Goal: Task Accomplishment & Management: Complete application form

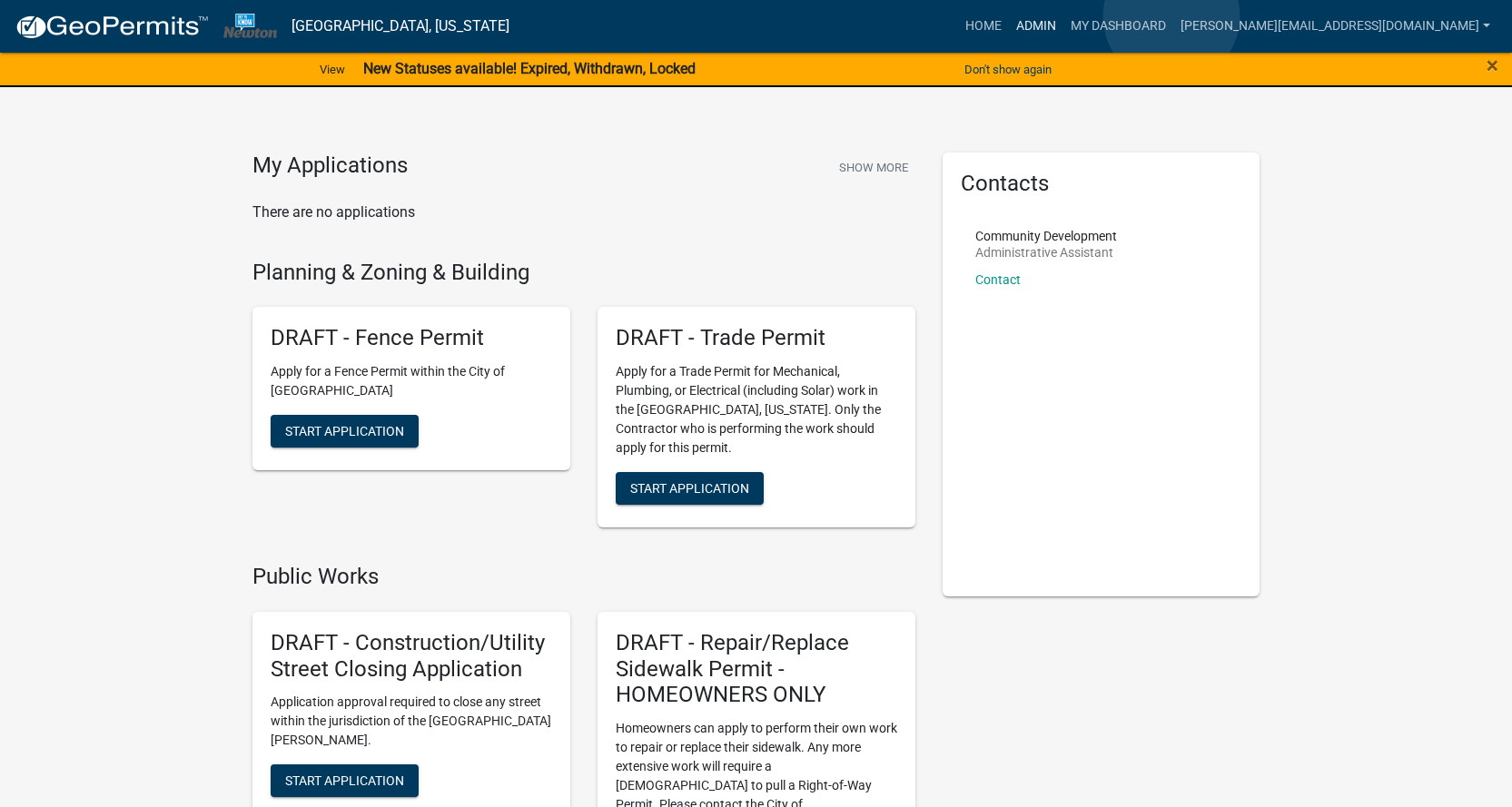
click at [1063, 16] on link "Admin" at bounding box center [1036, 26] width 54 height 35
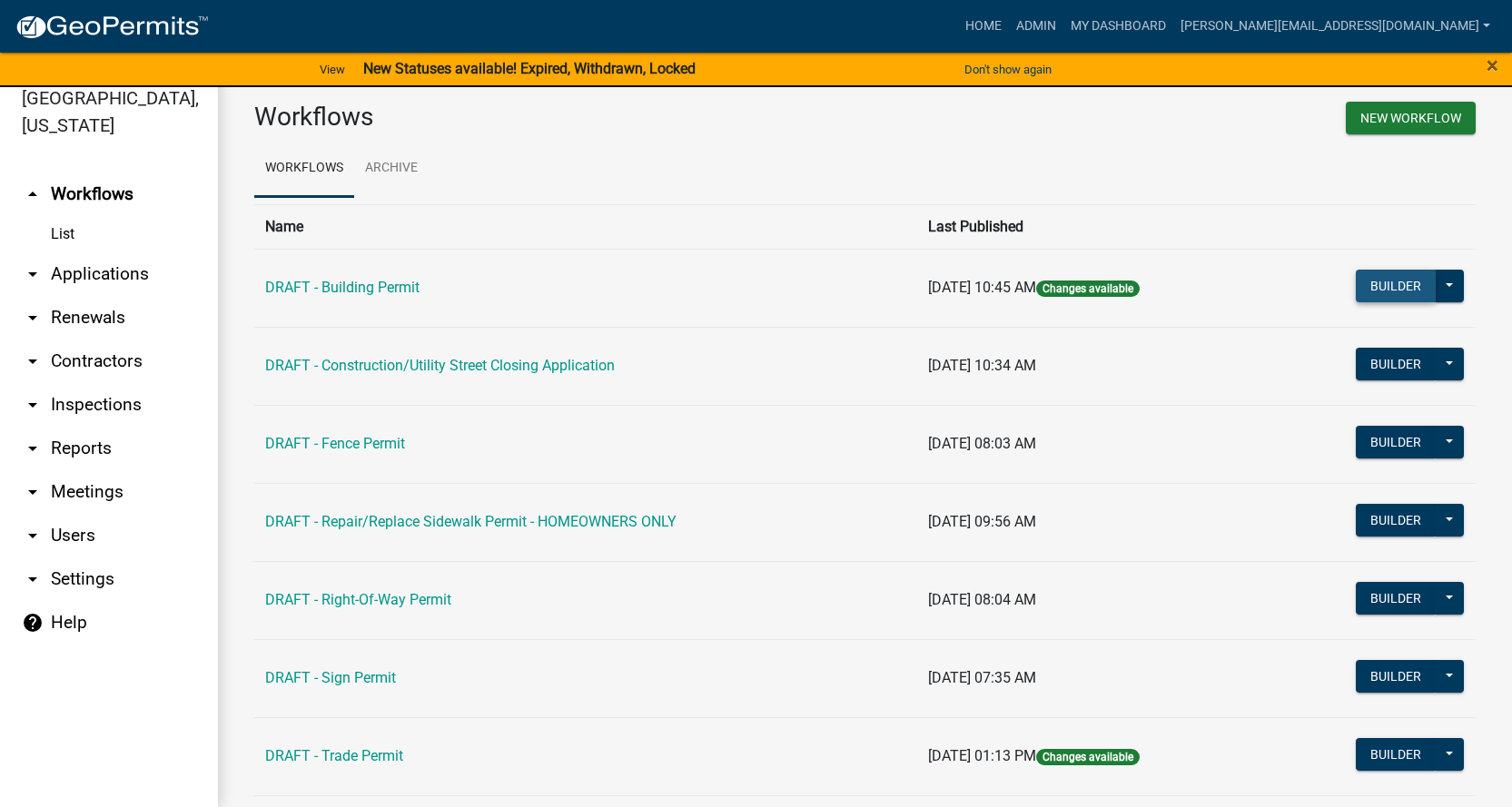
click at [1386, 289] on button "Builder" at bounding box center [1396, 286] width 80 height 33
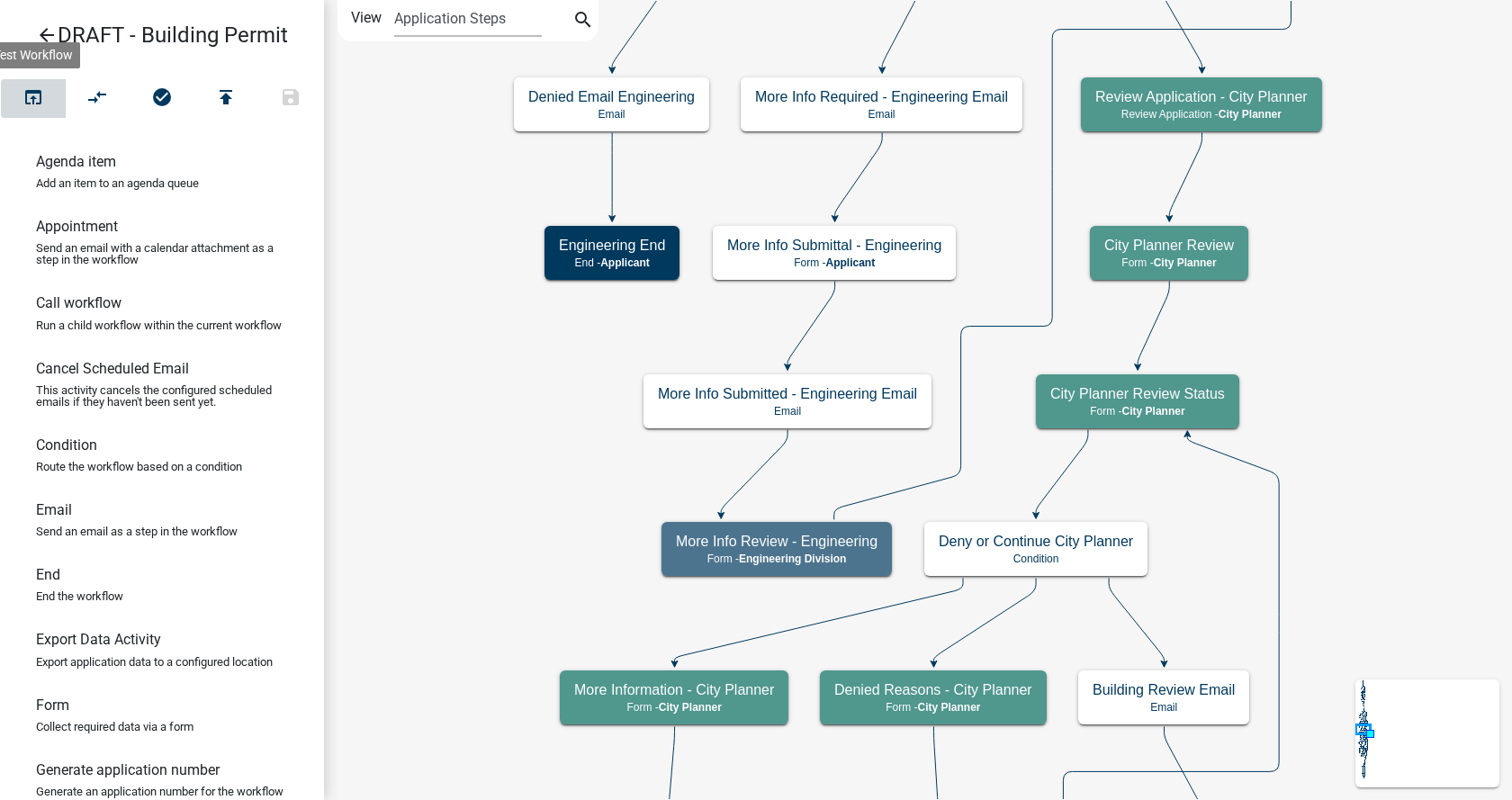
click at [31, 99] on icon "open_in_browser" at bounding box center [33, 99] width 21 height 25
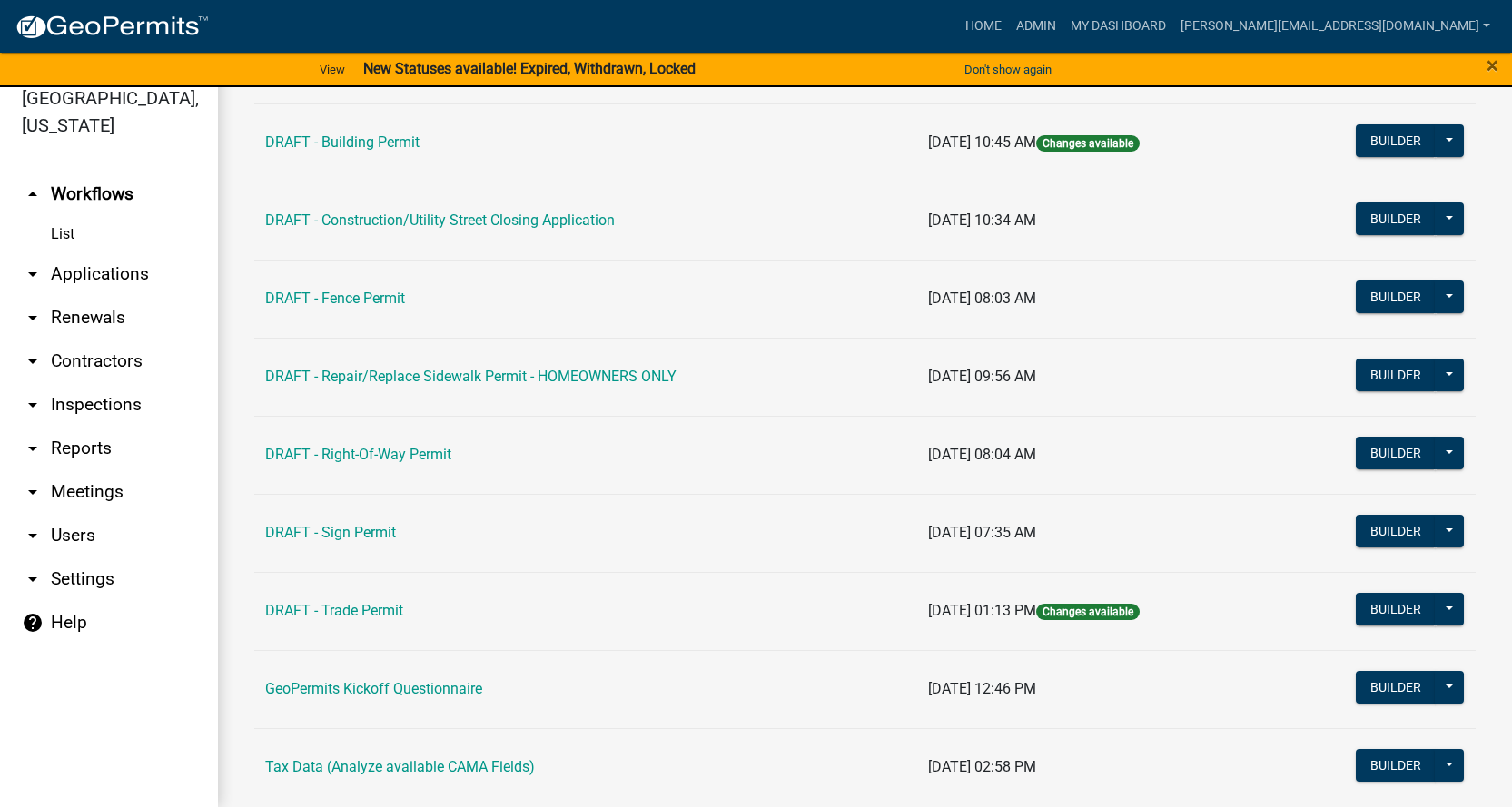
scroll to position [105, 0]
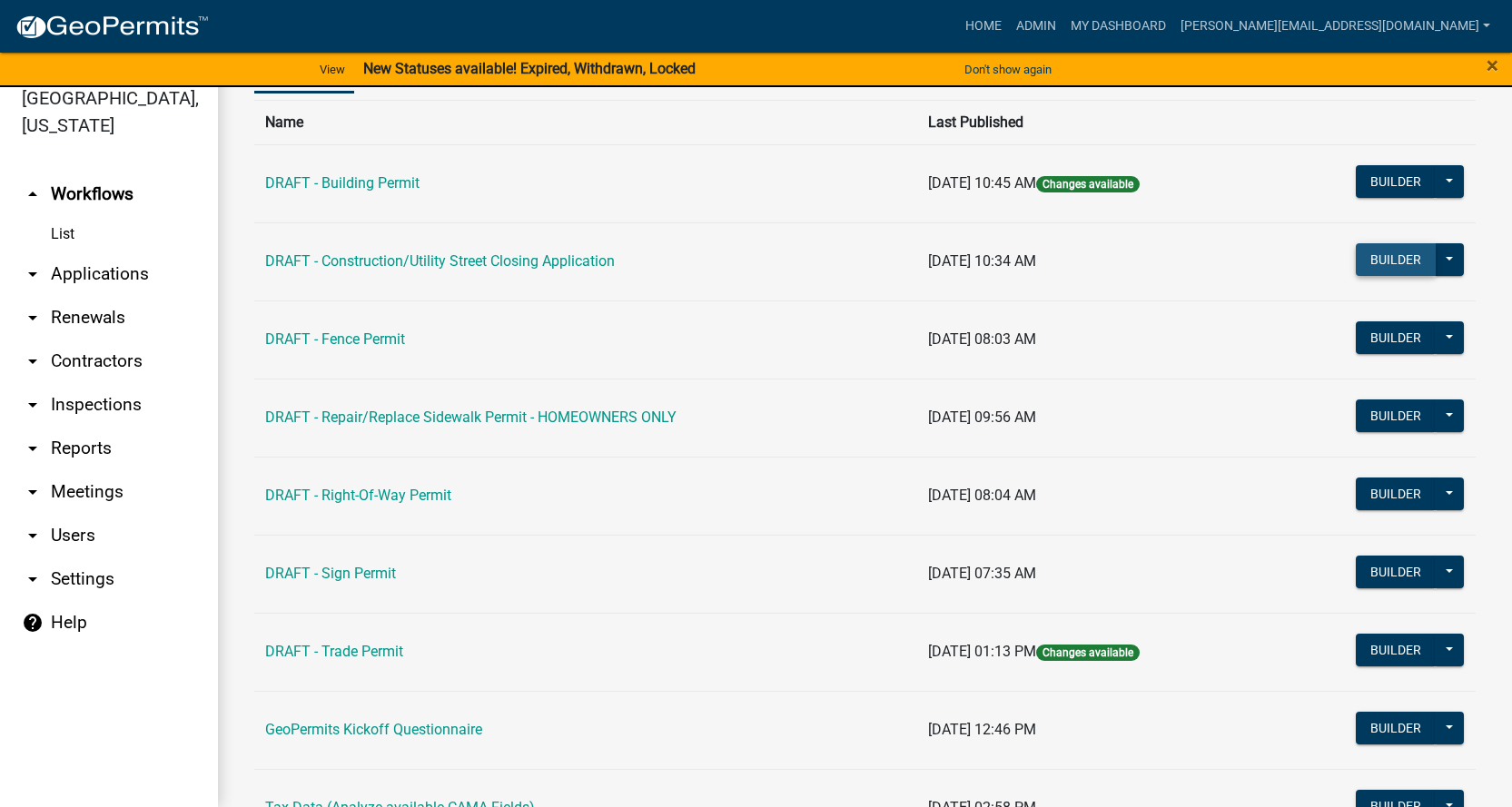
click at [1391, 257] on button "Builder" at bounding box center [1396, 260] width 80 height 33
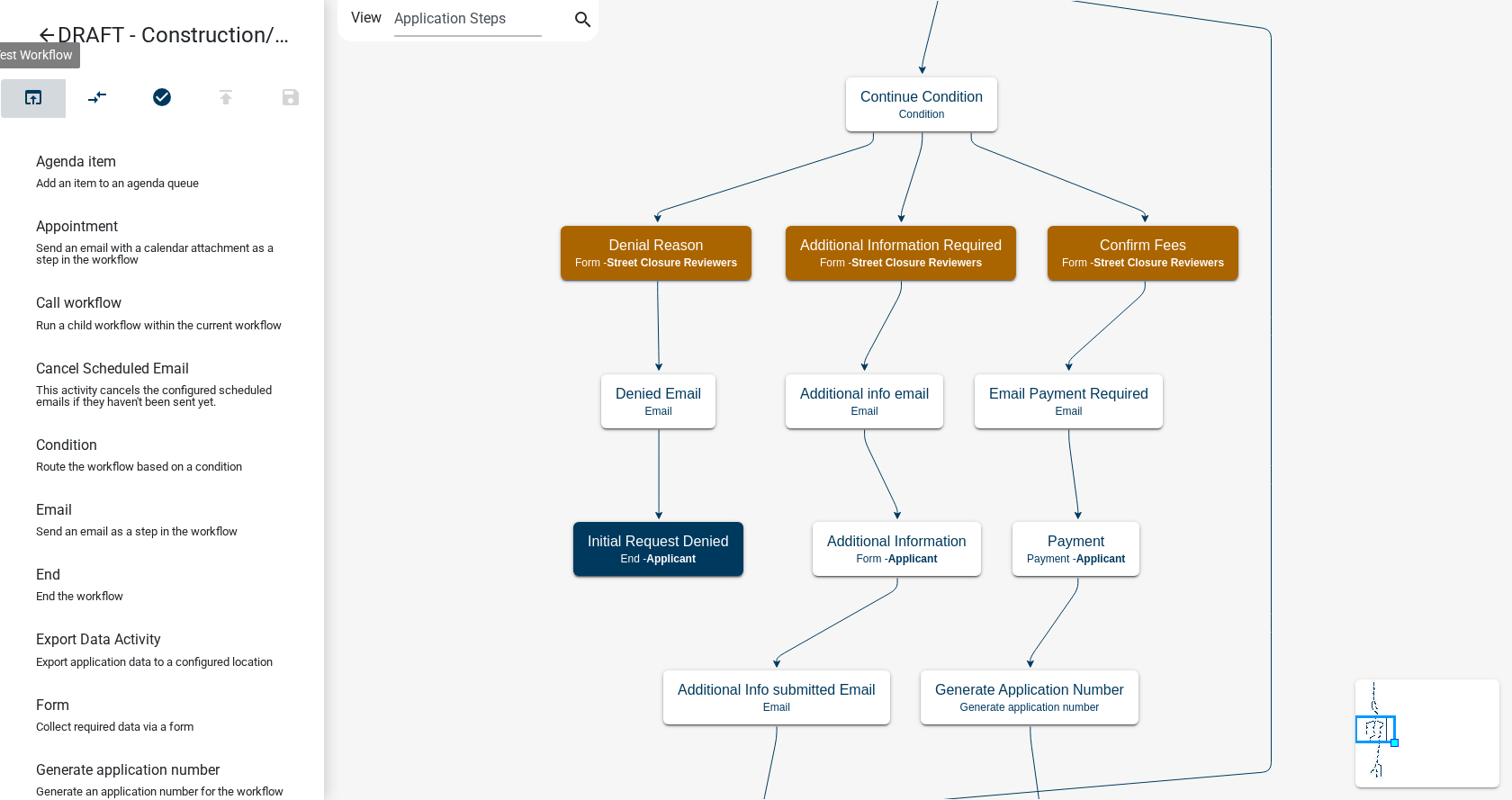
click at [32, 94] on icon "open_in_browser" at bounding box center [33, 99] width 21 height 25
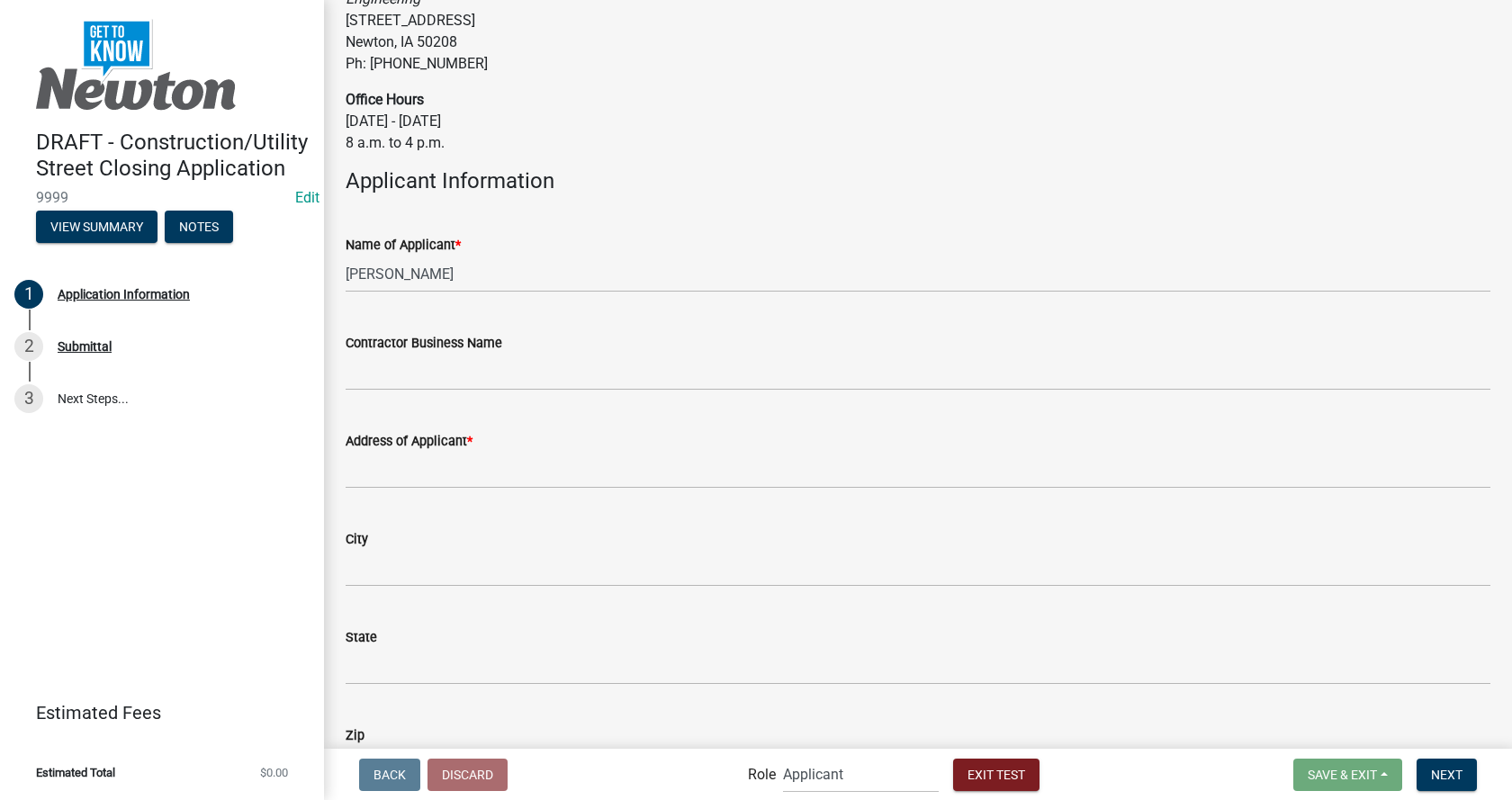
scroll to position [1440, 0]
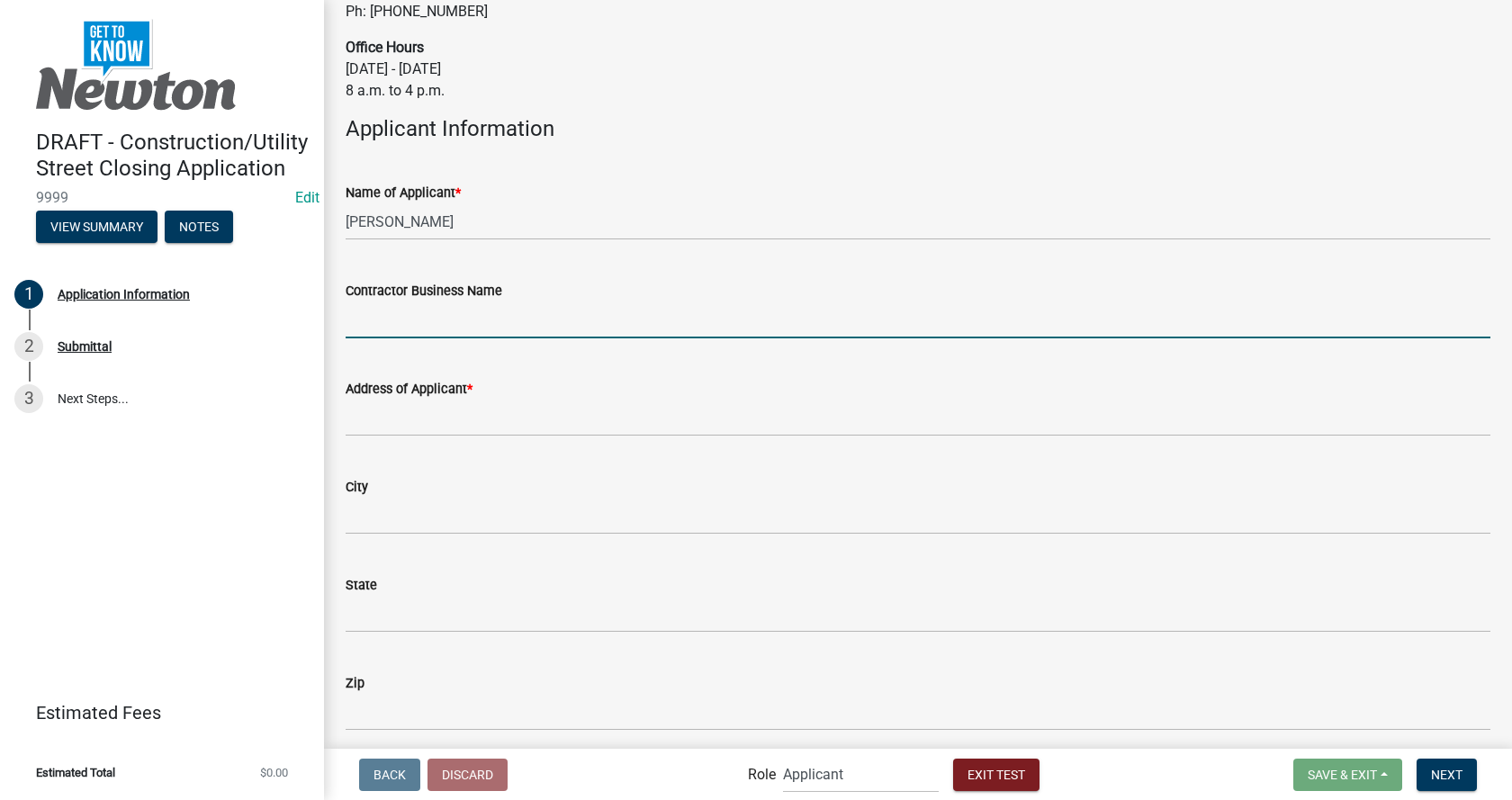
click at [459, 307] on input "Contractor Business Name" at bounding box center [918, 320] width 1145 height 37
type input "g"
type input "[PERSON_NAME]"
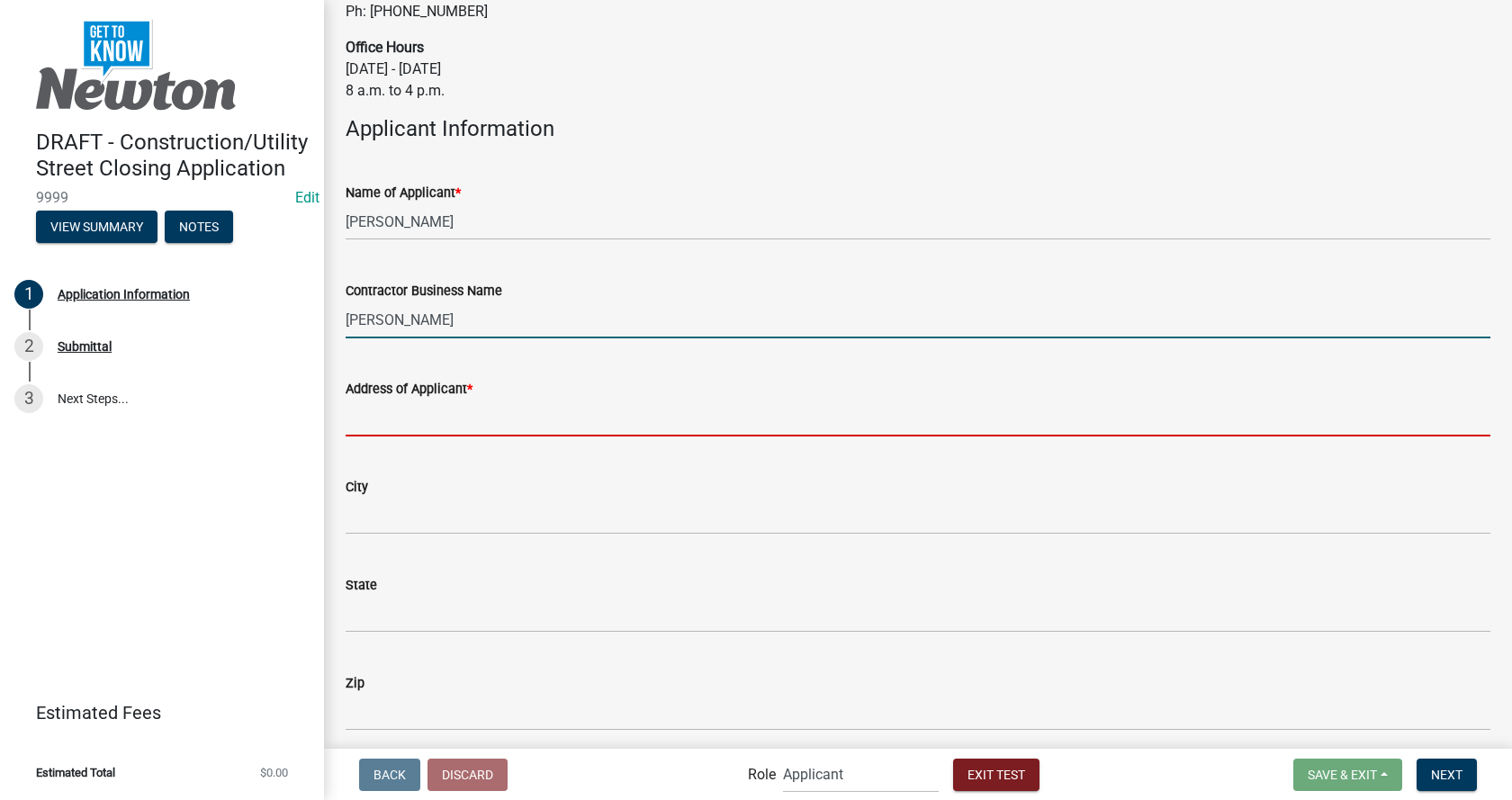
click at [392, 403] on input "Address of Applicant *" at bounding box center [918, 418] width 1145 height 37
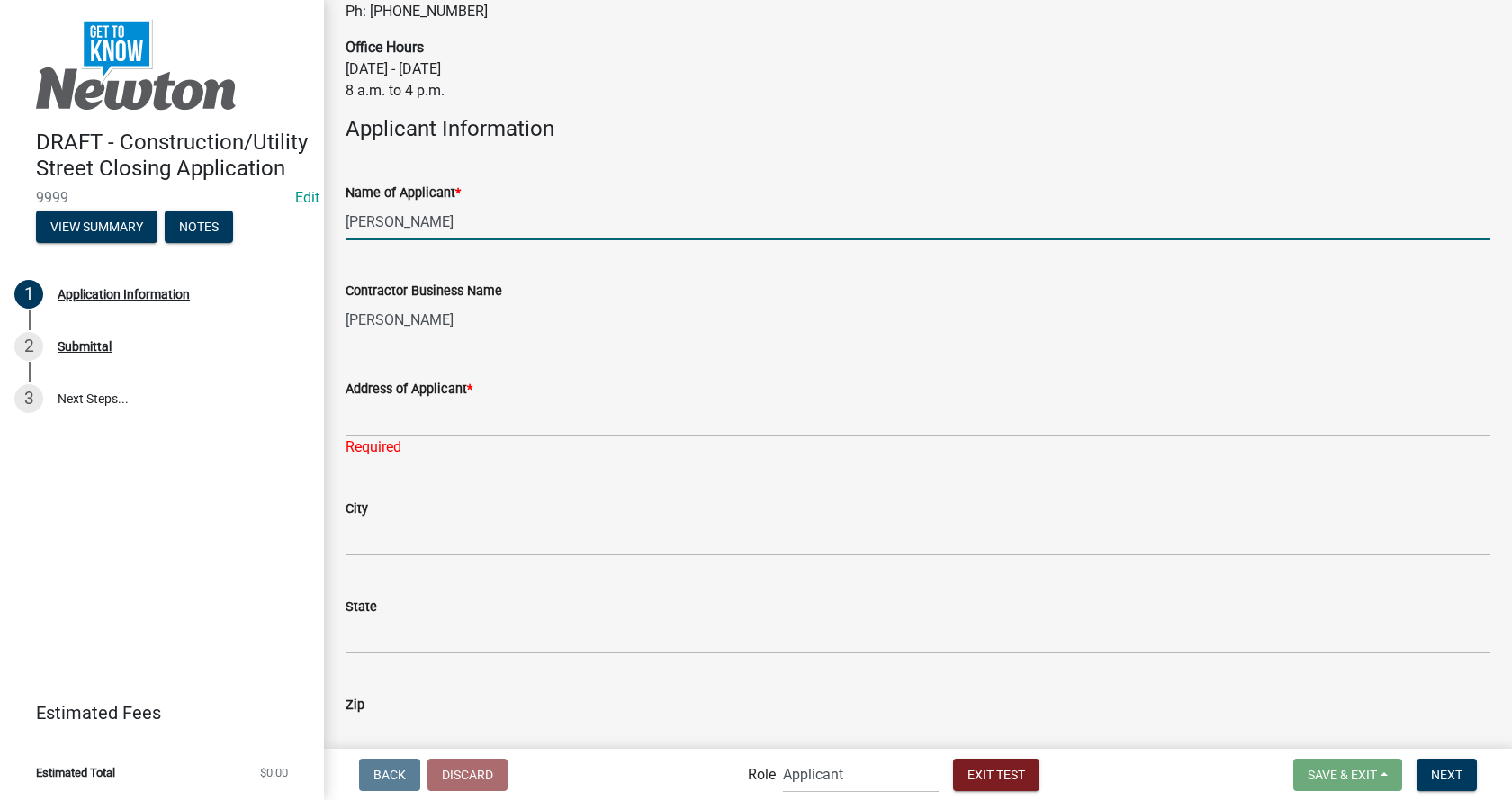
drag, startPoint x: 443, startPoint y: 207, endPoint x: 302, endPoint y: 210, distance: 141.0
click at [302, 210] on div "DRAFT - Construction/Utility Street Closing Application 9999 Edit View Summary …" at bounding box center [756, 400] width 1512 height 800
type input "s"
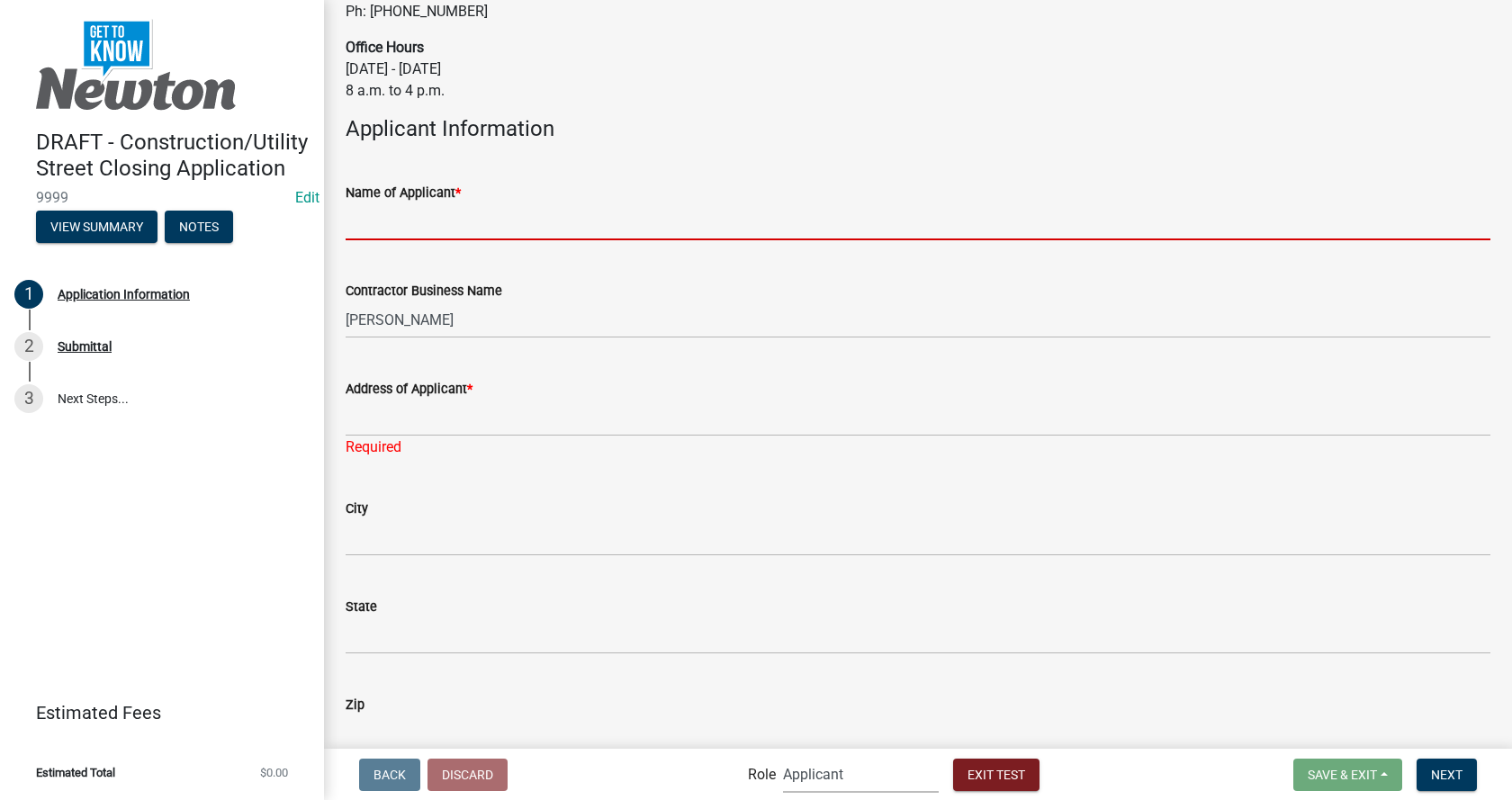
click at [826, 773] on select "Applicant Admin Street Closure Reviewers" at bounding box center [861, 775] width 156 height 37
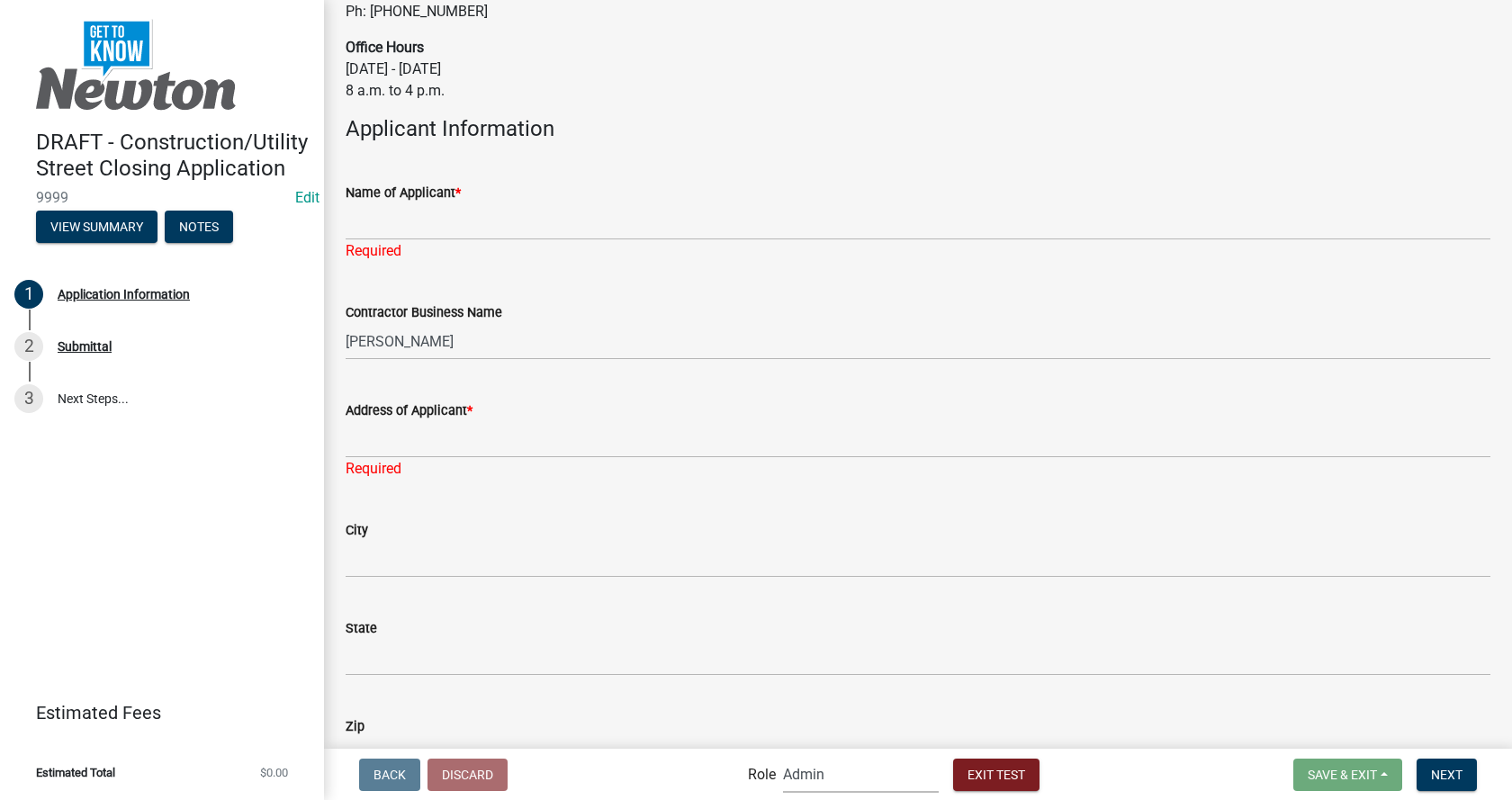
click at [783, 757] on select "Applicant Admin Street Closure Reviewers" at bounding box center [861, 775] width 156 height 37
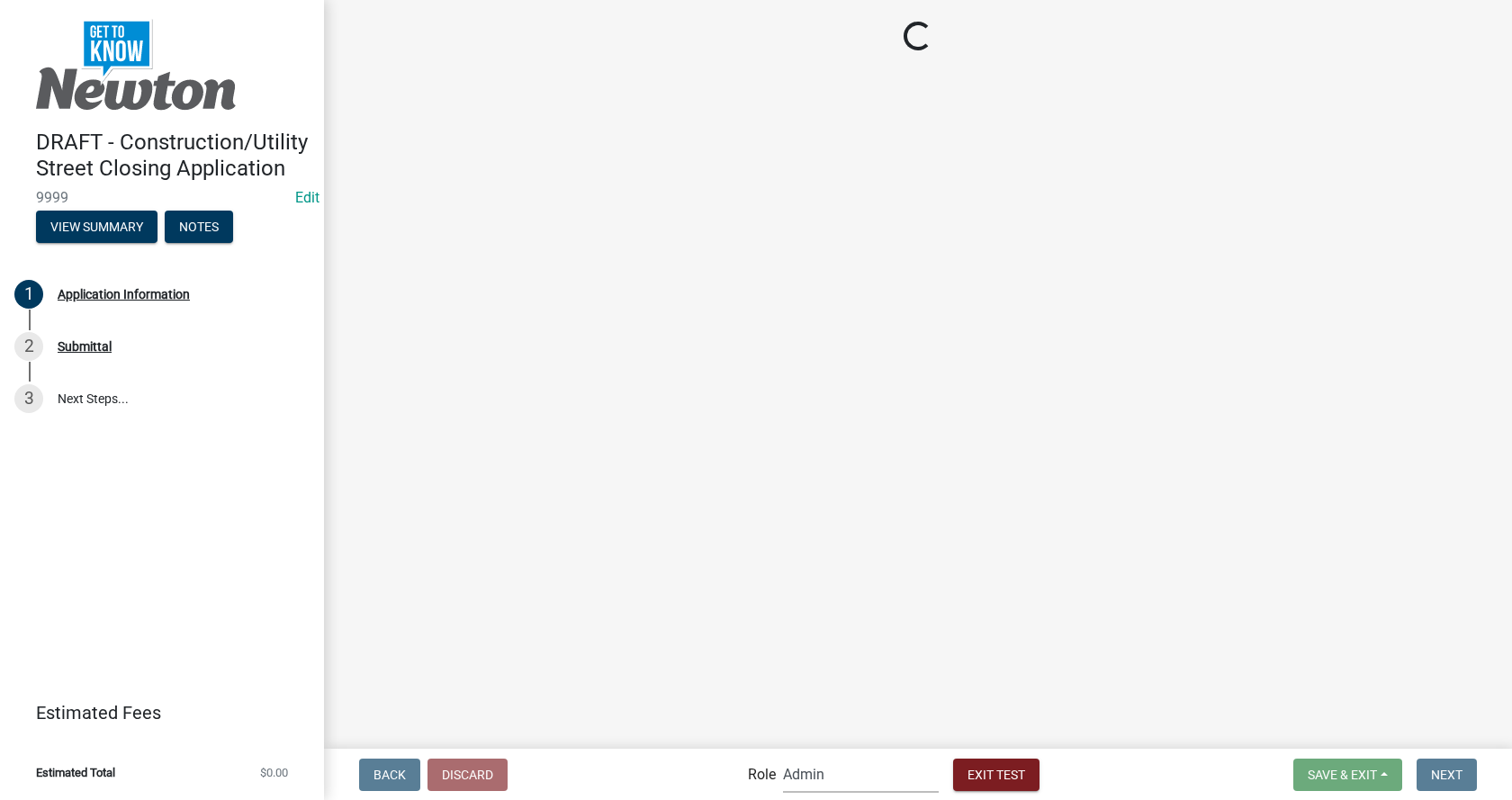
scroll to position [0, 0]
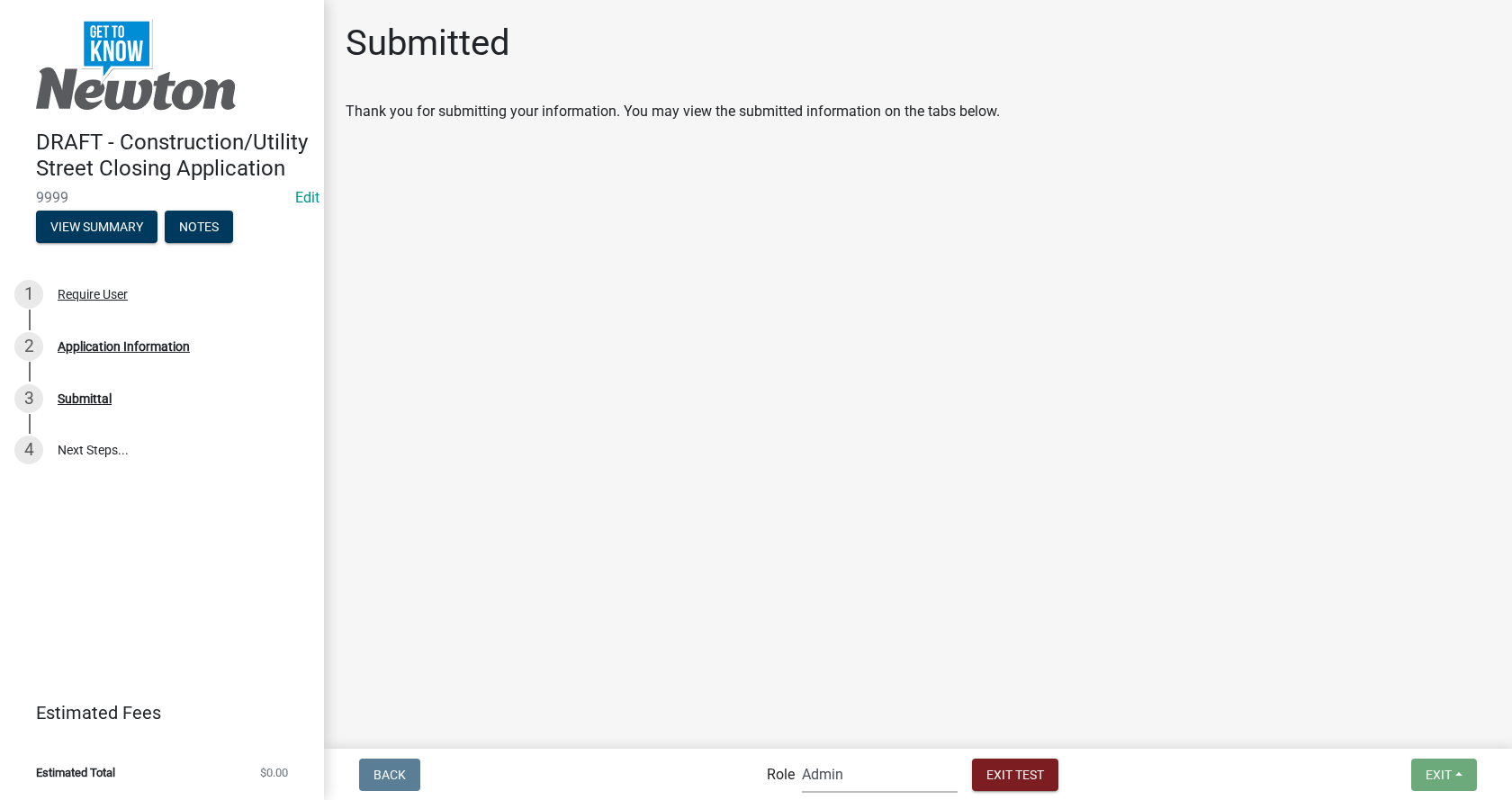
click at [825, 778] on select "Applicant Admin Street Closure Reviewers" at bounding box center [880, 775] width 156 height 37
select select "46f061d0-ca05-4526-87ad-bae6256f3e47"
click at [802, 757] on select "Applicant Admin Street Closure Reviewers" at bounding box center [880, 775] width 156 height 37
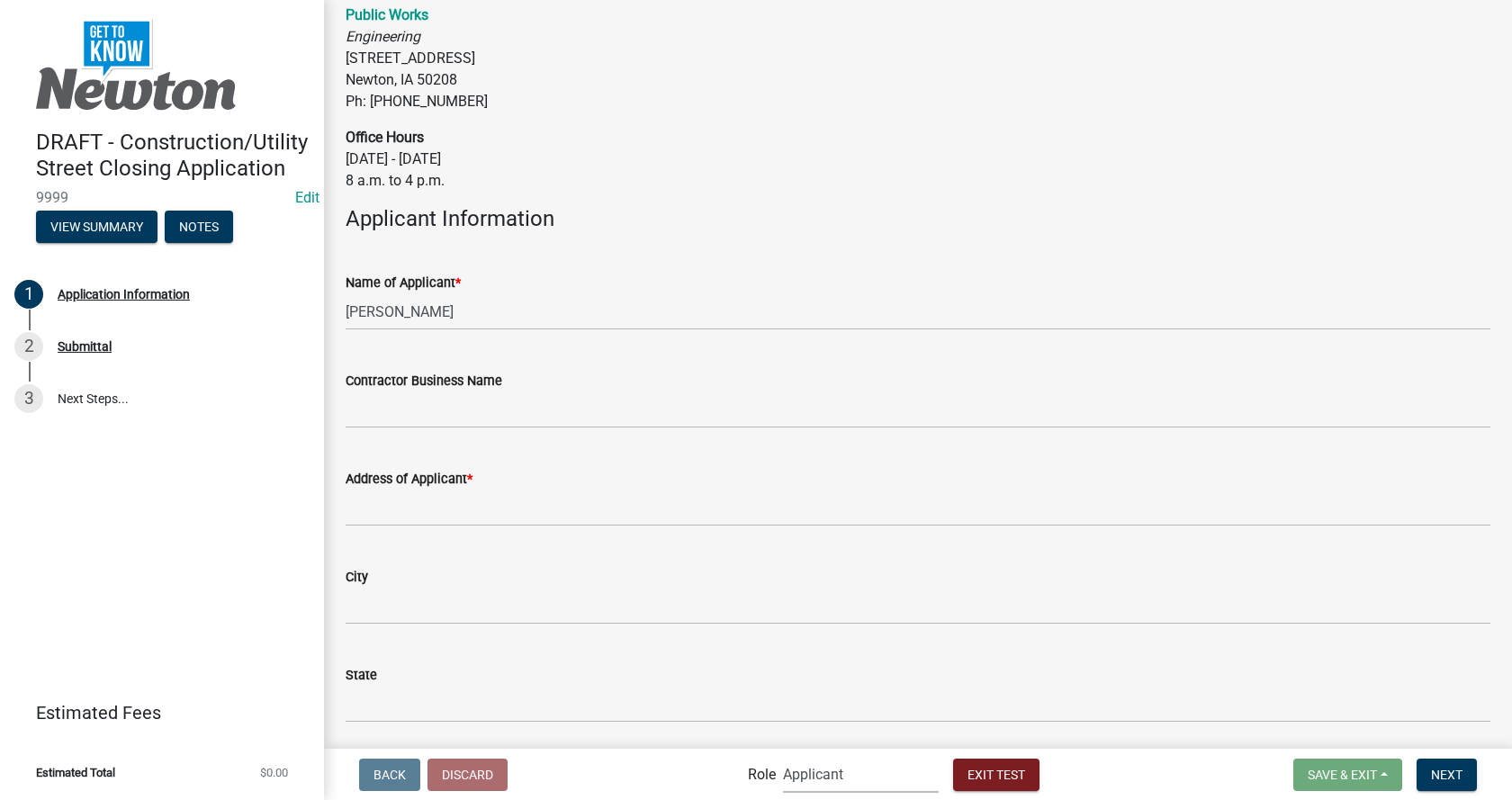
scroll to position [1440, 0]
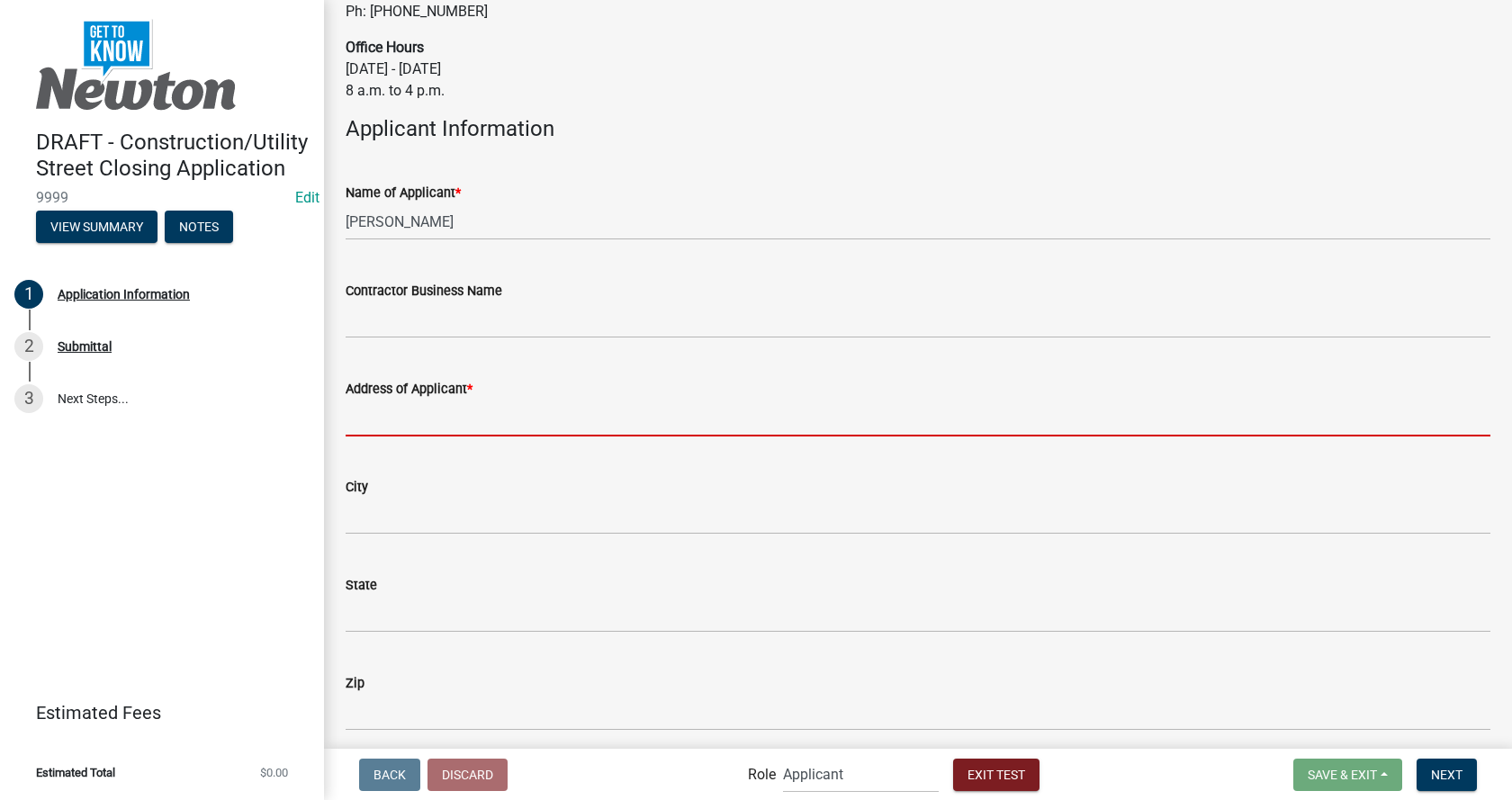
click at [412, 400] on input "Address of Applicant *" at bounding box center [918, 418] width 1145 height 37
type input "[STREET_ADDRESS]"
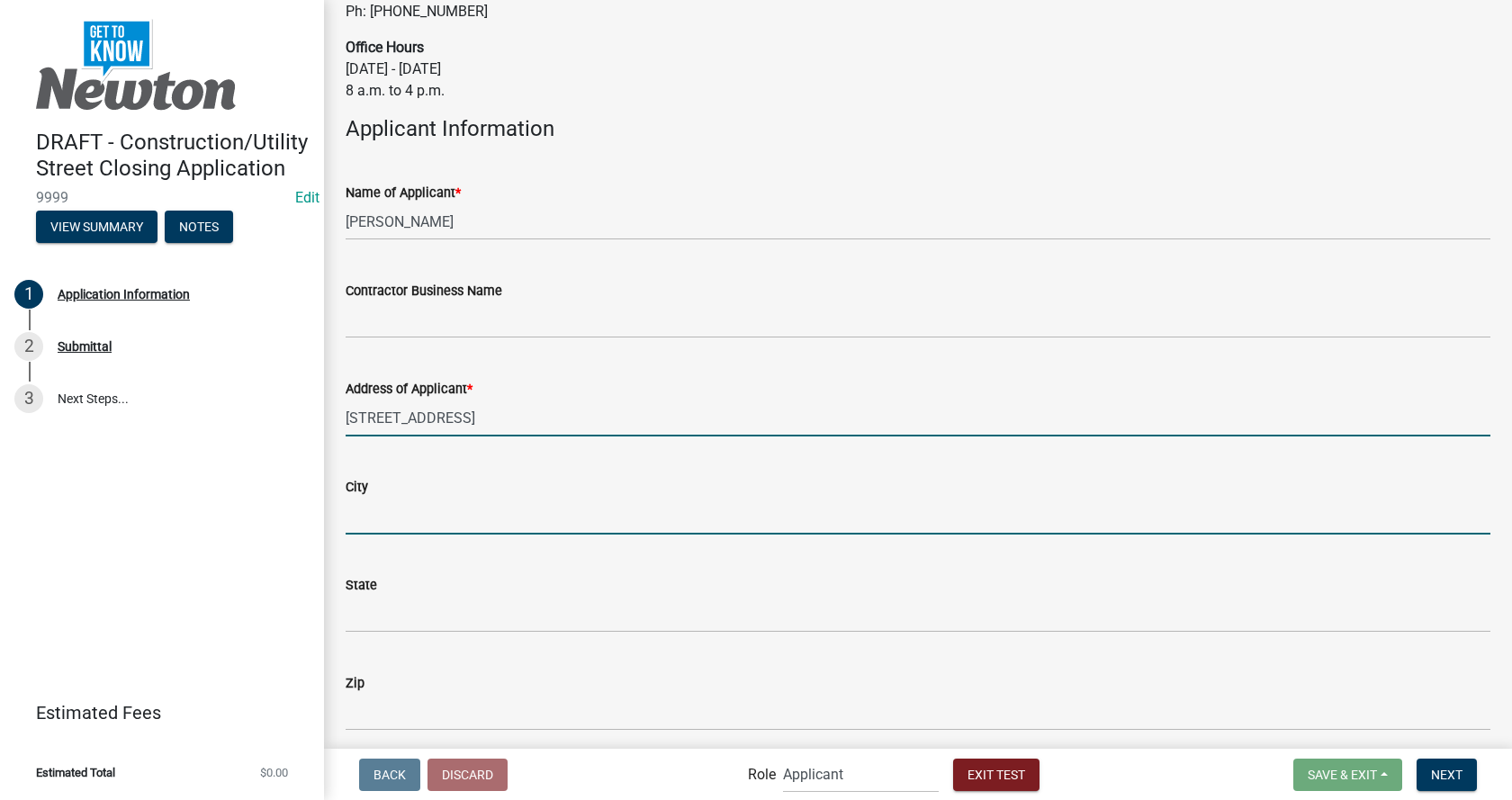
type input "[PERSON_NAME]"
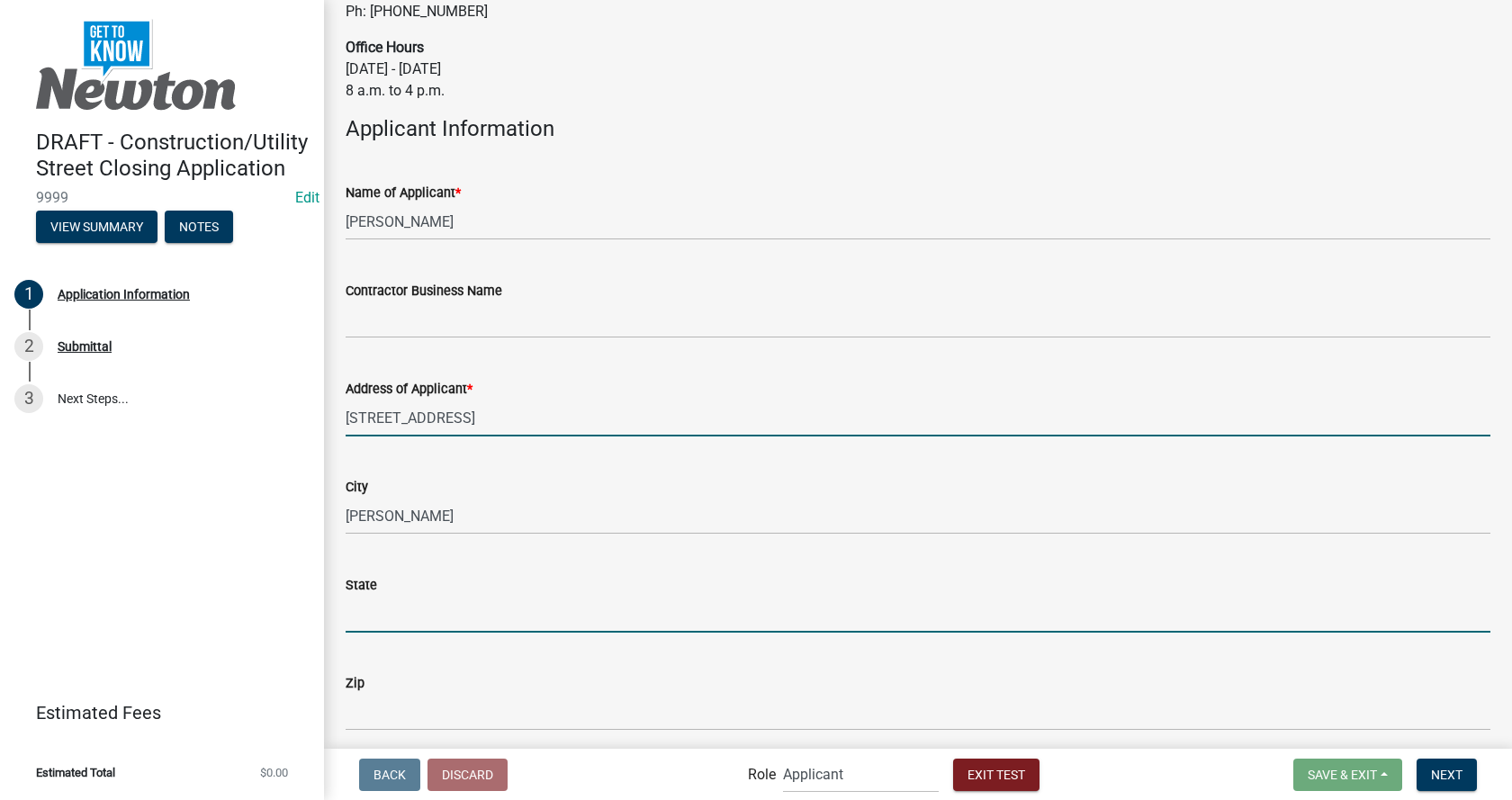
type input "IA"
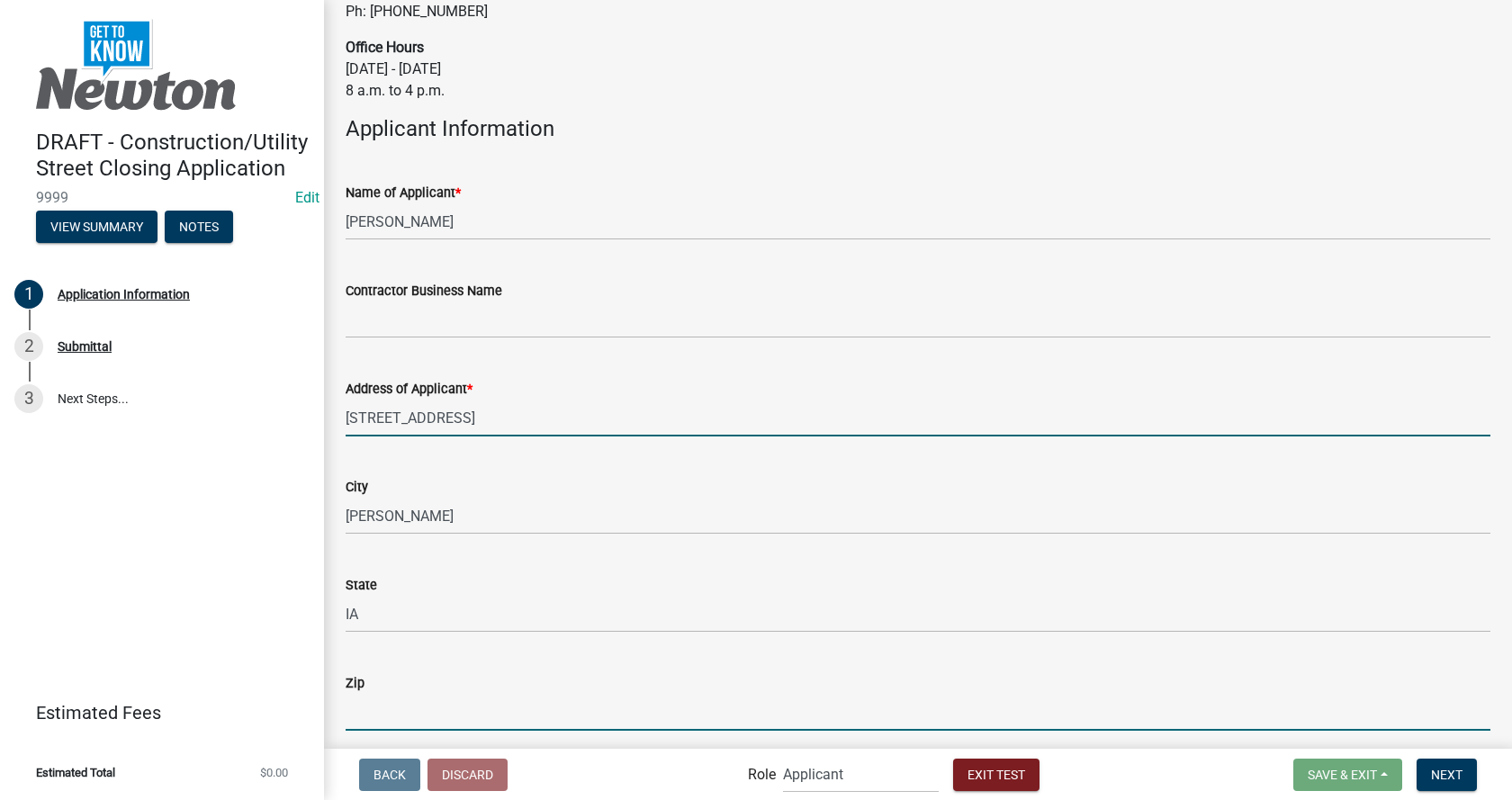
type input "50208-4414"
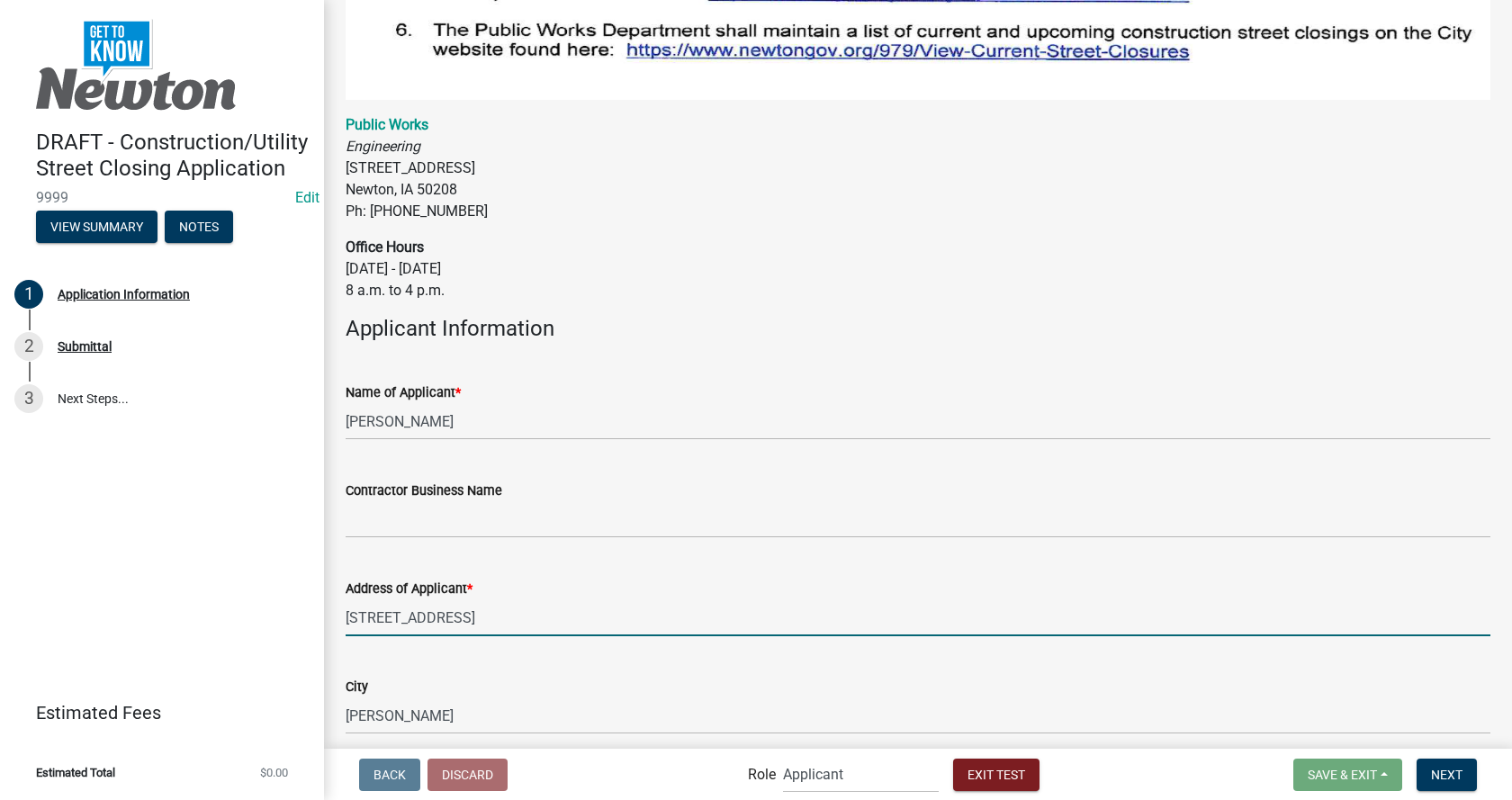
scroll to position [1261, 0]
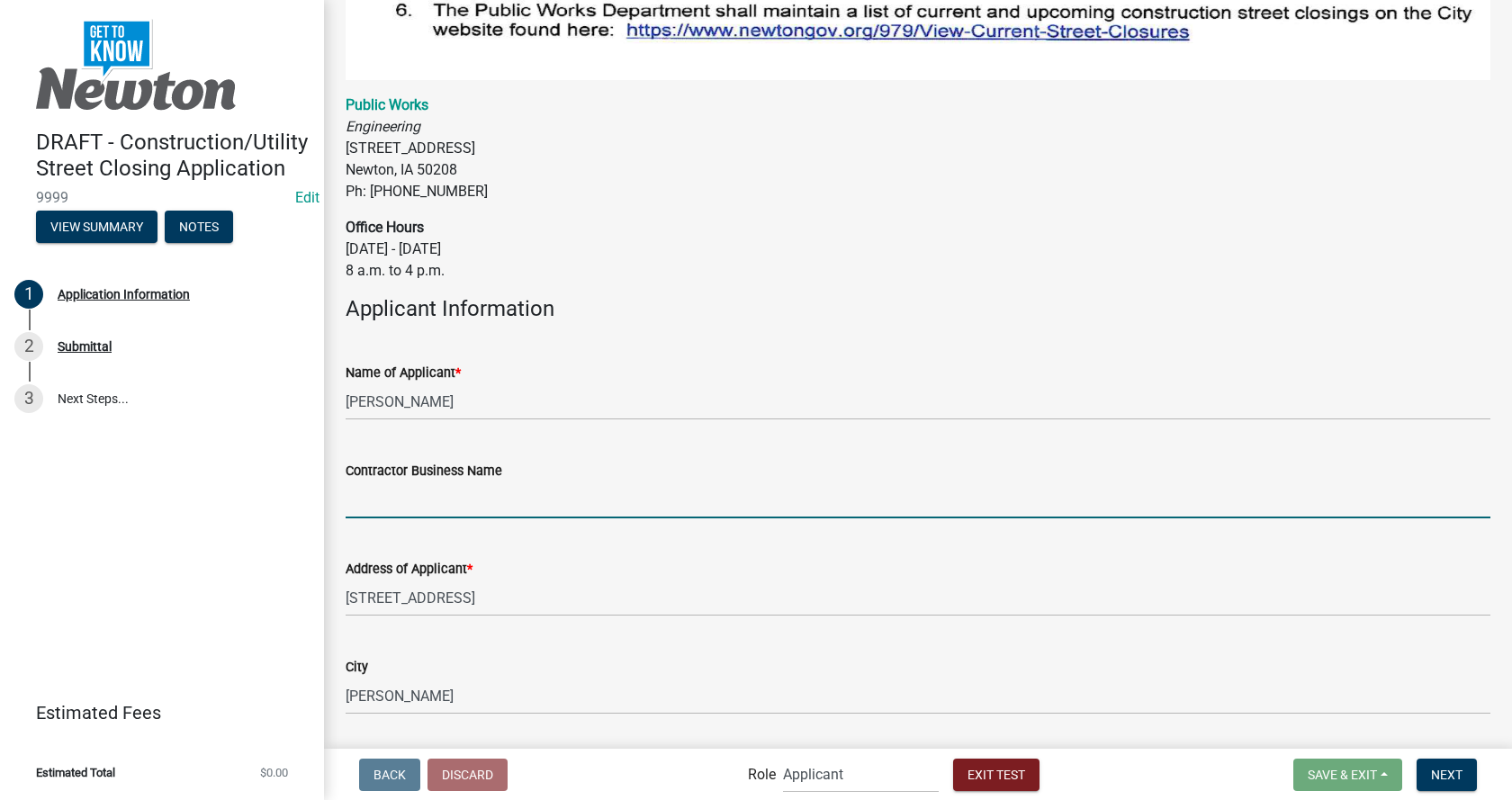
click at [459, 493] on input "Contractor Business Name" at bounding box center [918, 500] width 1145 height 37
type input "[PERSON_NAME]"
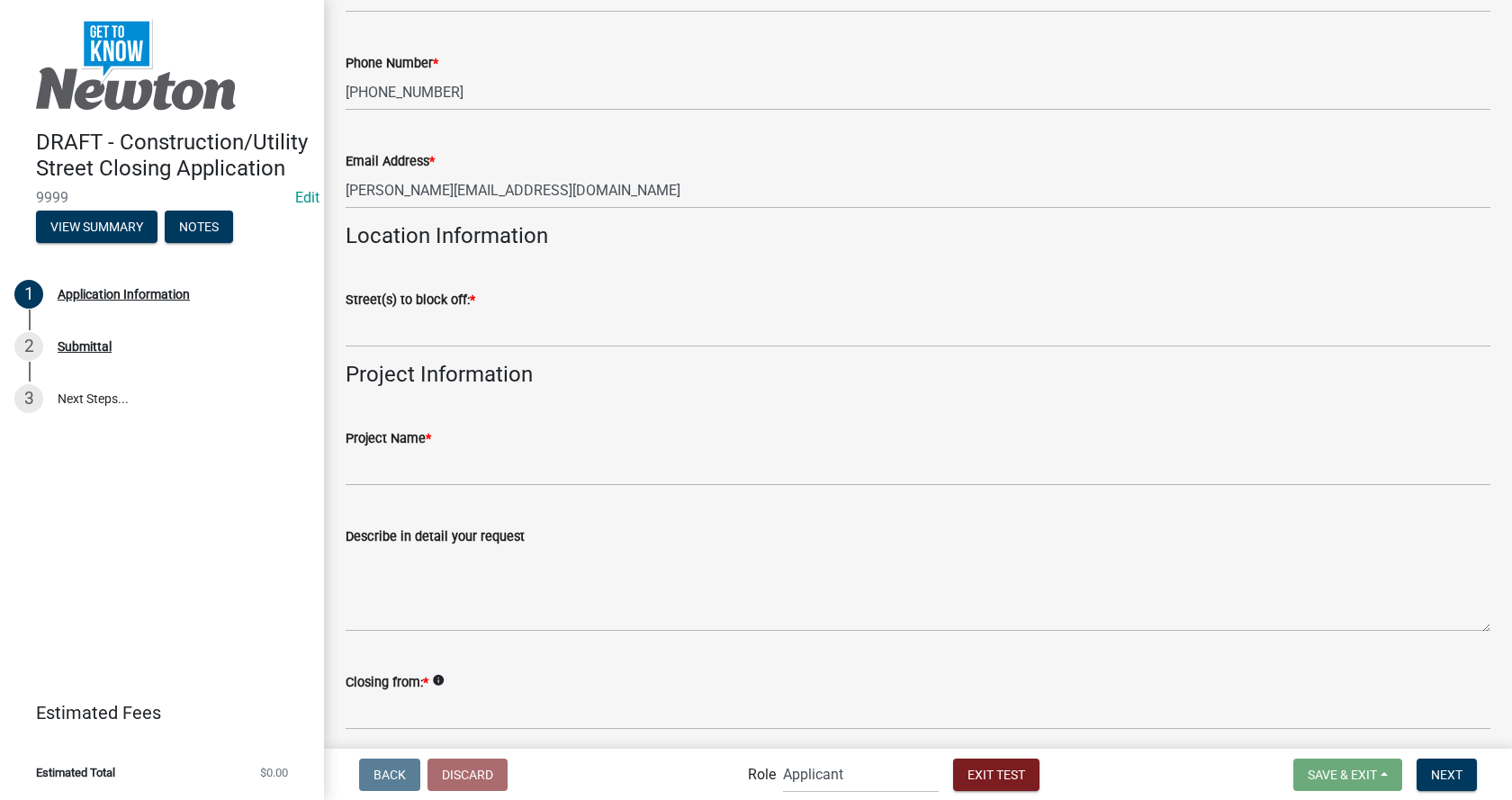
scroll to position [2161, 0]
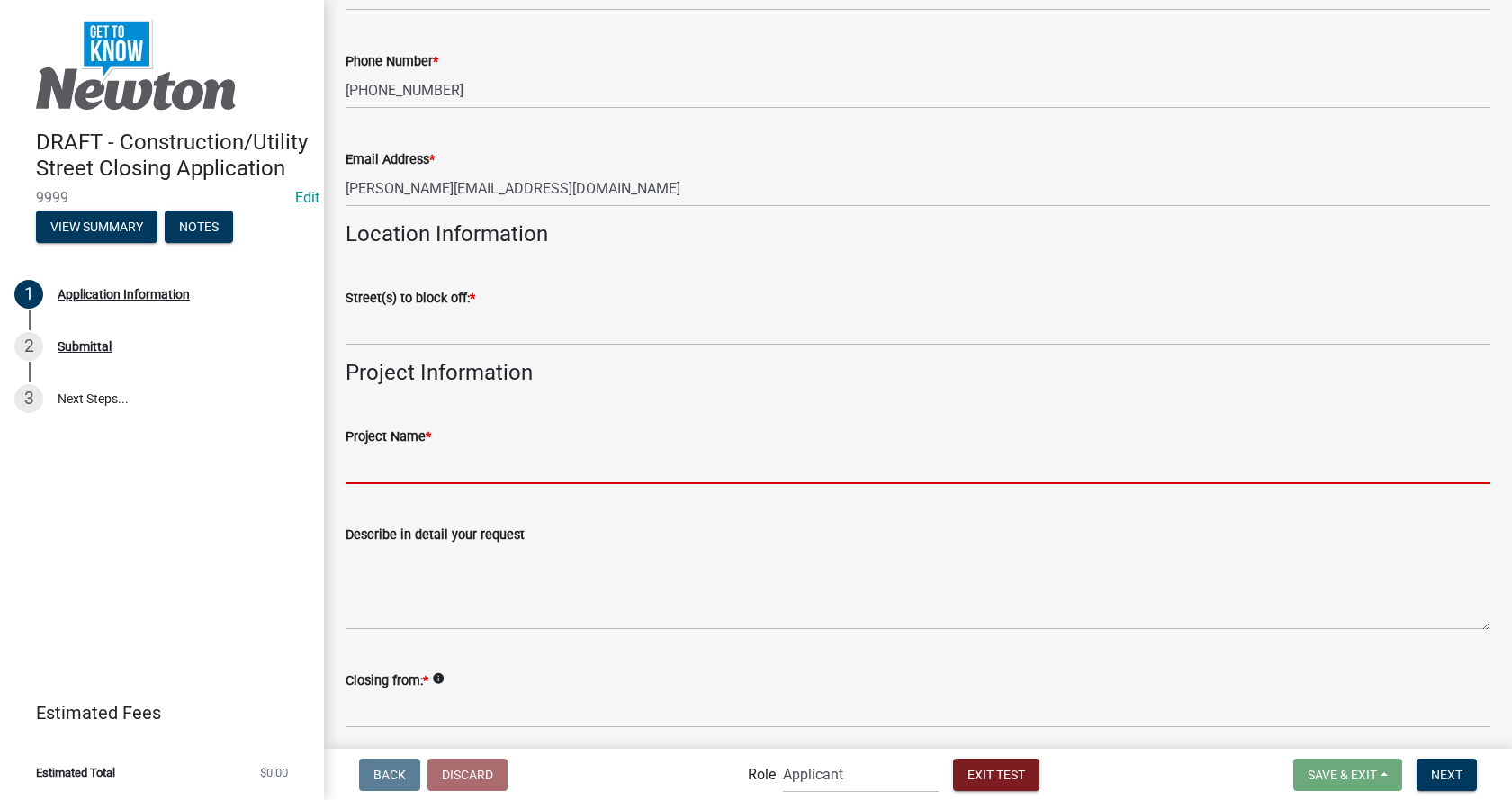
click at [445, 447] on input "Project Name *" at bounding box center [918, 465] width 1145 height 37
type input "R"
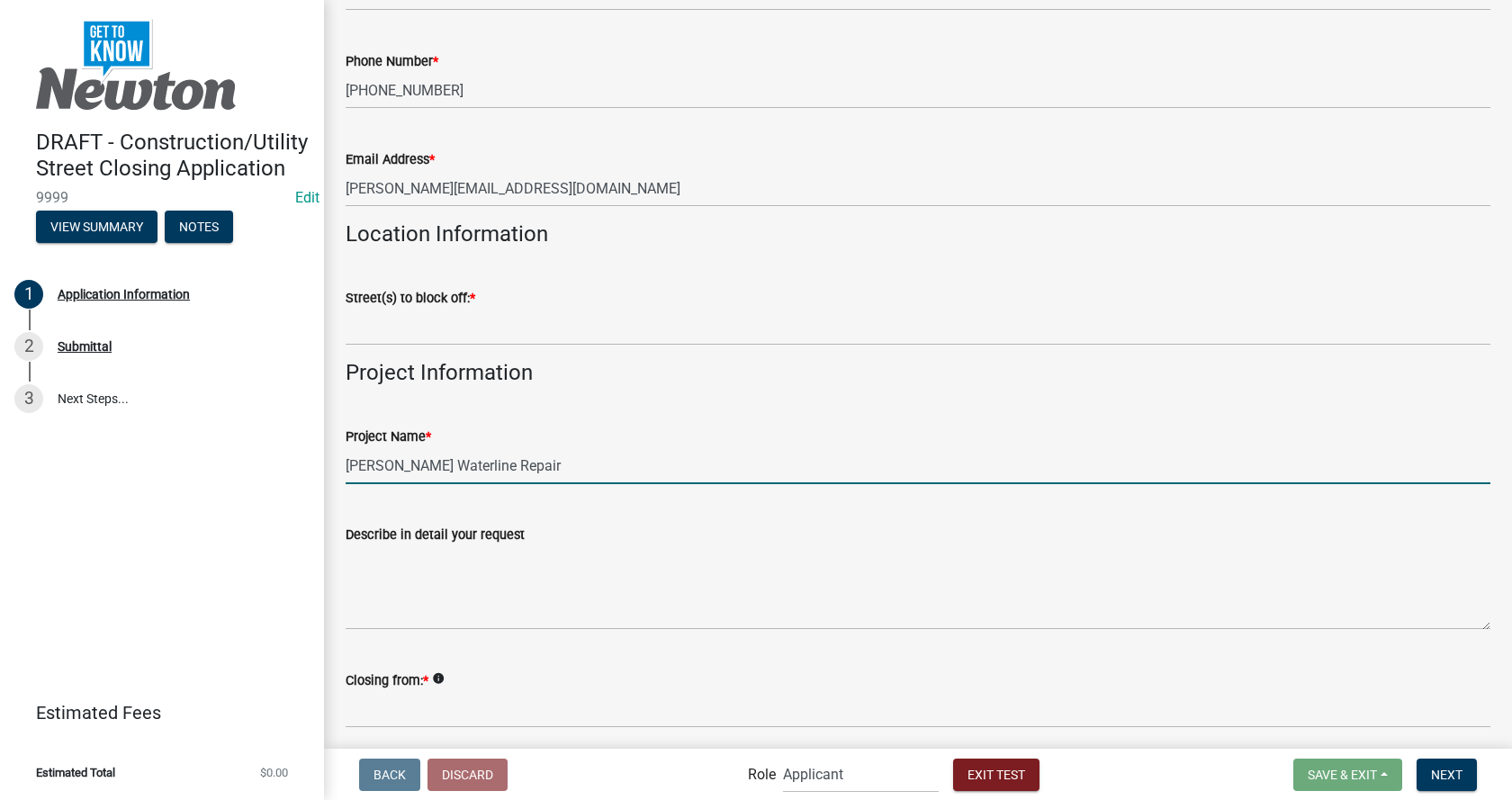
drag, startPoint x: 503, startPoint y: 456, endPoint x: 312, endPoint y: 453, distance: 191.0
click at [312, 453] on div "DRAFT - Construction/Utility Street Closing Application 9999 Edit View Summary …" at bounding box center [756, 400] width 1512 height 800
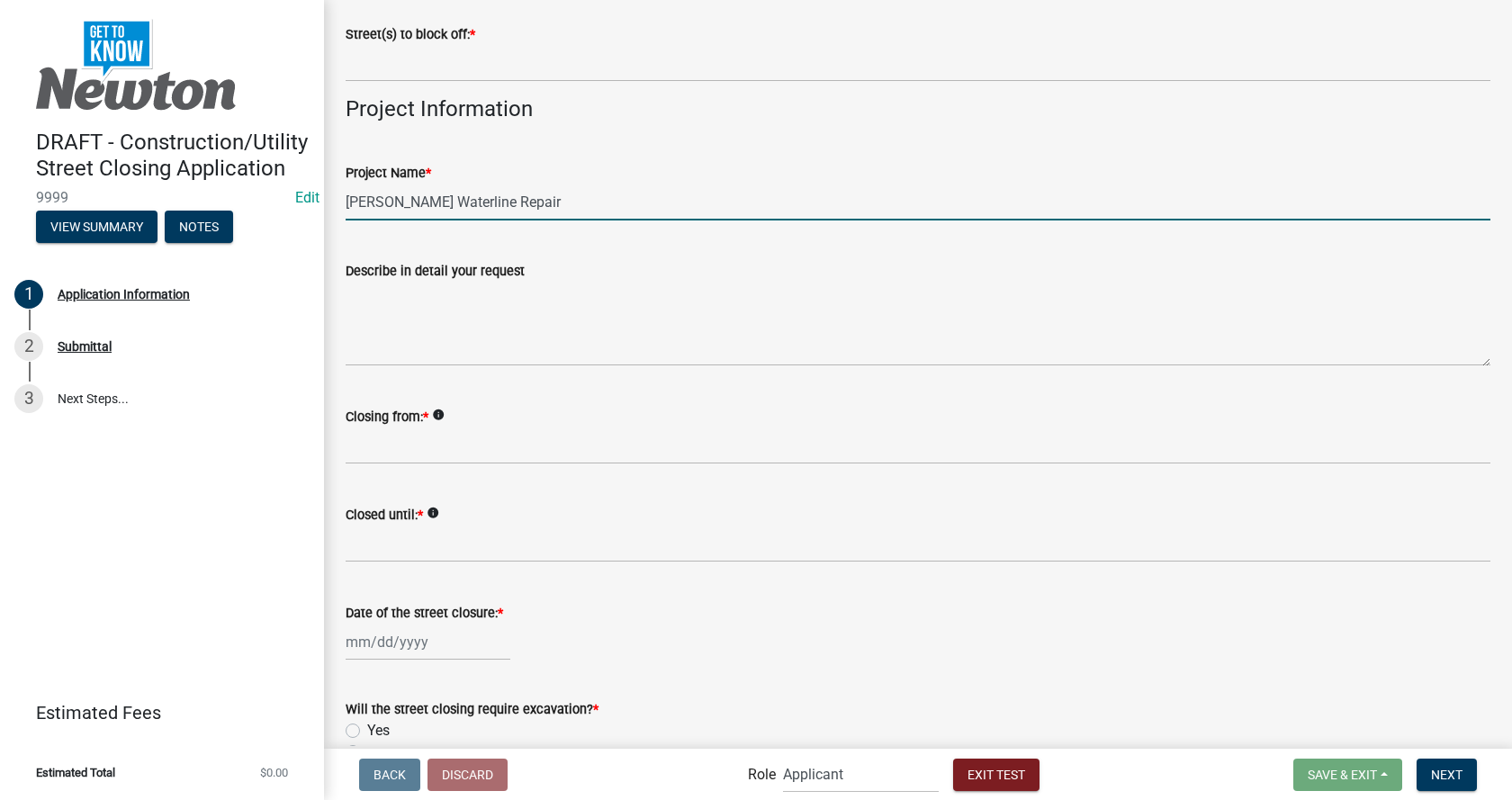
scroll to position [2431, 0]
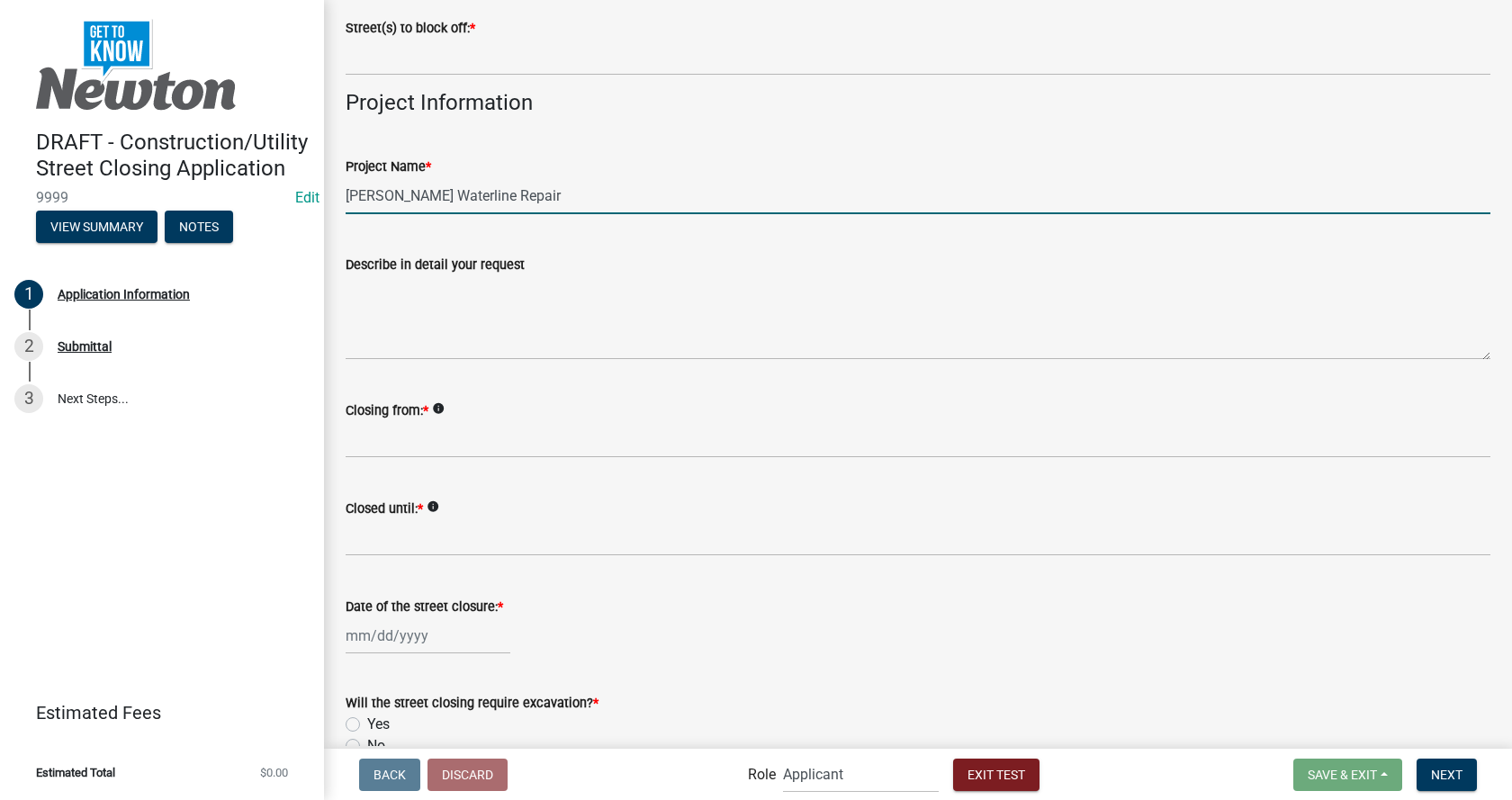
type input "[PERSON_NAME] Waterline Repair"
click at [461, 339] on textarea "Describe in detail your request" at bounding box center [918, 318] width 1145 height 85
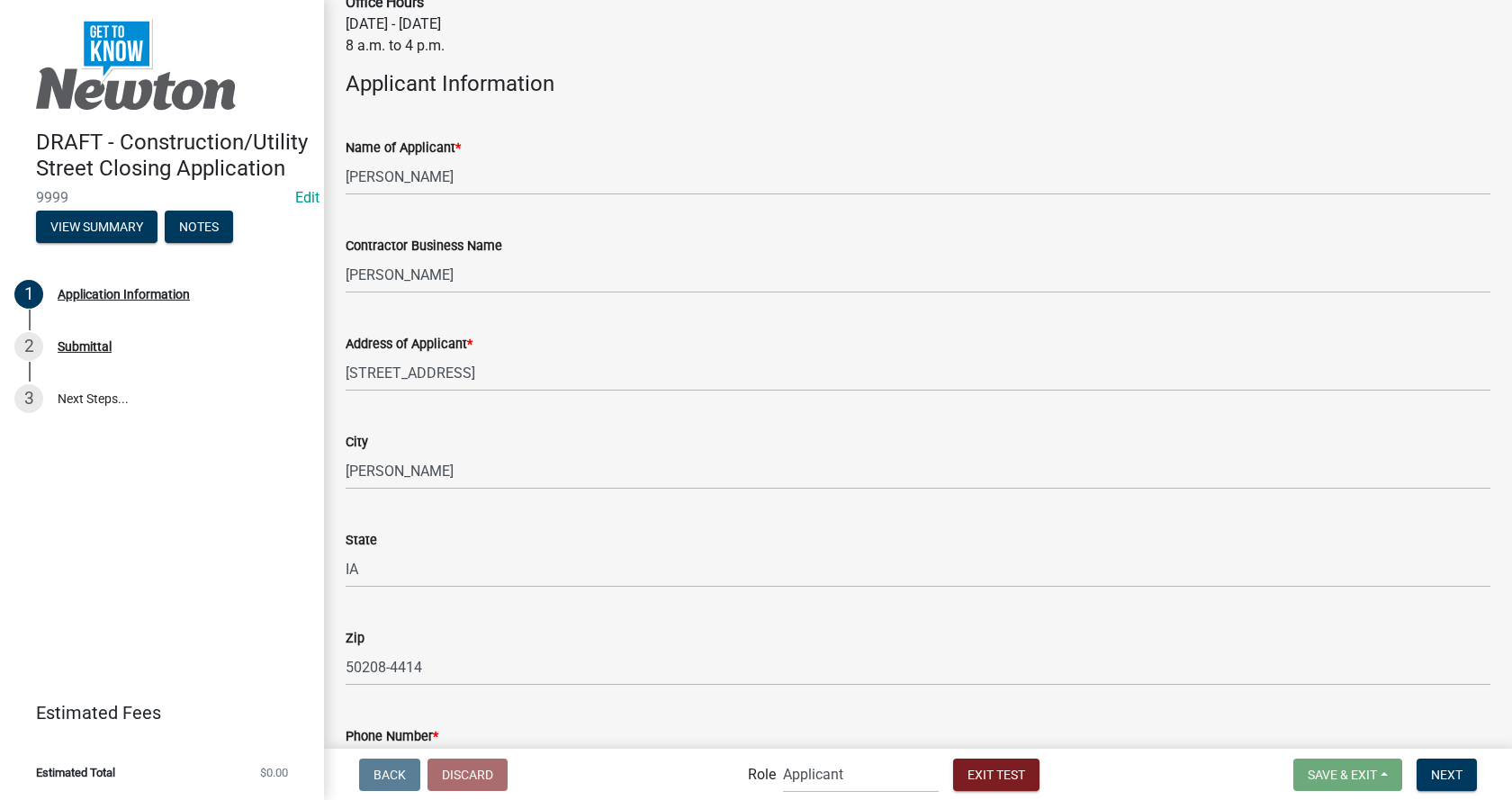
scroll to position [1531, 0]
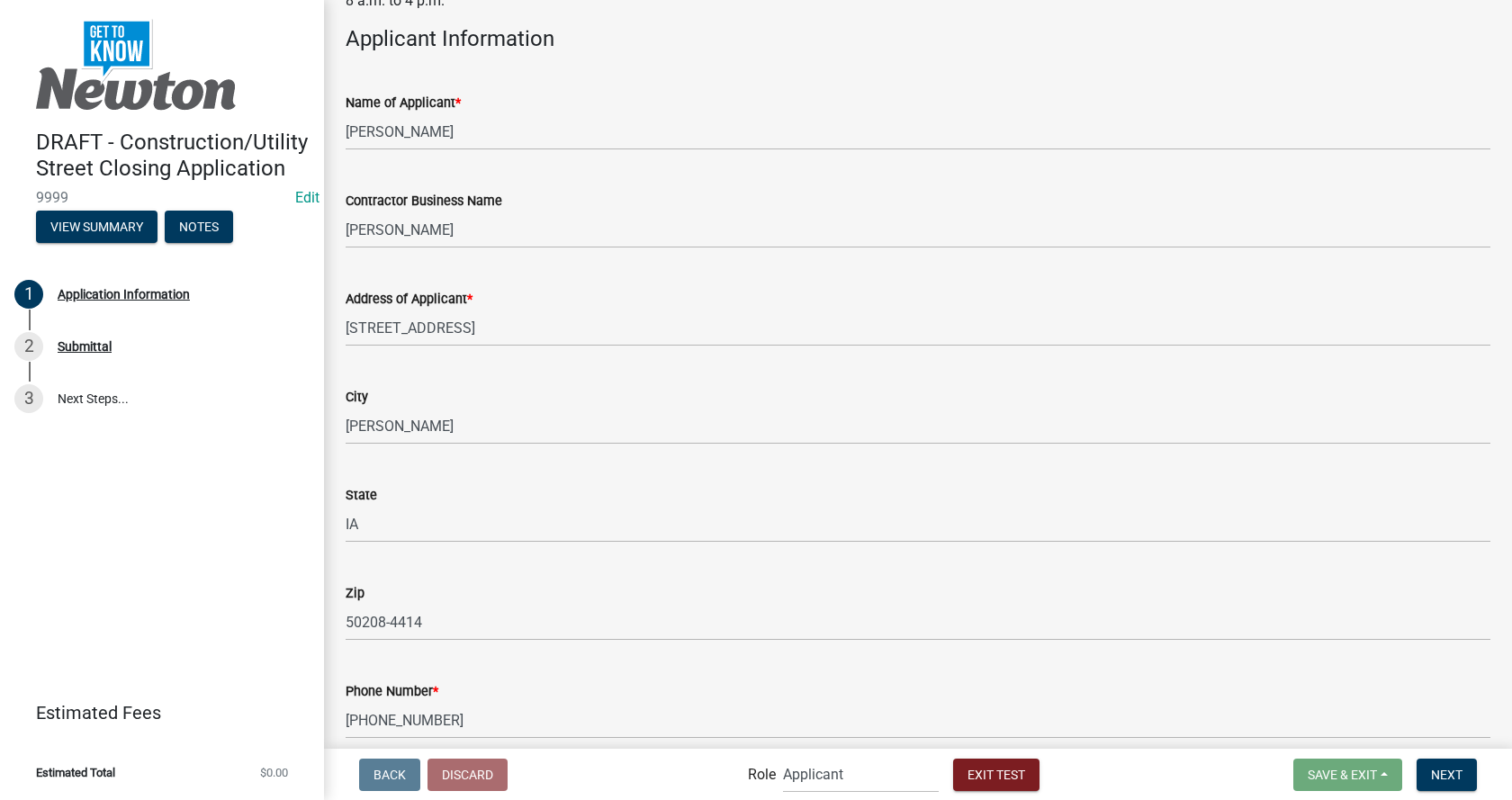
type textarea "Will be repairing water line for [STREET_ADDRESS]"
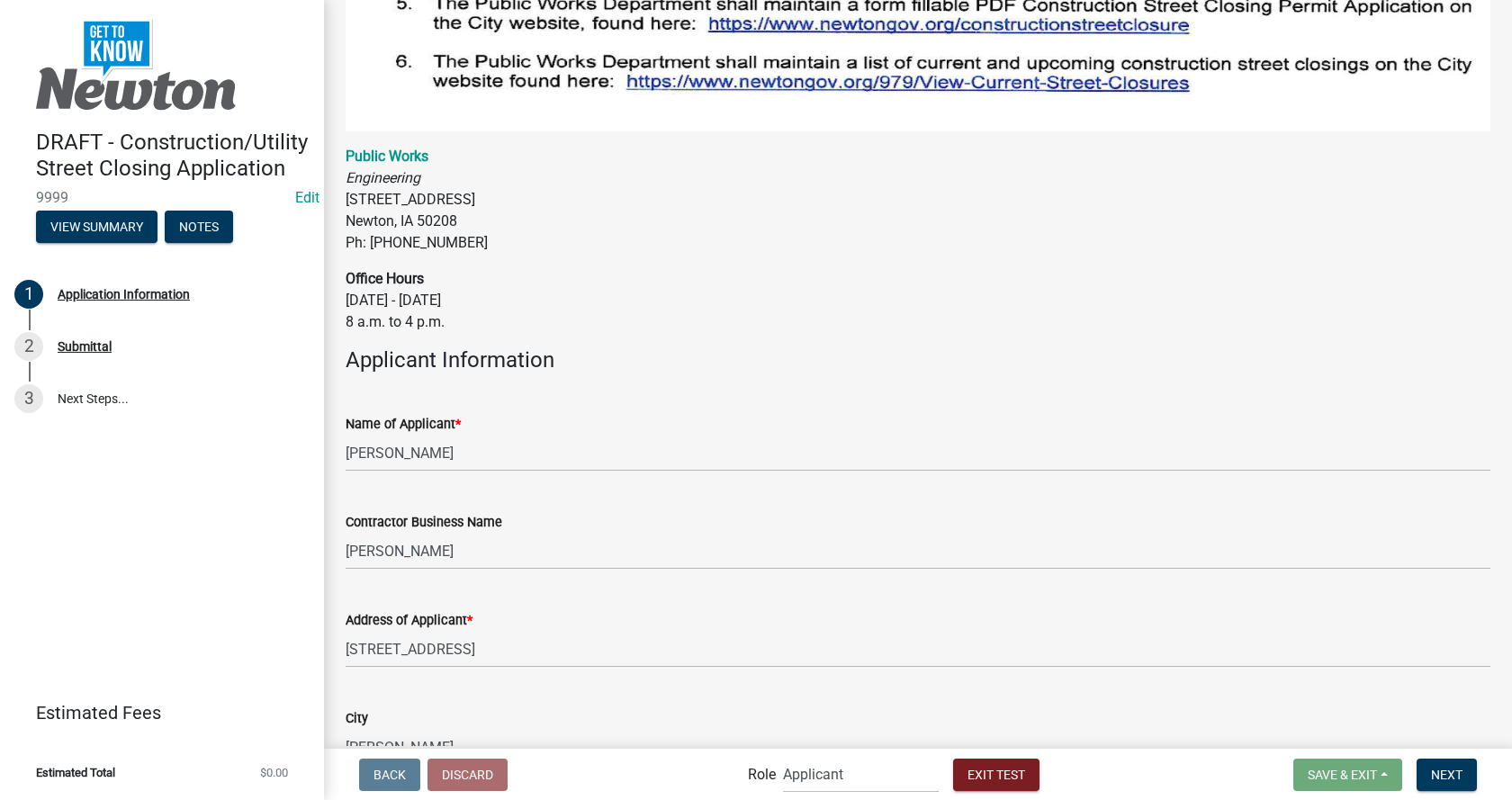
scroll to position [1440, 0]
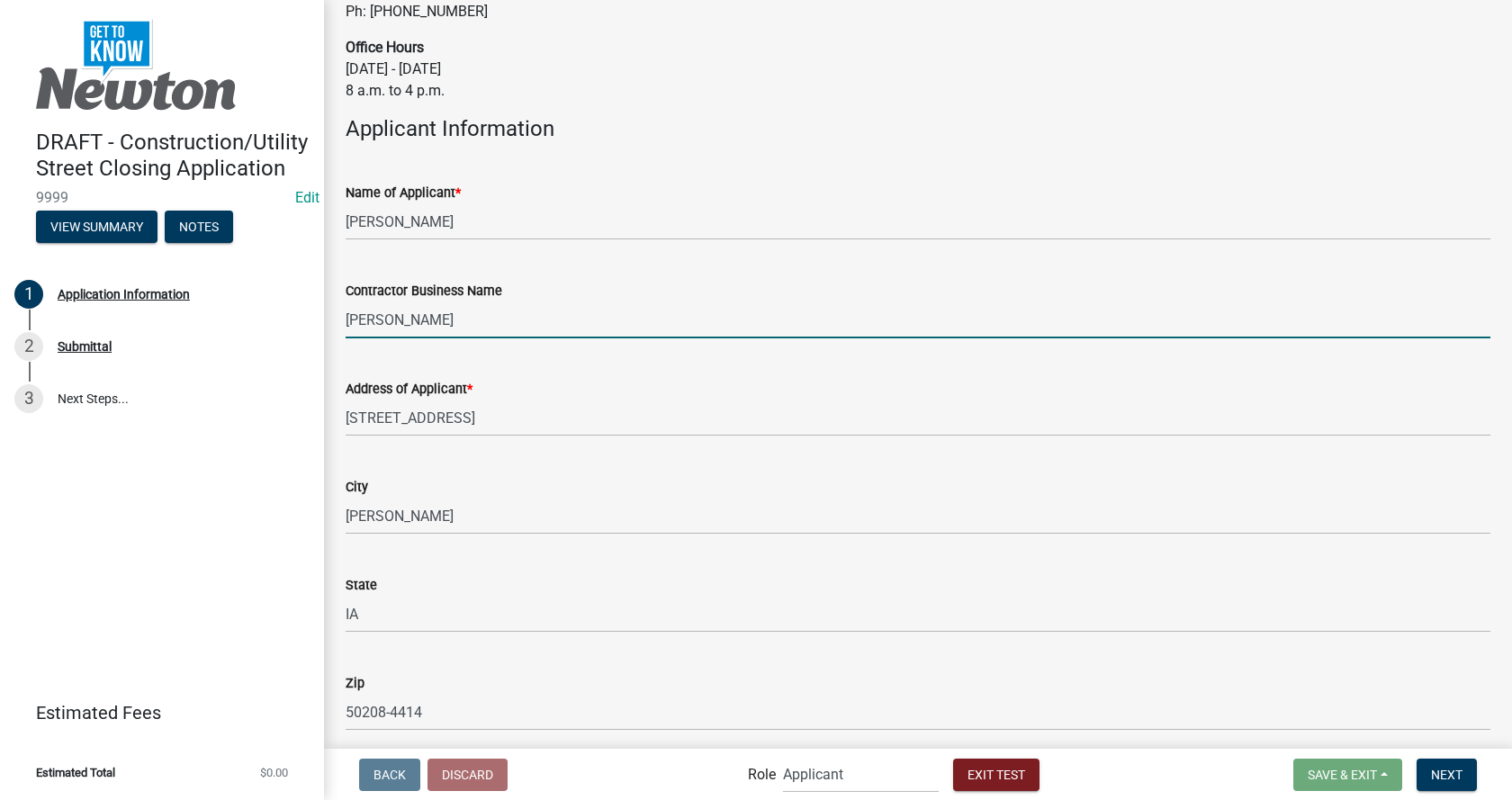
click at [434, 302] on input "[PERSON_NAME]" at bounding box center [918, 320] width 1145 height 37
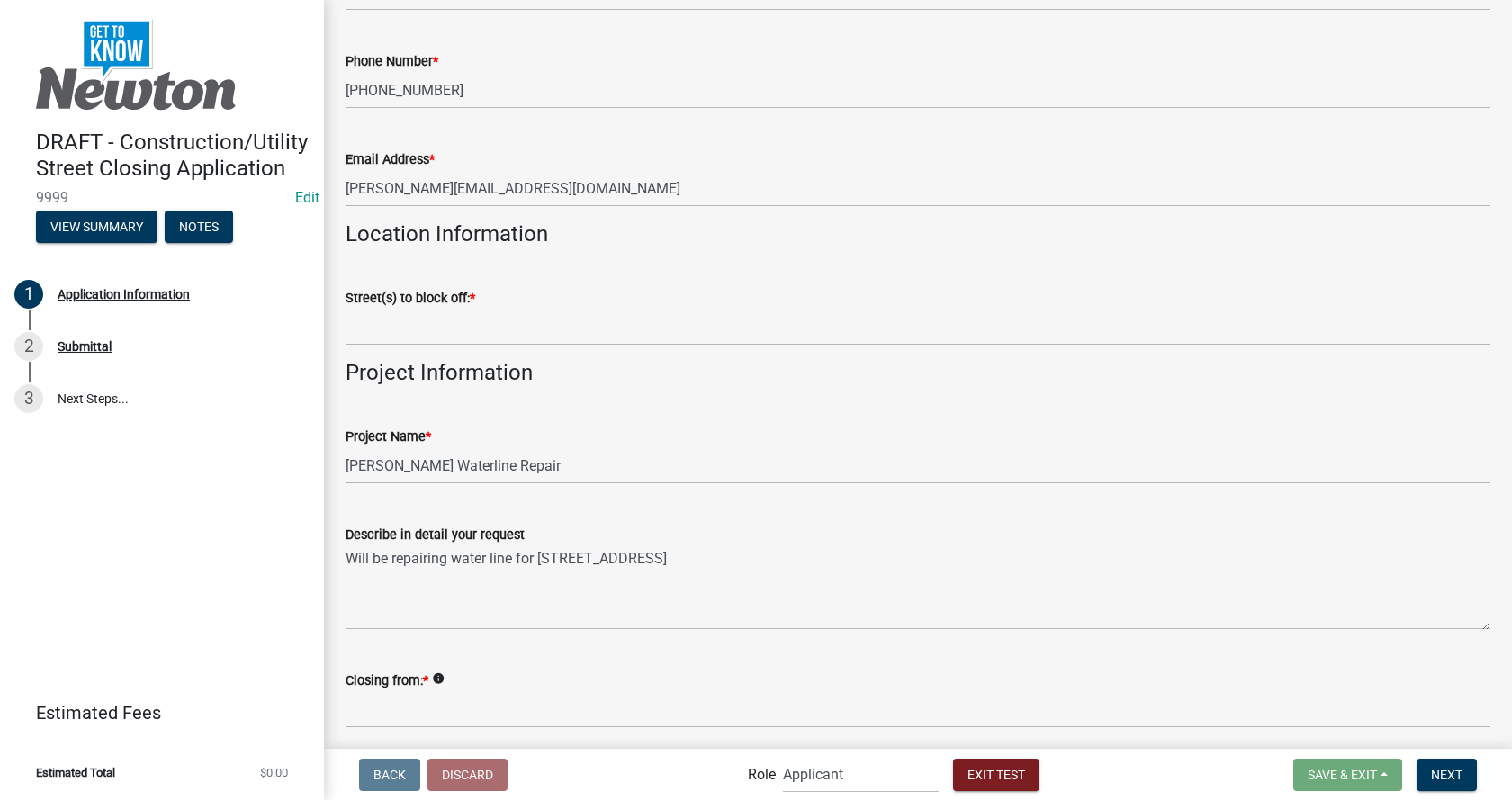
scroll to position [2251, 0]
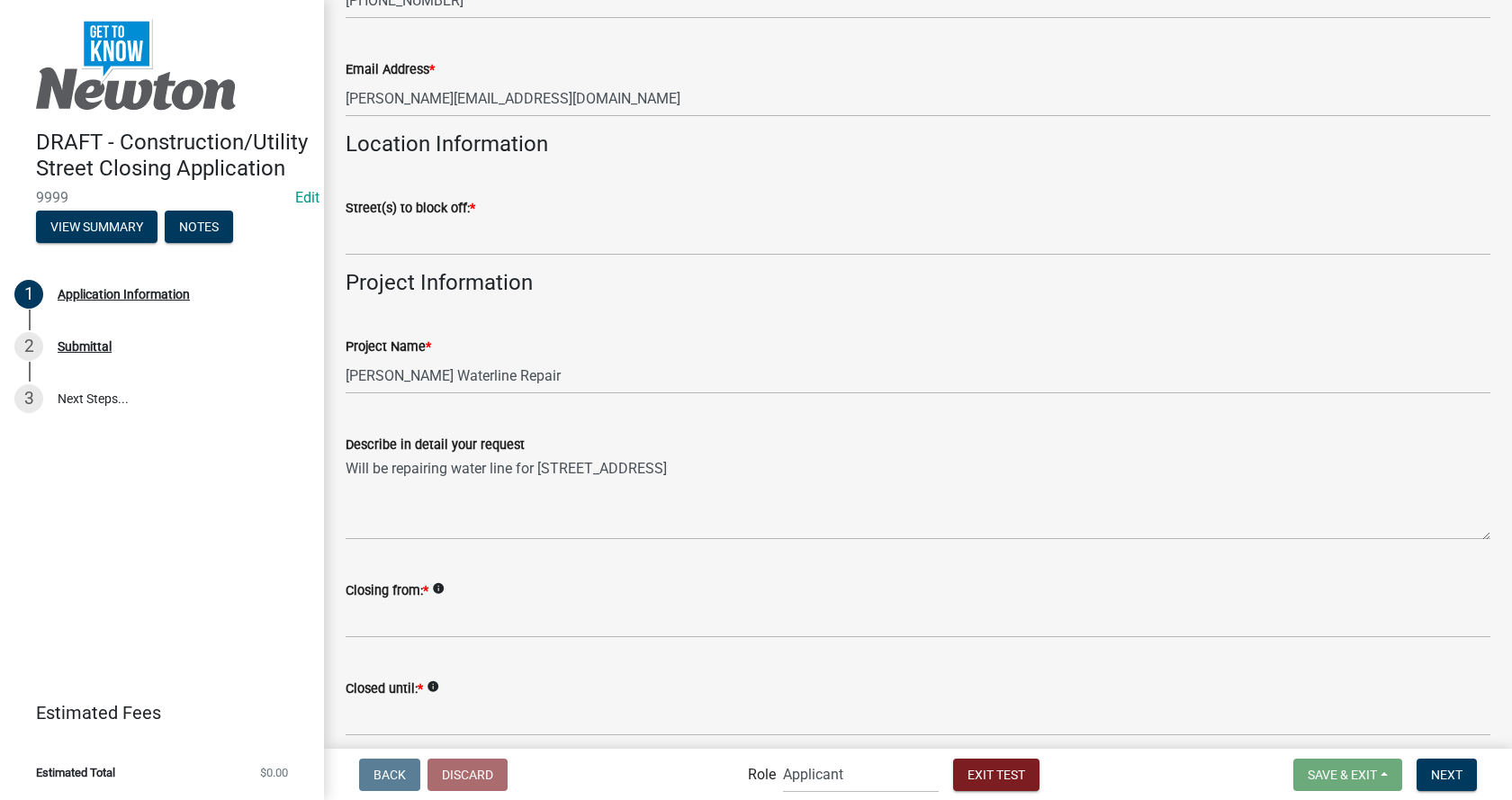
type input "[PERSON_NAME] Geospatial"
click at [423, 221] on input "Street(s) to block off: *" at bounding box center [918, 238] width 1145 height 37
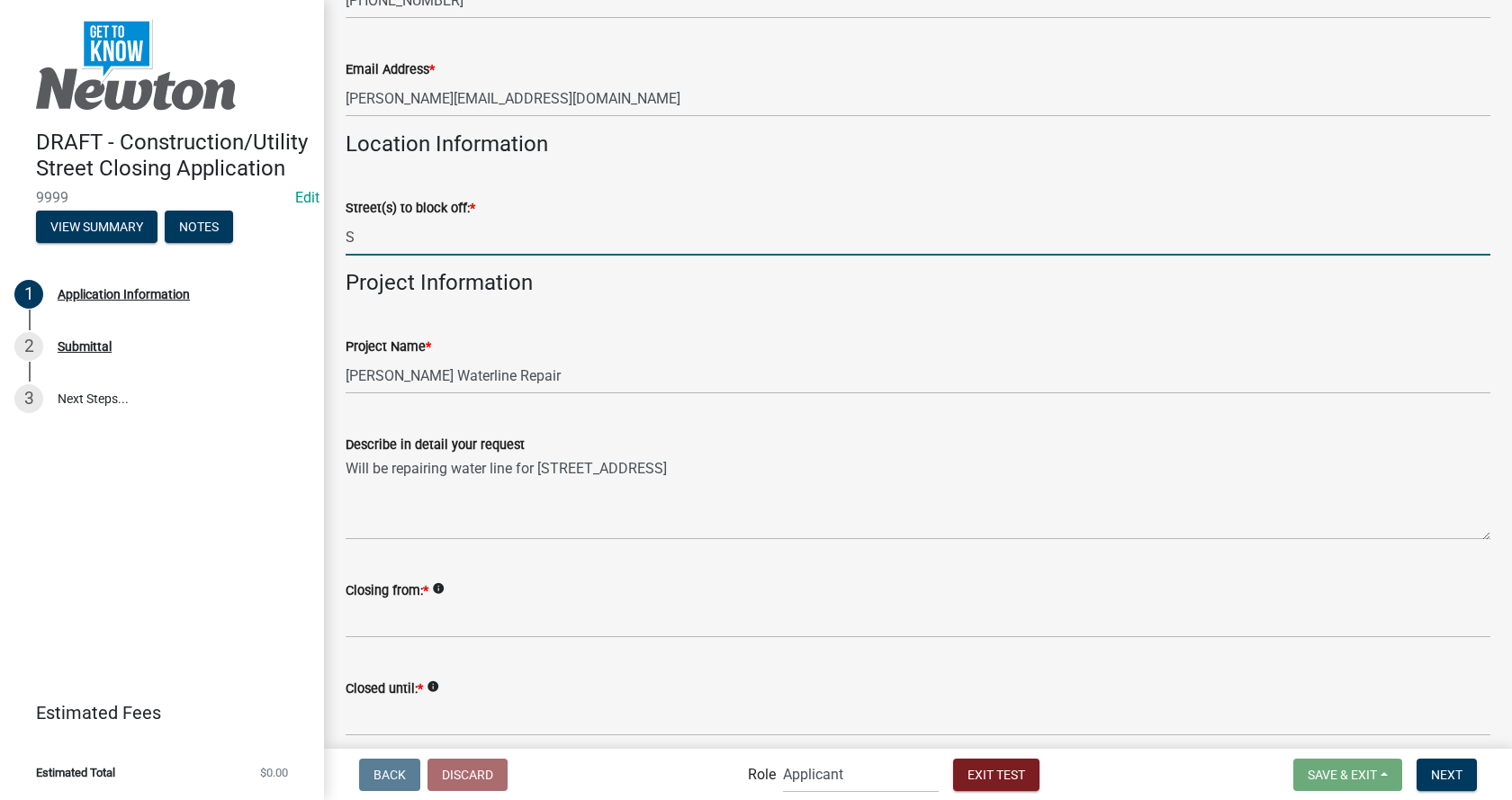
type input "S"
type input "7"
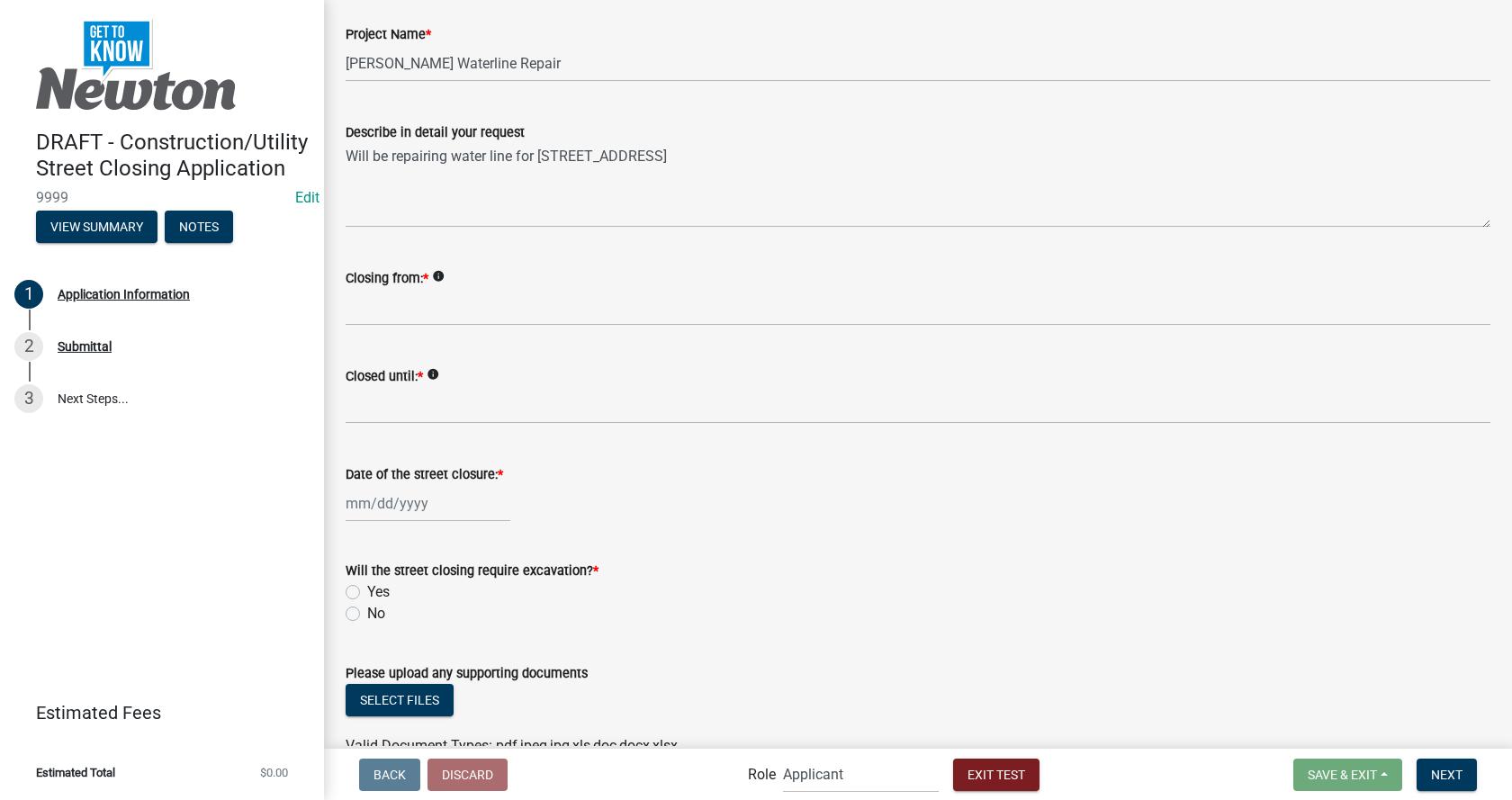
scroll to position [2611, 0]
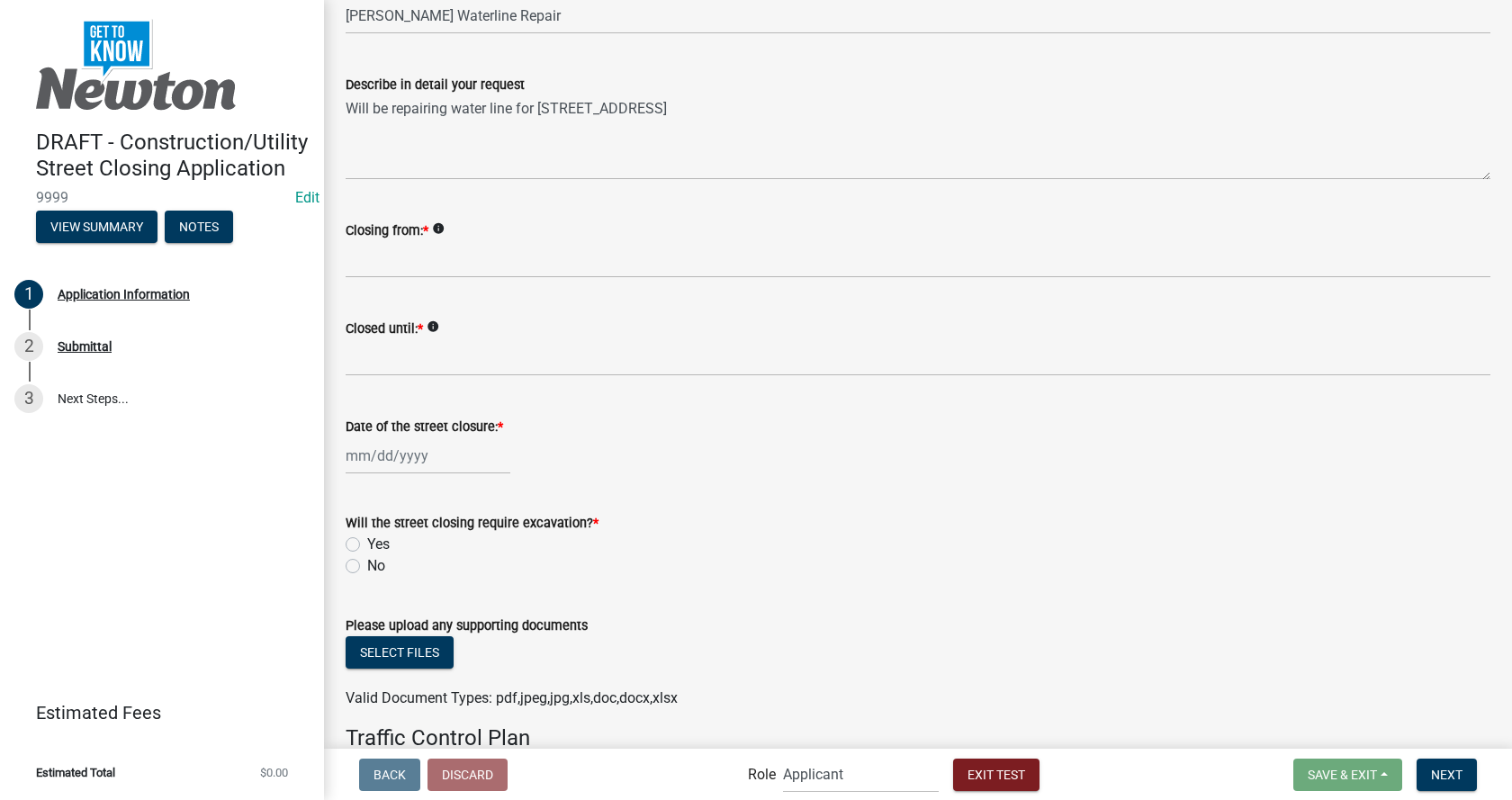
type input "W [GEOGRAPHIC_DATA] W"
click at [429, 247] on input "Closing from: *" at bounding box center [918, 260] width 1145 height 37
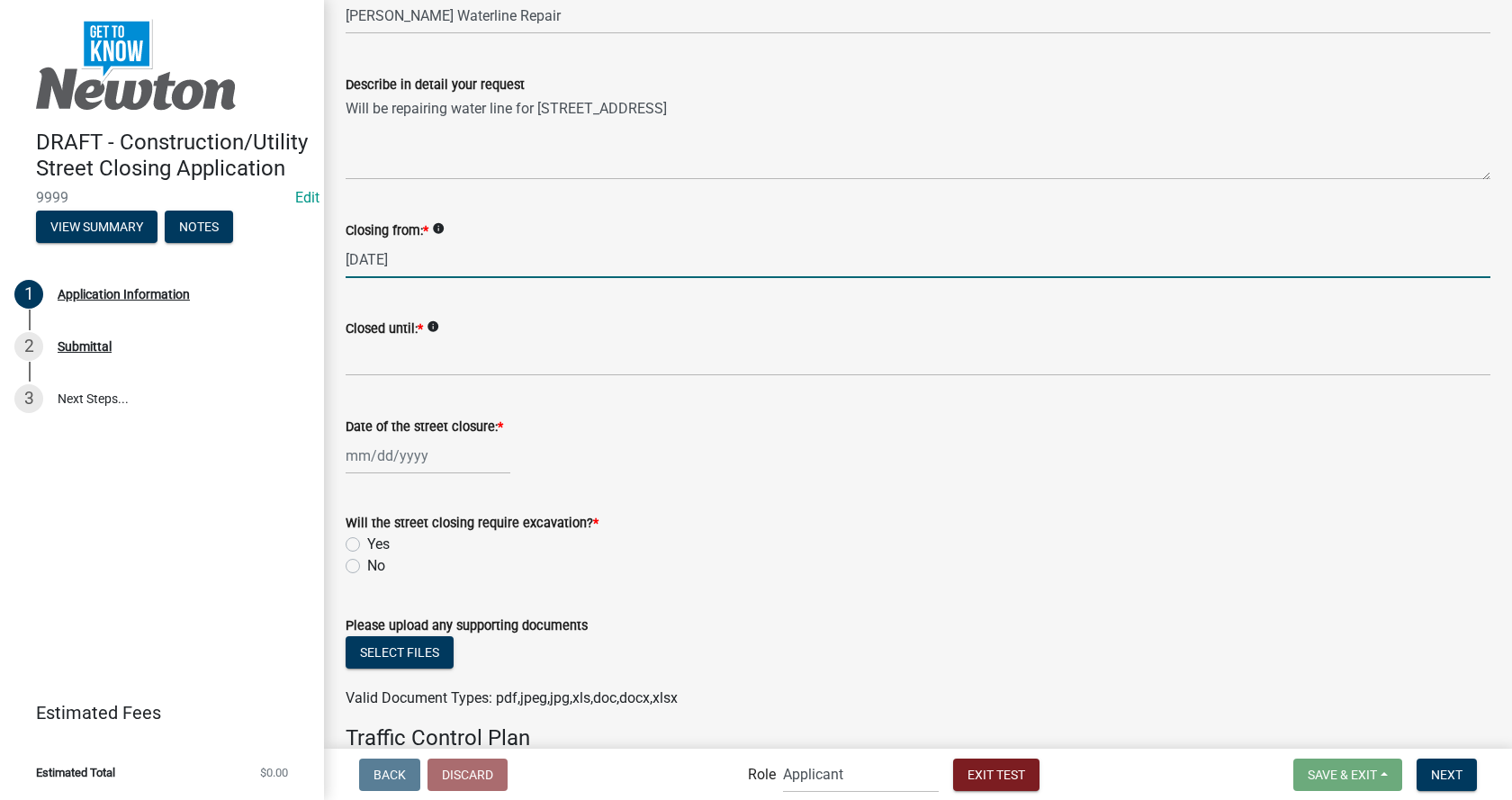
type input "[DATE]"
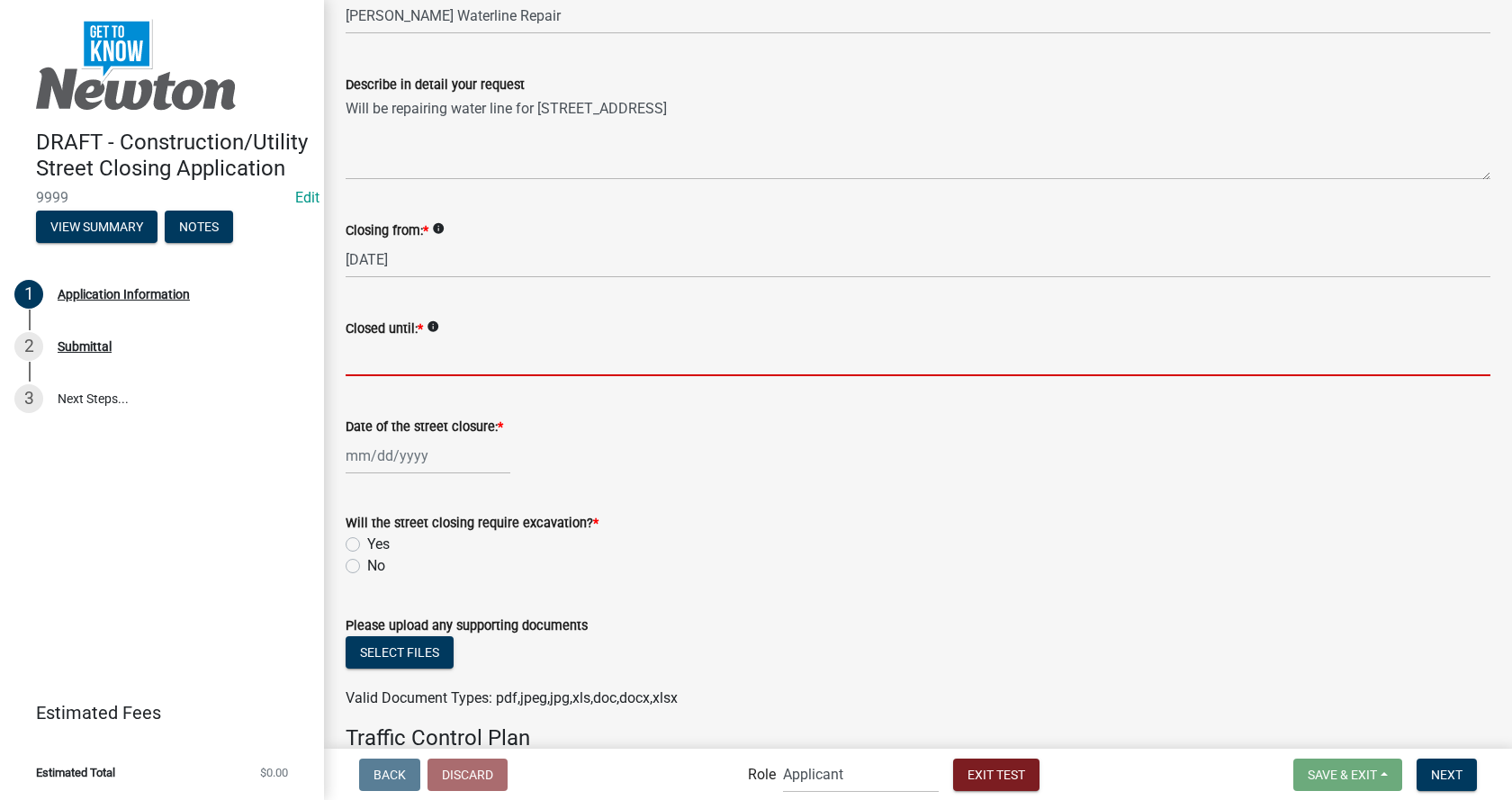
click at [417, 342] on input "Closed until: *" at bounding box center [918, 358] width 1145 height 37
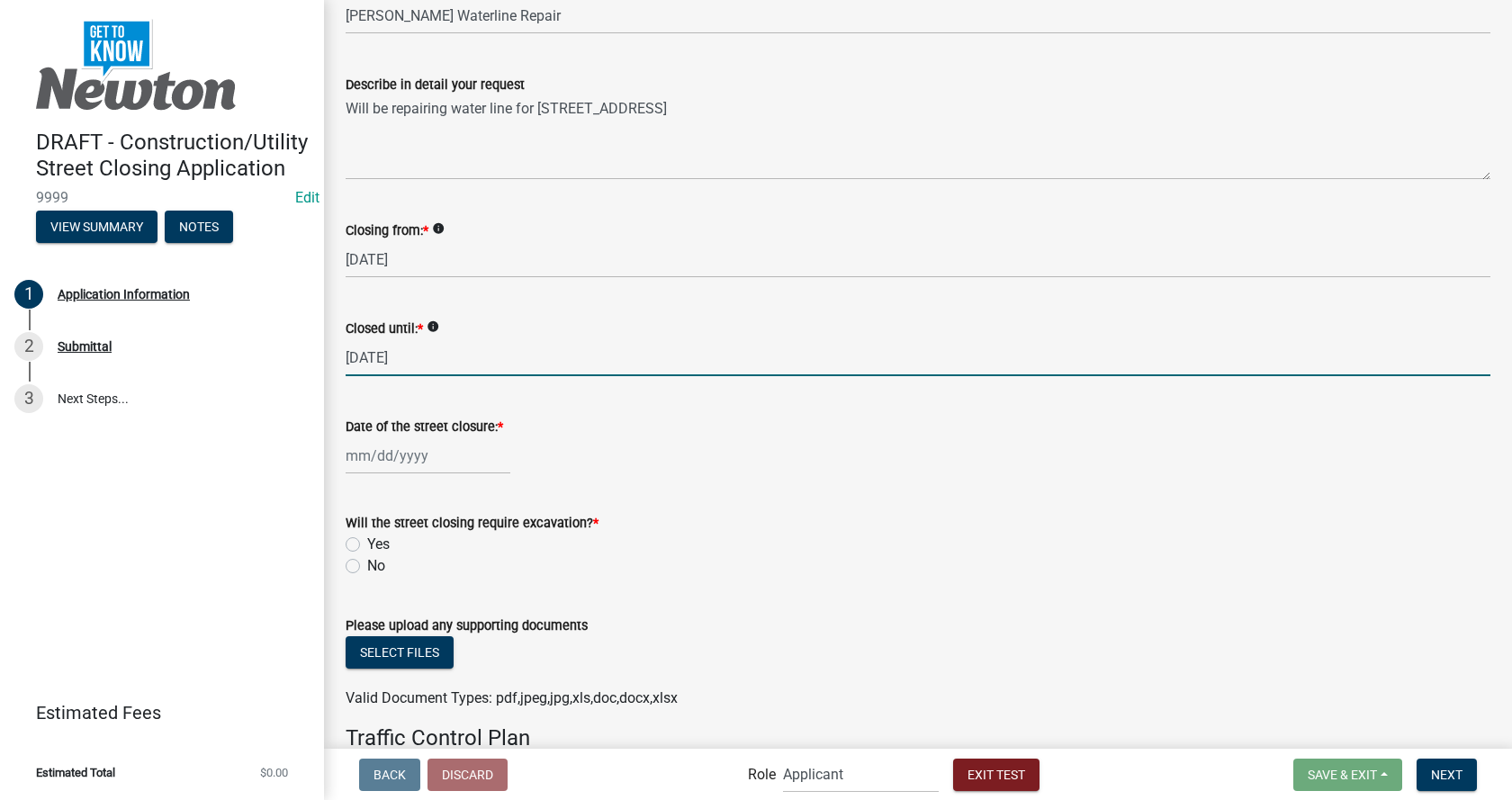
type input "[DATE]"
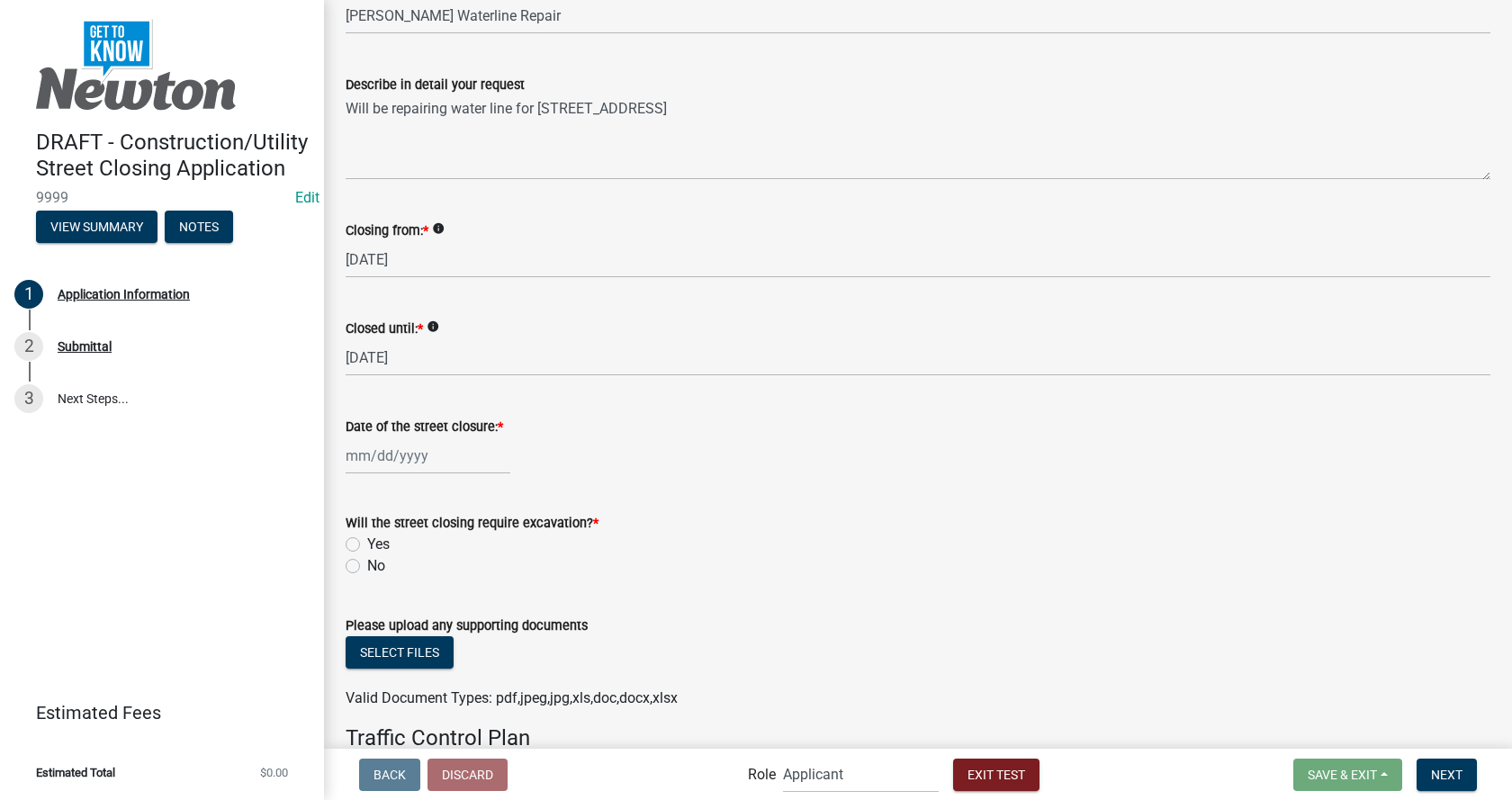
click at [612, 450] on div at bounding box center [918, 456] width 1145 height 37
click at [382, 445] on div at bounding box center [428, 456] width 164 height 37
select select "8"
select select "2025"
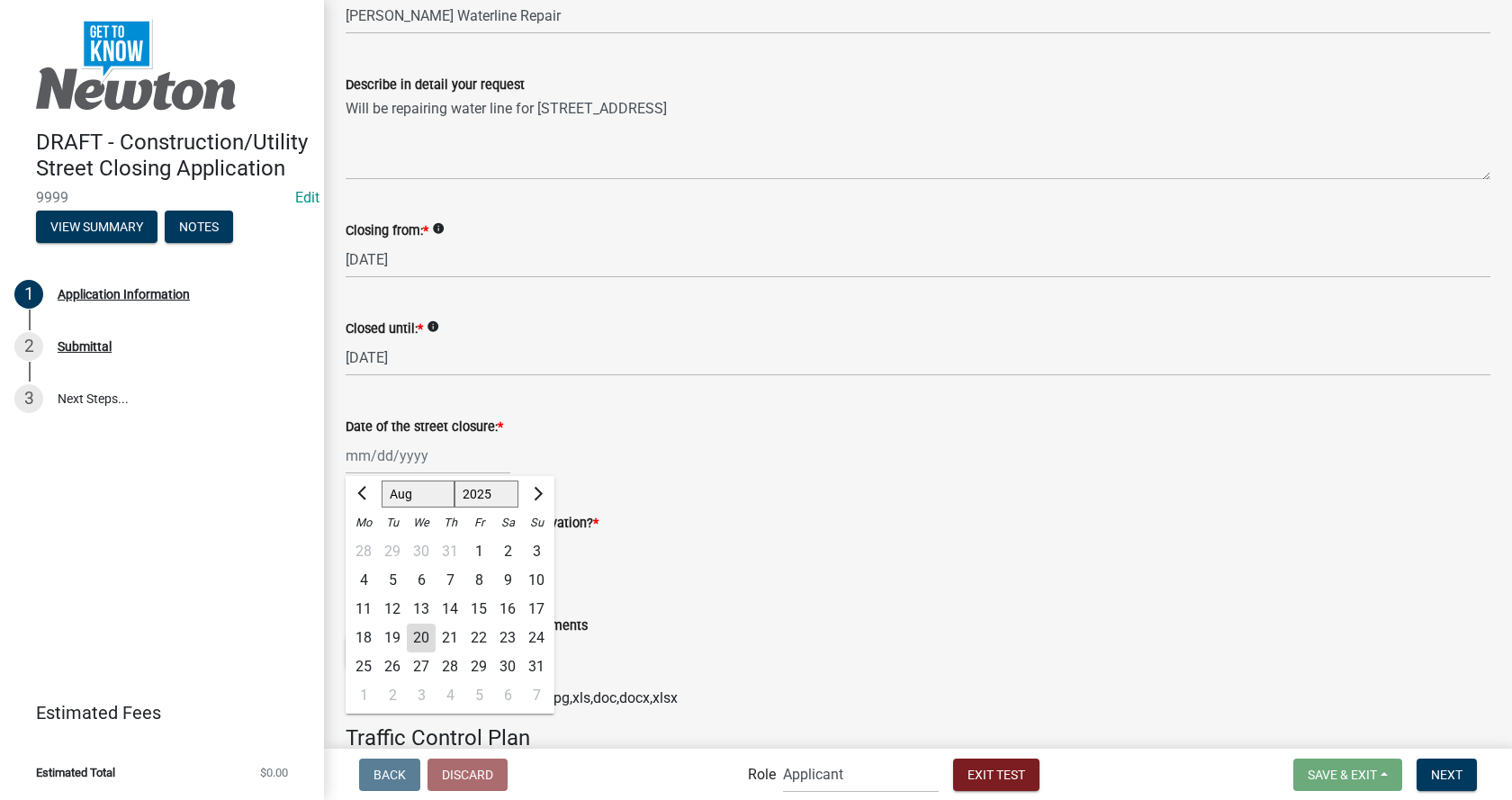
click at [420, 627] on div "20" at bounding box center [421, 638] width 29 height 29
type input "[DATE]"
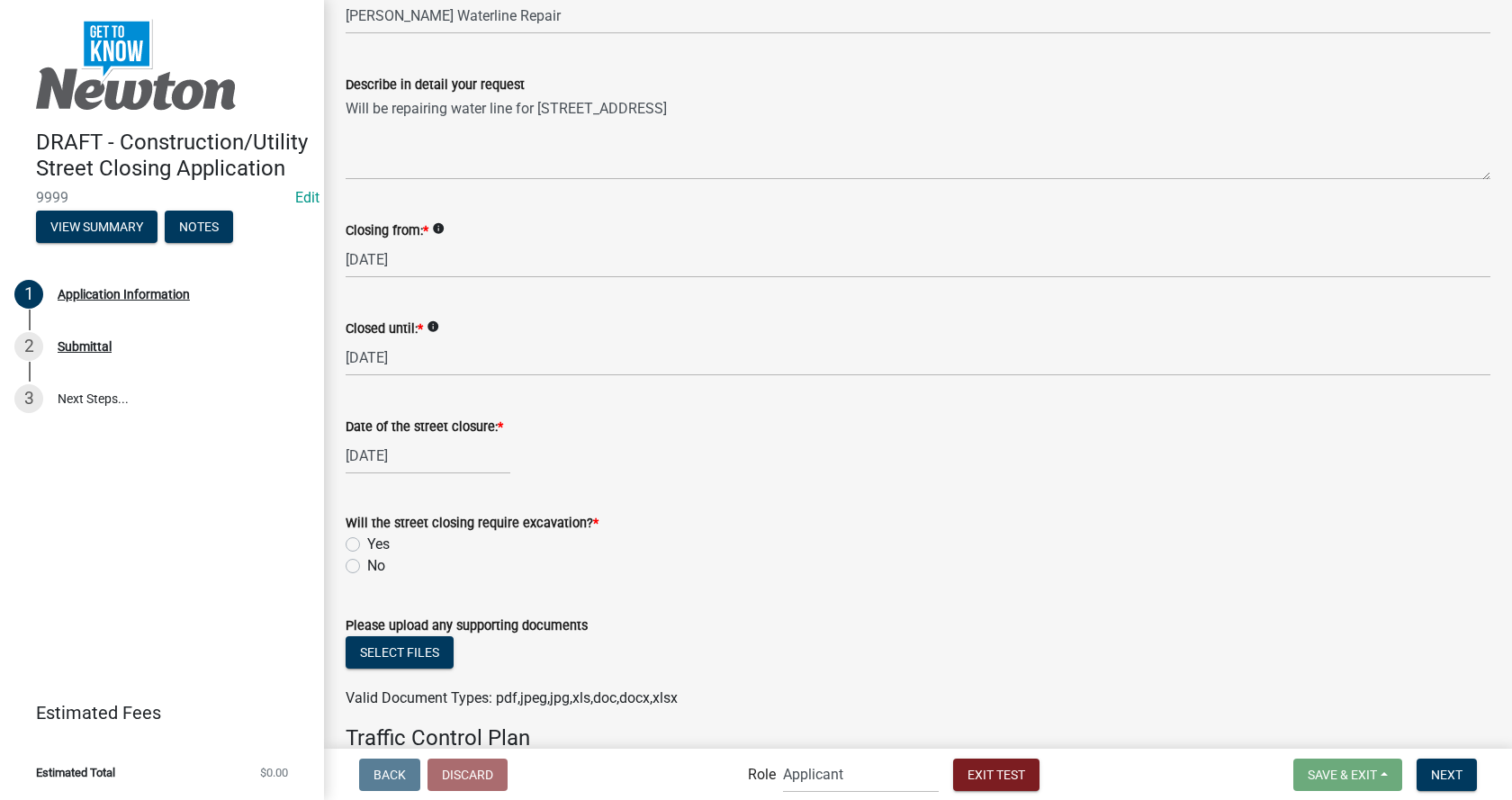
click at [397, 451] on div "[DATE]" at bounding box center [428, 456] width 164 height 37
select select "8"
select select "2025"
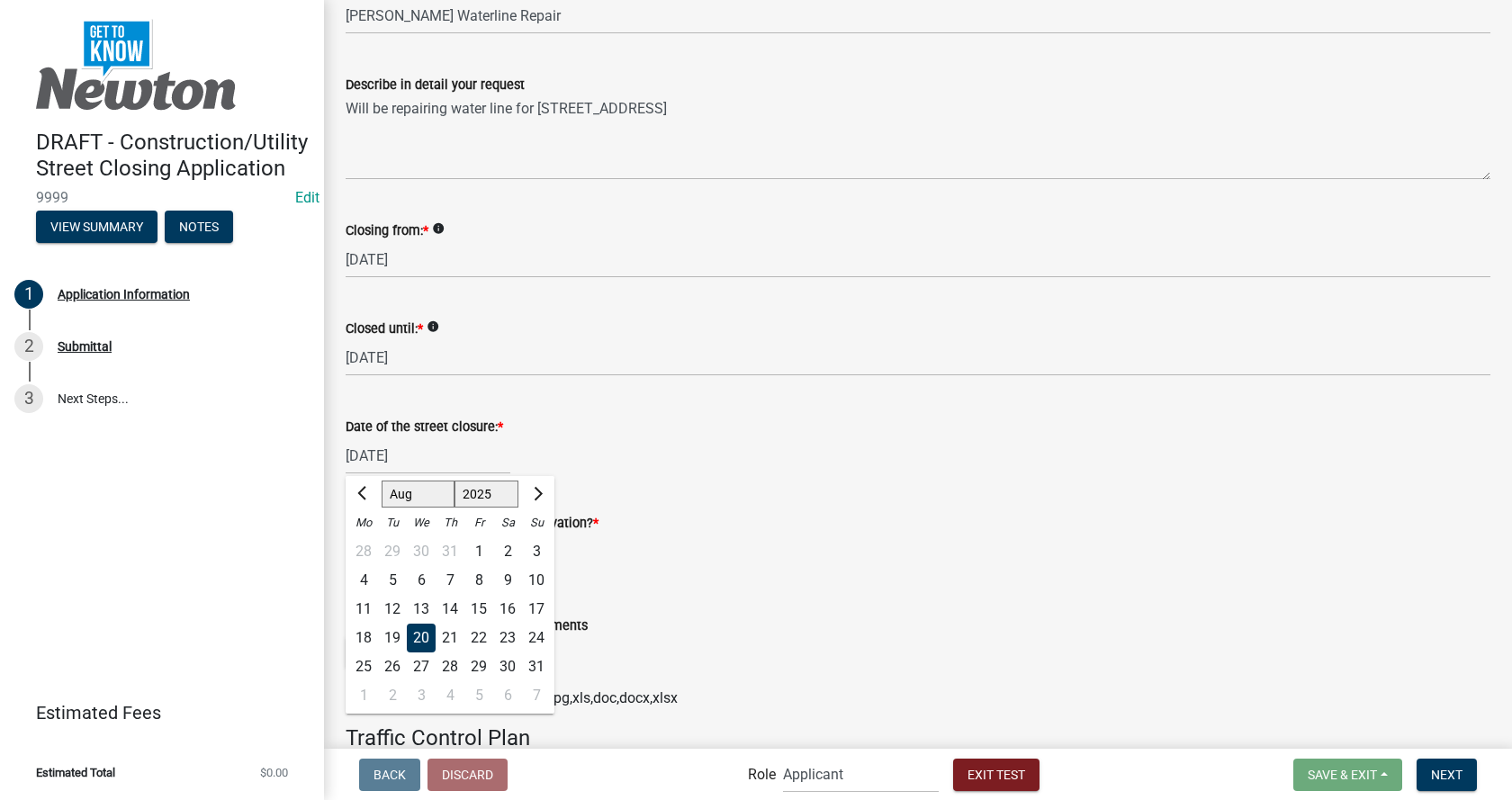
click at [449, 624] on div "21" at bounding box center [450, 638] width 29 height 29
type input "[DATE]"
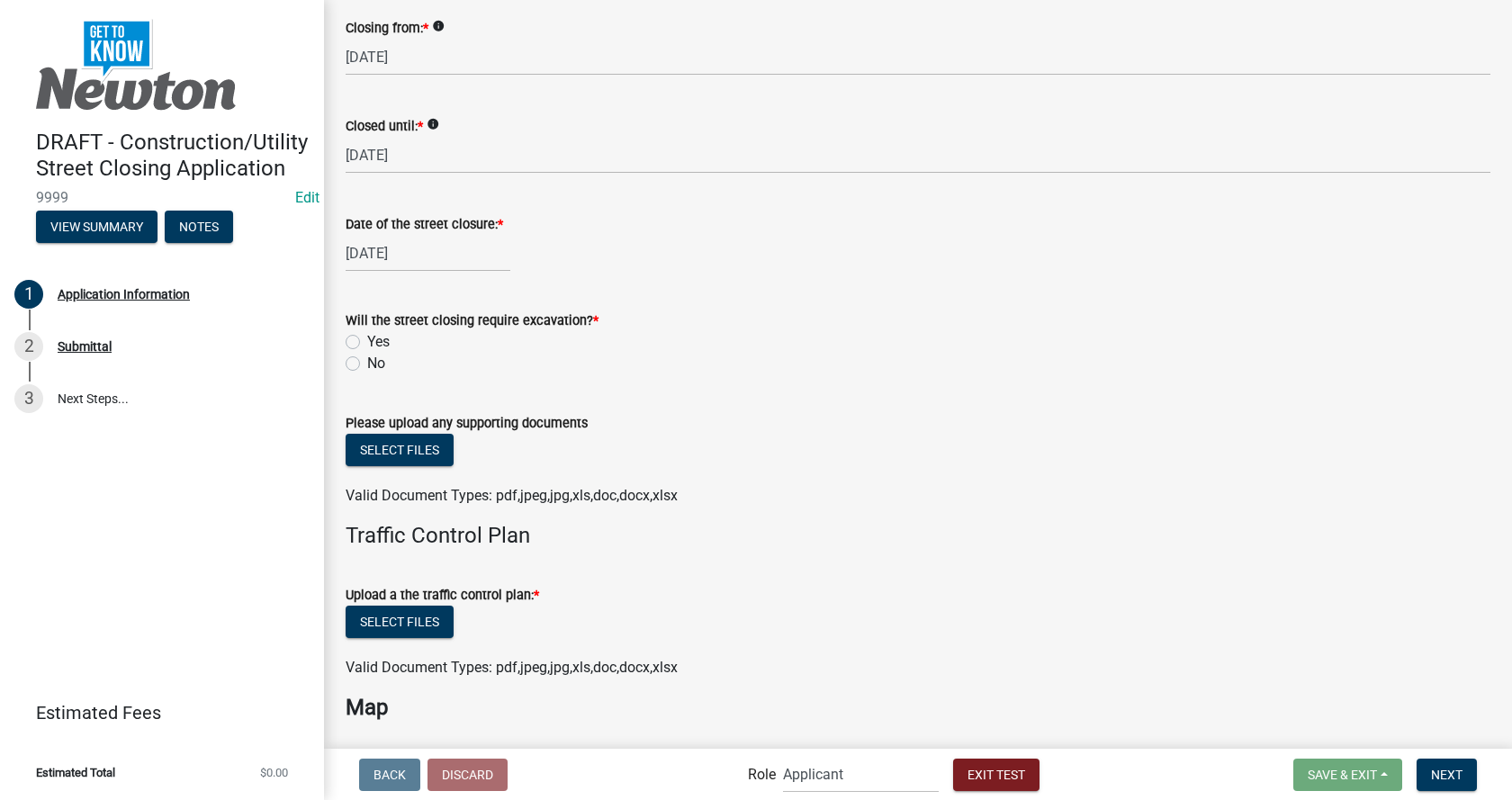
scroll to position [2881, 0]
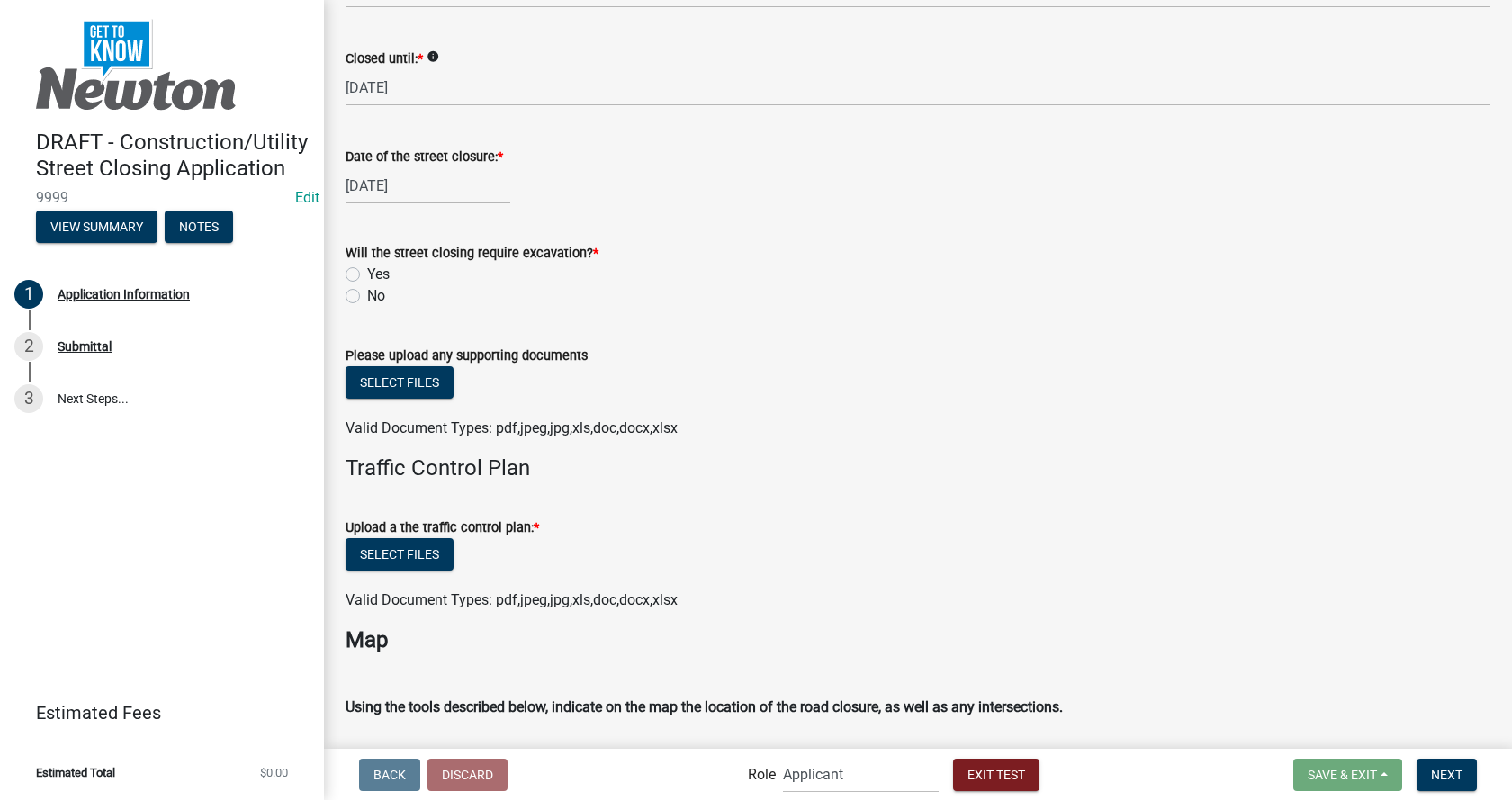
click at [367, 263] on label "Yes" at bounding box center [378, 274] width 22 height 21
click at [367, 263] on input "Yes" at bounding box center [373, 269] width 12 height 12
radio input "true"
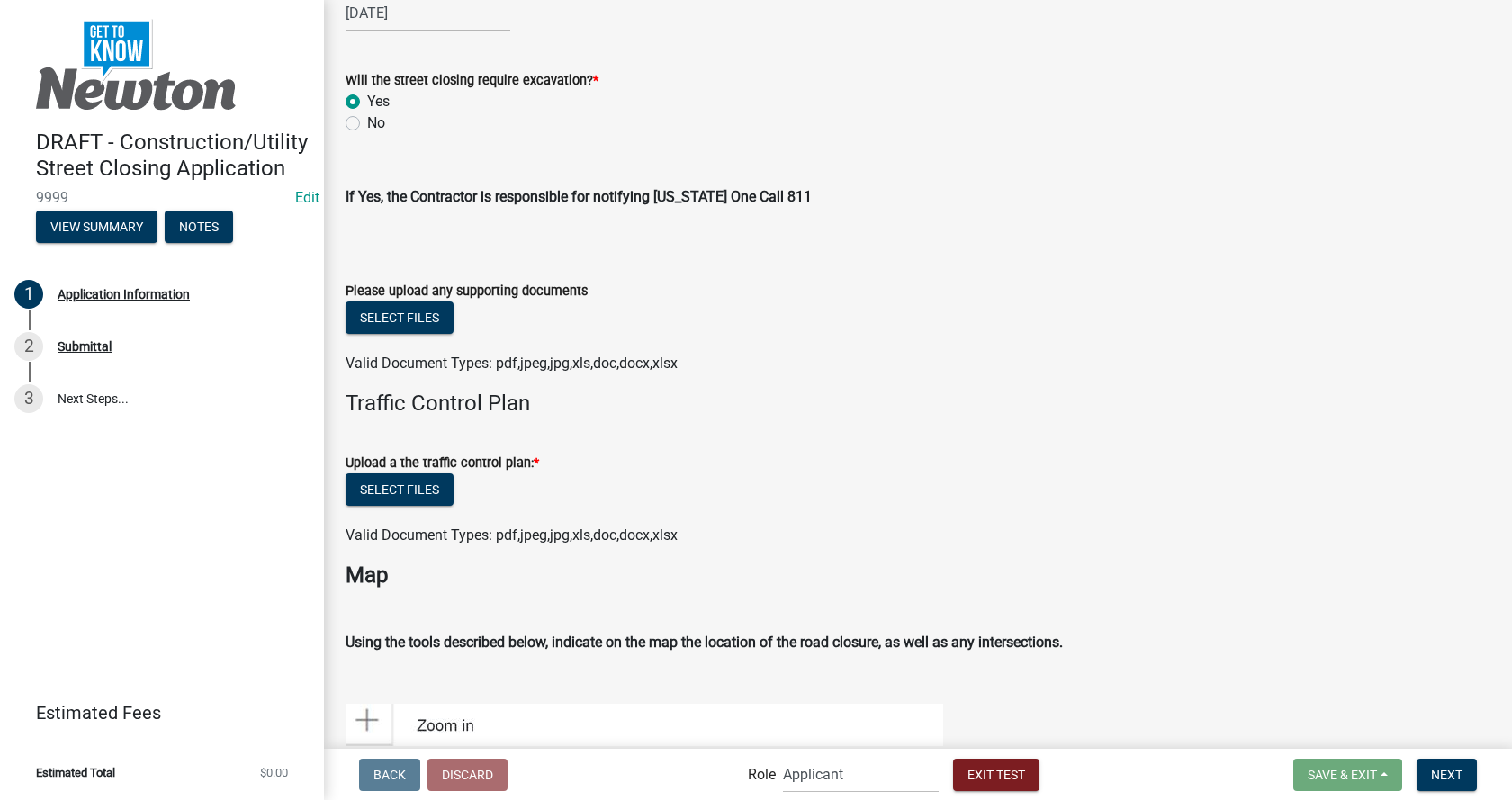
scroll to position [3062, 0]
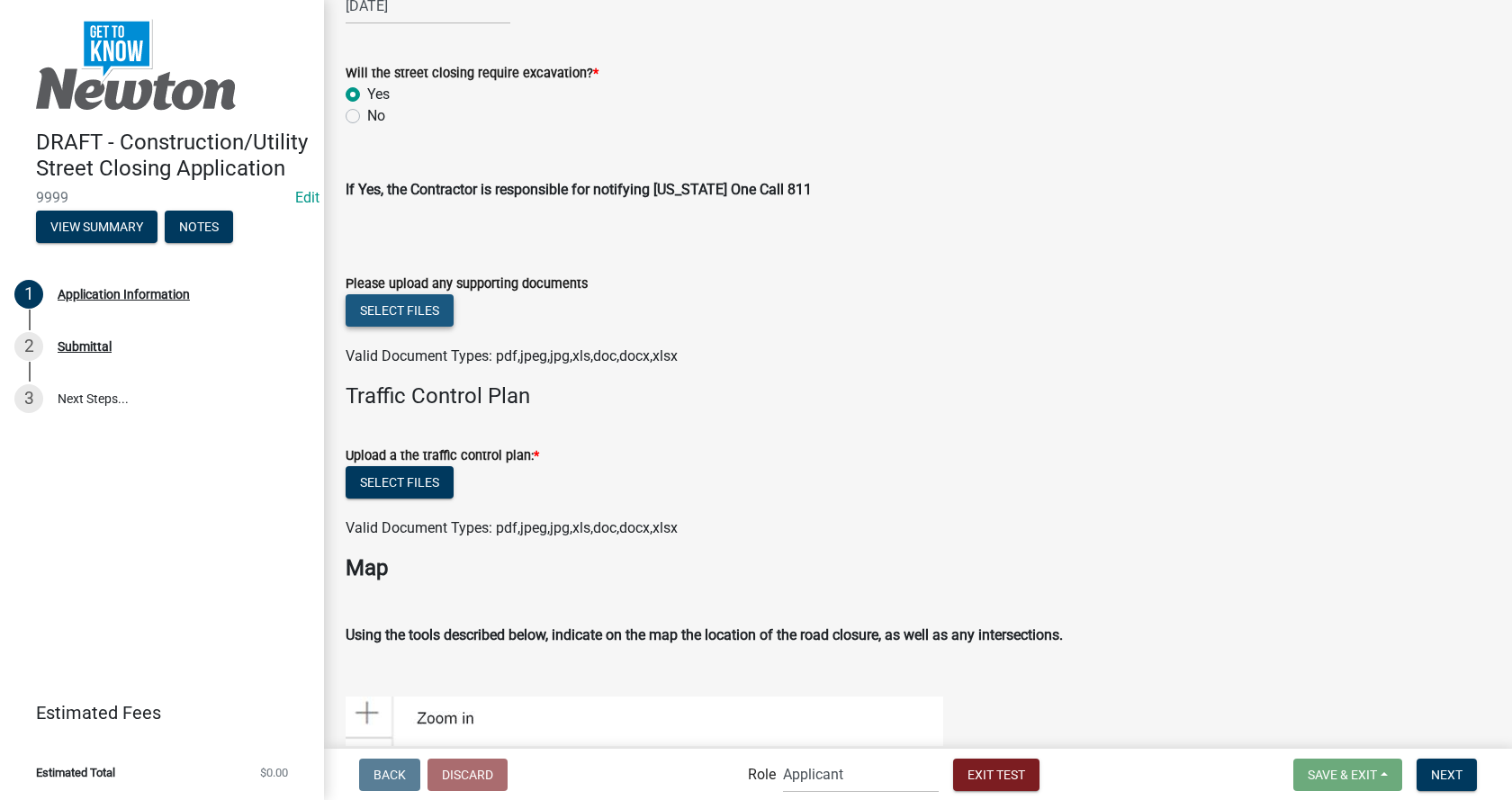
click at [422, 301] on button "Select files" at bounding box center [400, 311] width 108 height 33
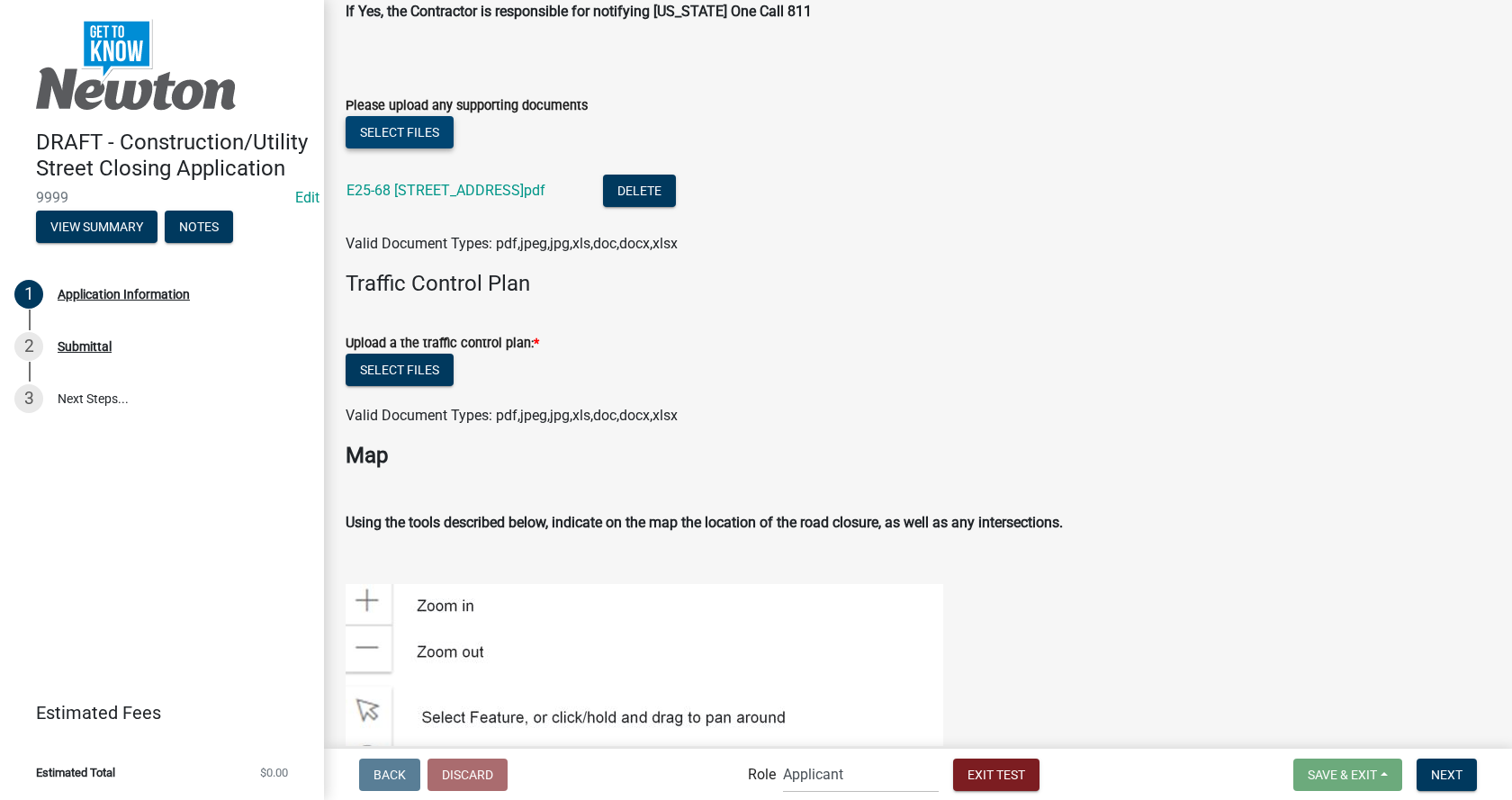
scroll to position [3241, 0]
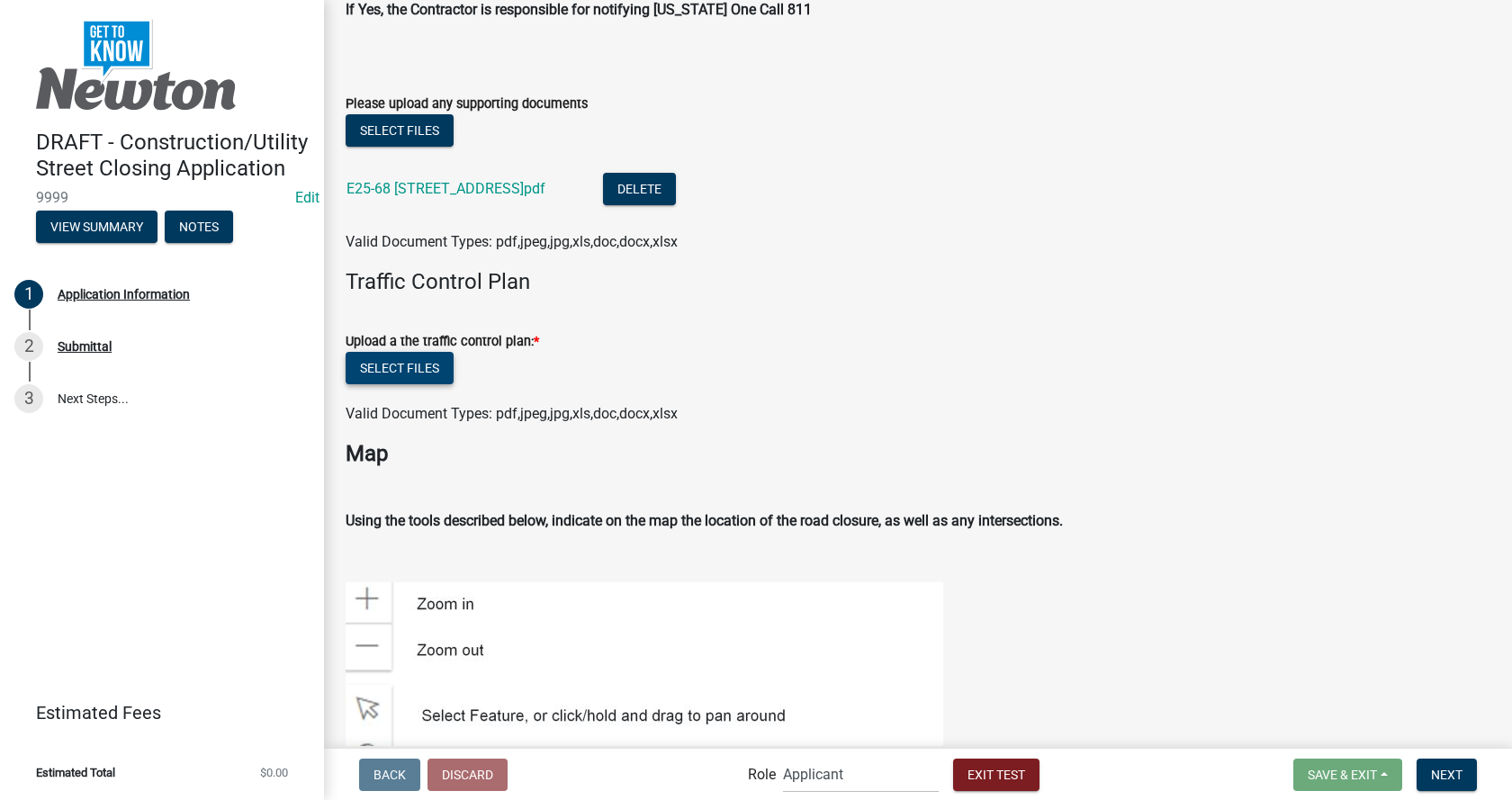
click at [434, 361] on button "Select files" at bounding box center [400, 368] width 108 height 33
click at [426, 357] on button "Select files" at bounding box center [400, 368] width 108 height 33
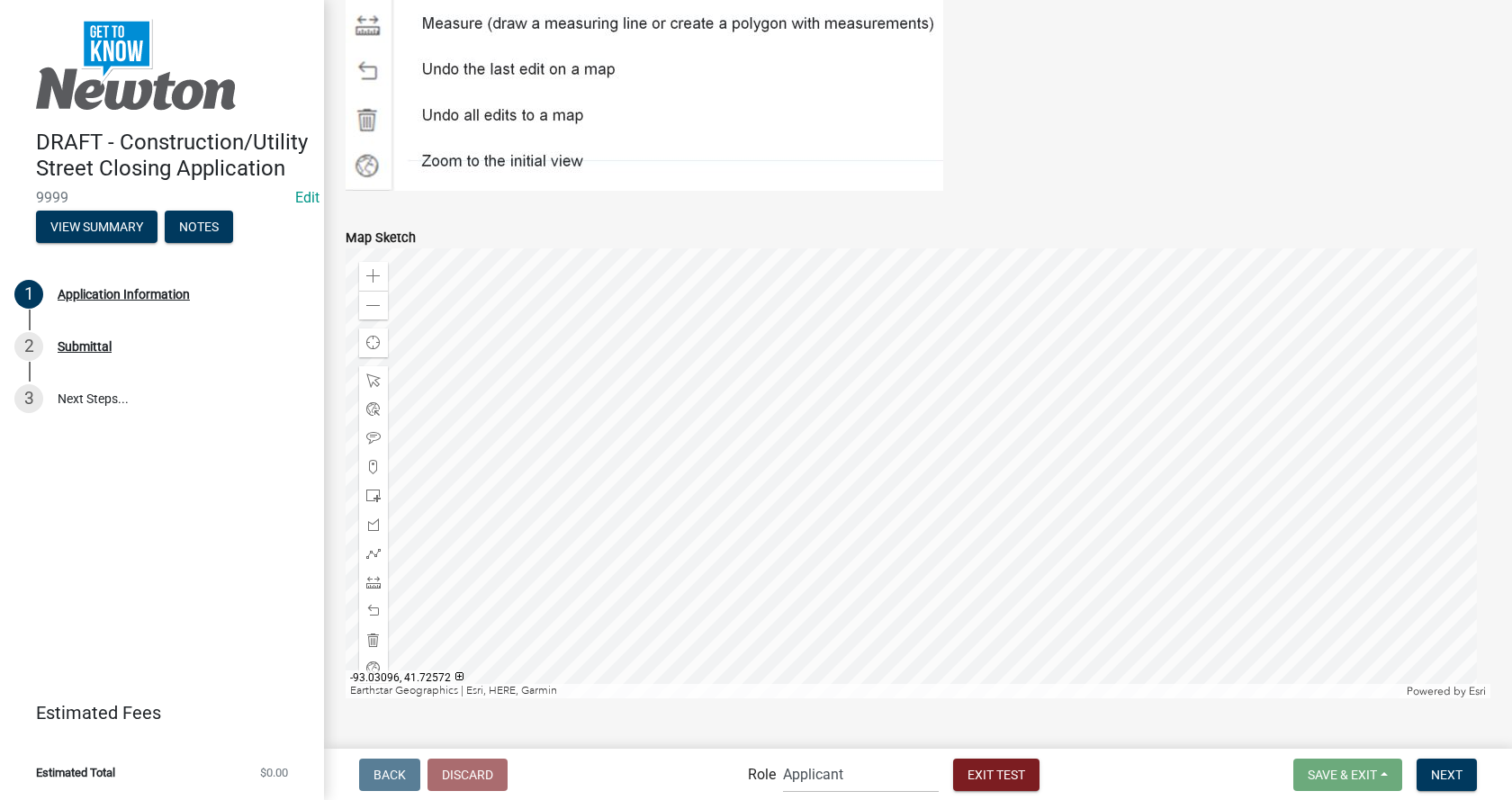
scroll to position [4349, 0]
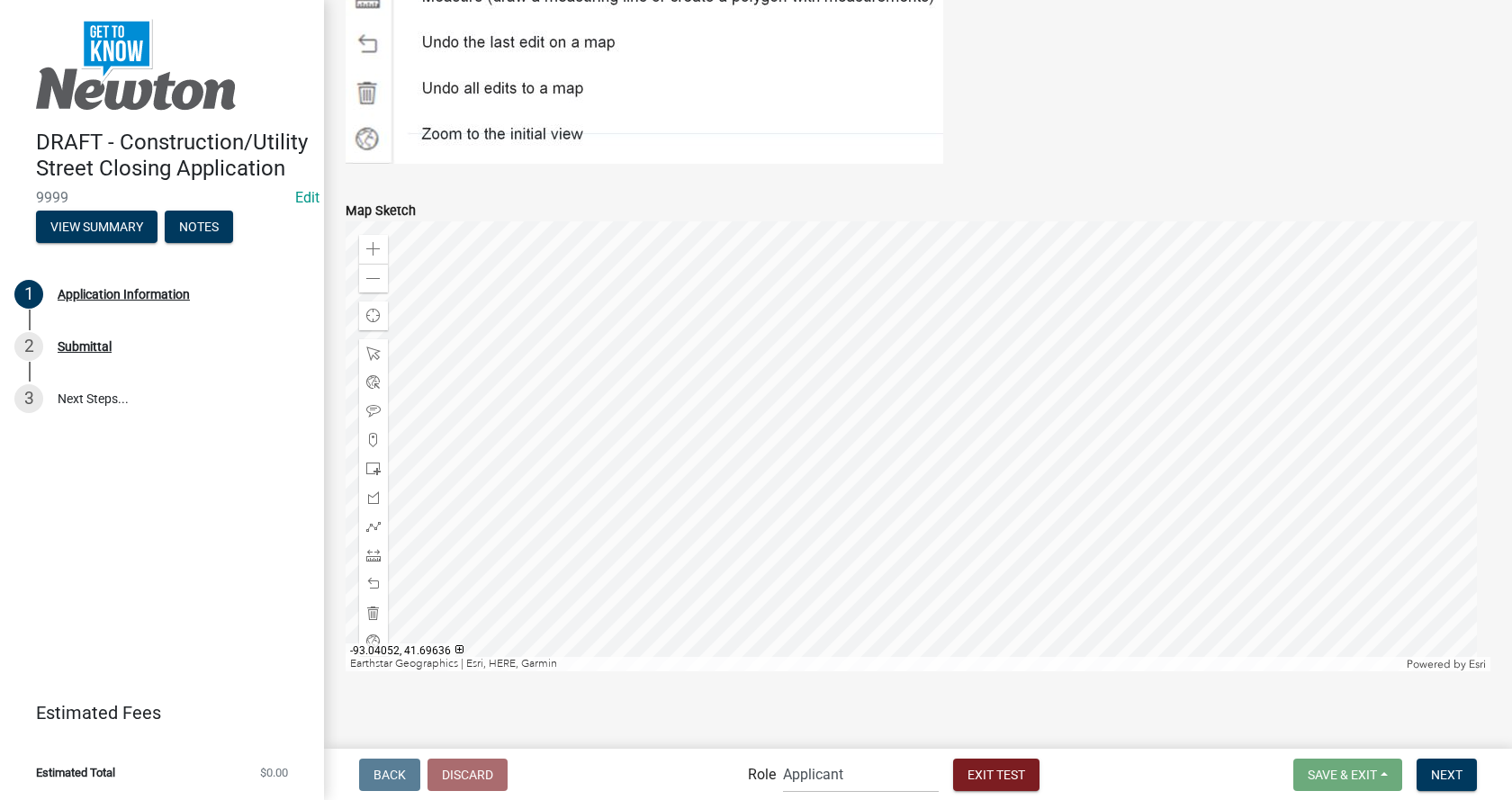
click at [892, 410] on div at bounding box center [918, 446] width 1145 height 450
click at [876, 392] on div at bounding box center [918, 446] width 1145 height 450
click at [855, 375] on div at bounding box center [918, 446] width 1145 height 450
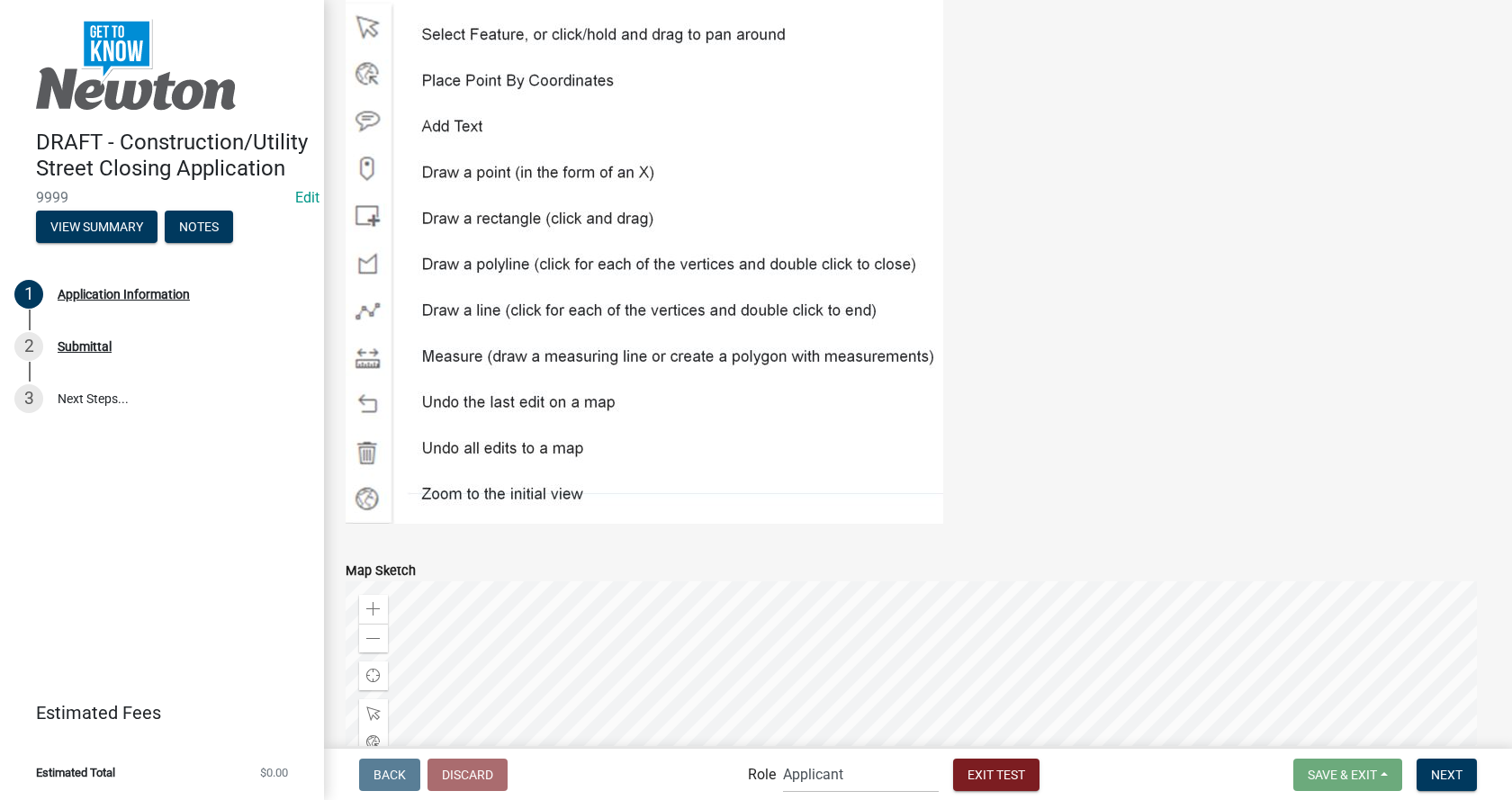
scroll to position [3809, 0]
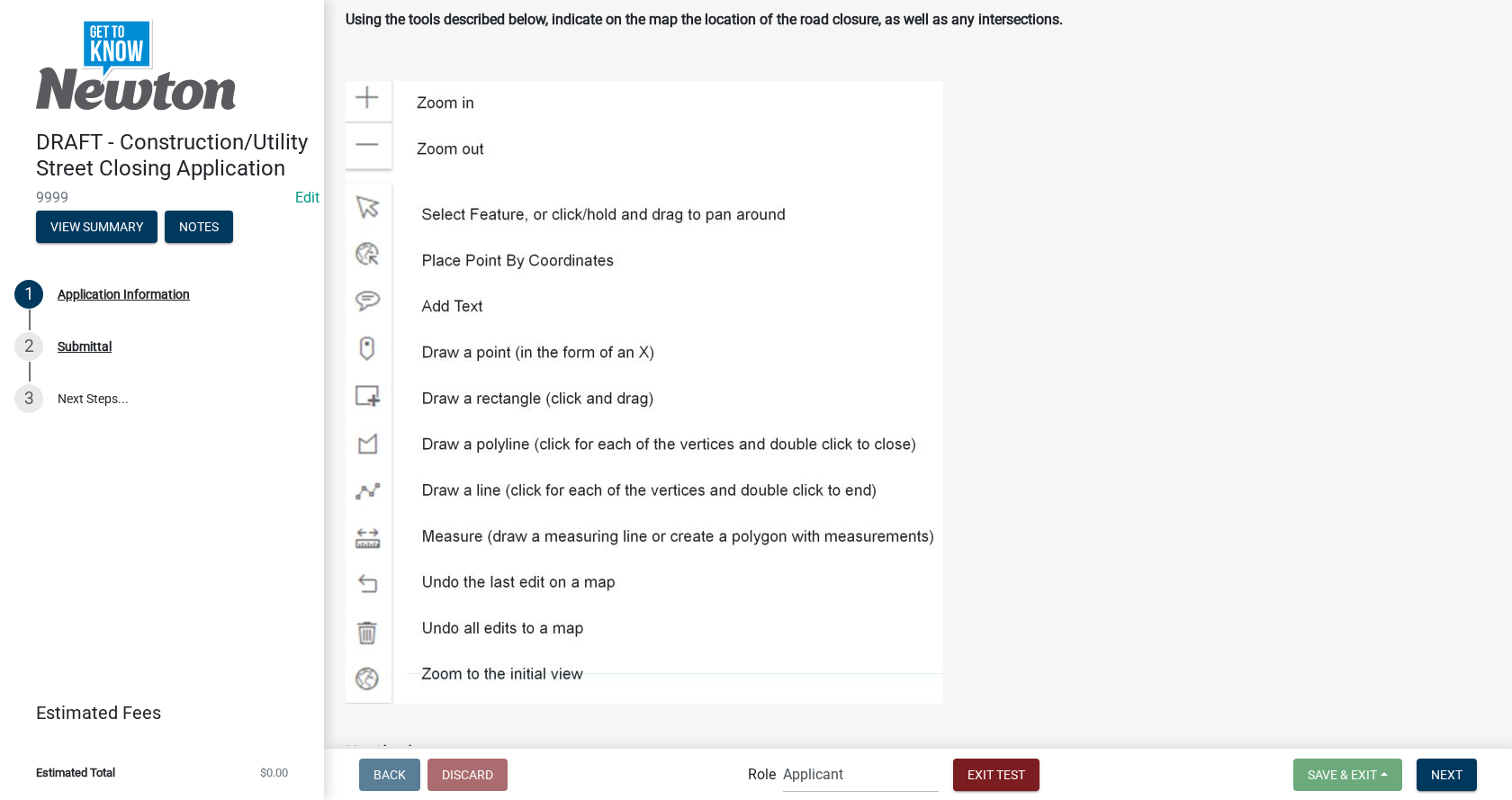
click at [458, 91] on img at bounding box center [645, 392] width 598 height 623
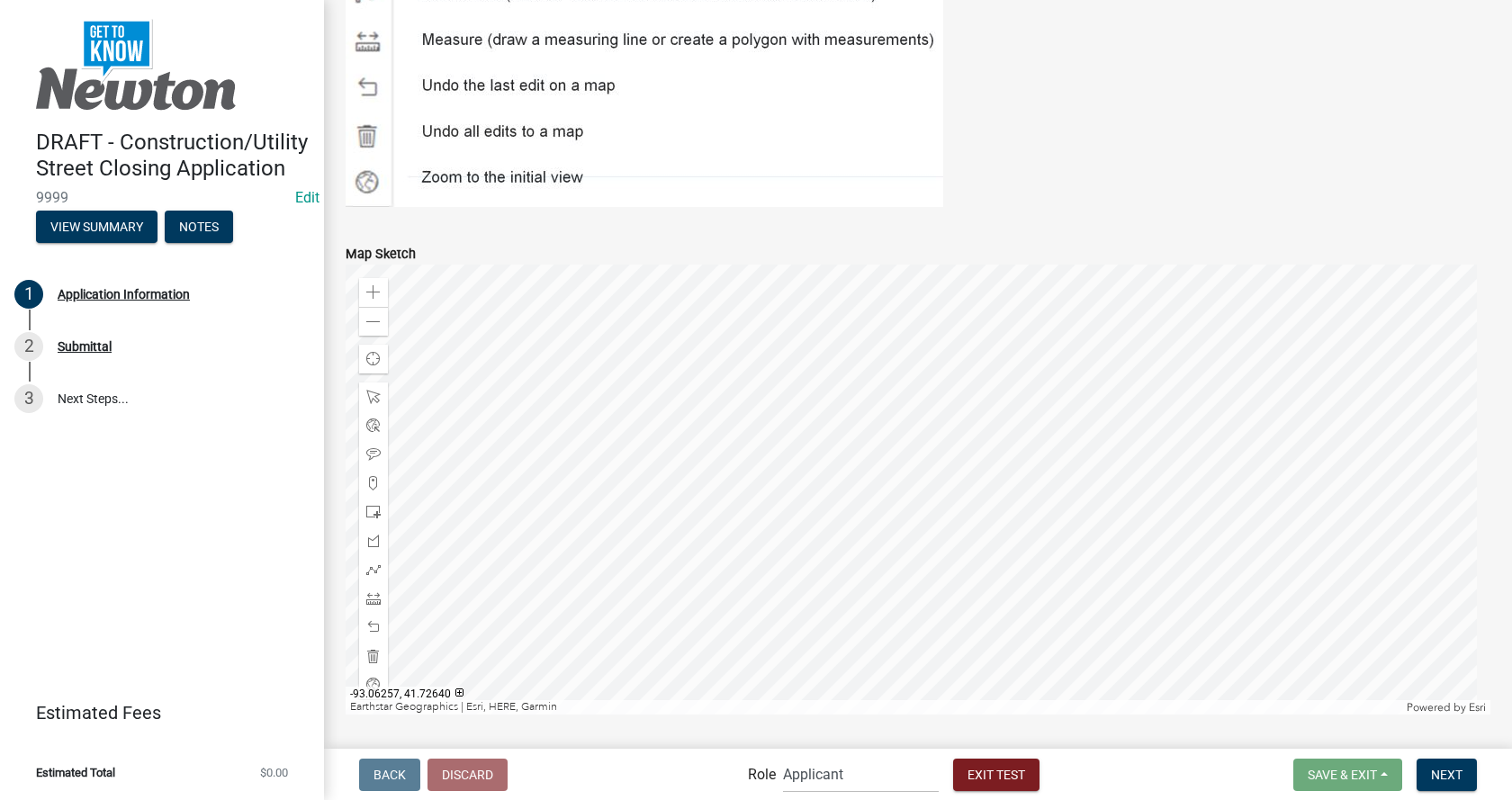
scroll to position [4349, 0]
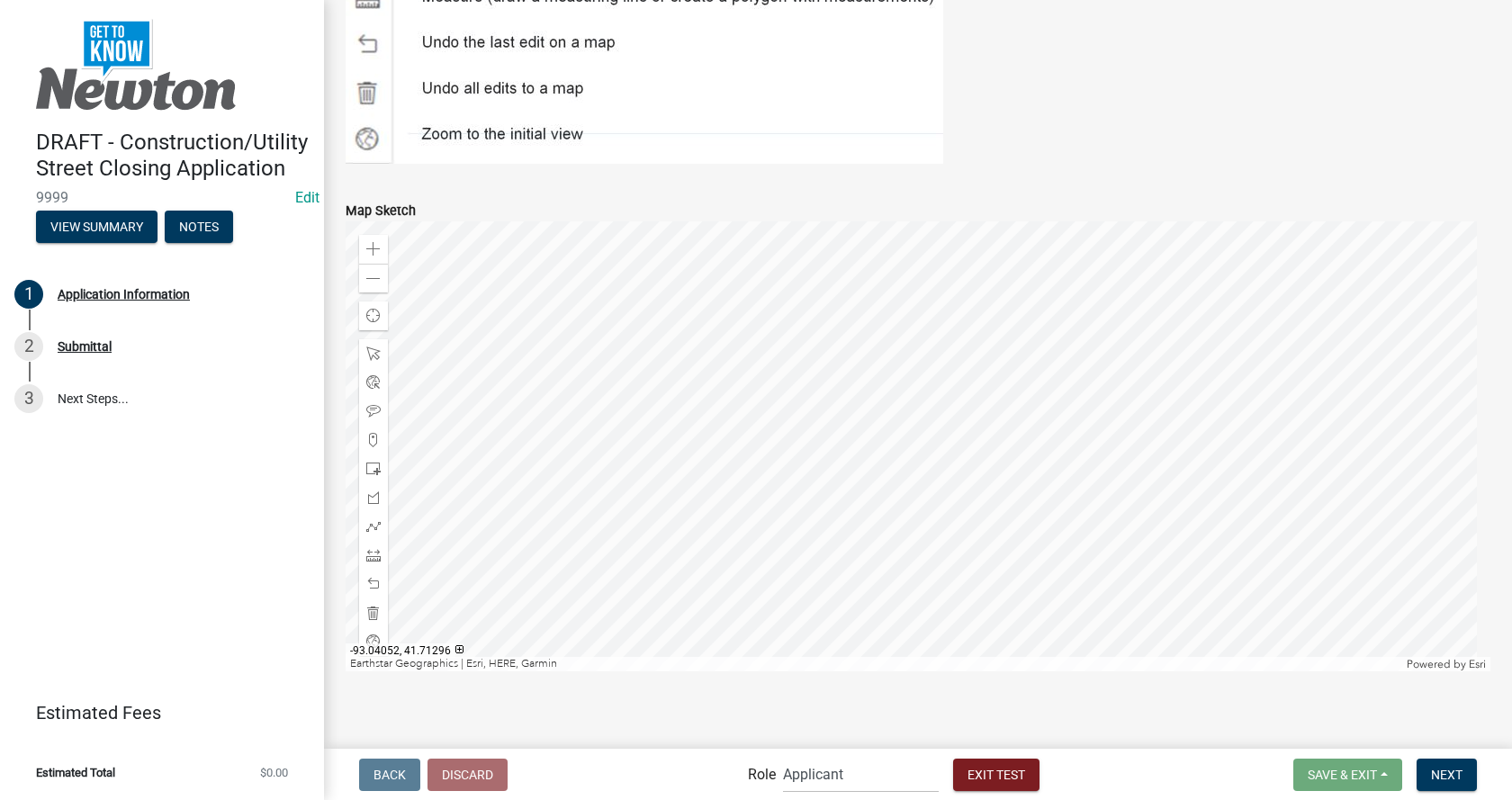
click at [892, 301] on div at bounding box center [918, 446] width 1145 height 450
click at [880, 366] on div at bounding box center [918, 446] width 1145 height 450
click at [375, 272] on span at bounding box center [373, 279] width 14 height 14
click at [375, 242] on span at bounding box center [373, 249] width 14 height 14
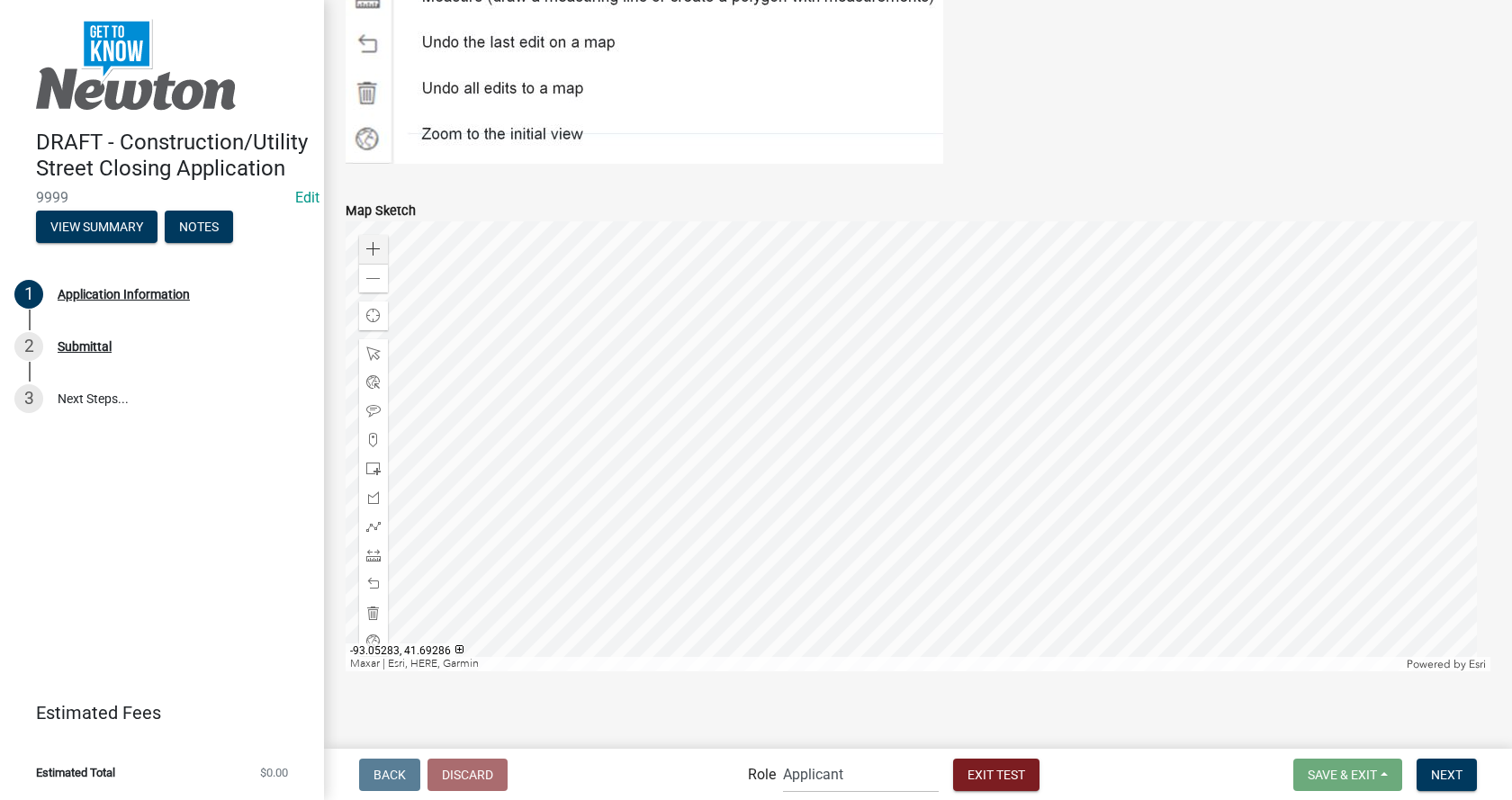
click at [741, 431] on div at bounding box center [918, 446] width 1145 height 450
click at [787, 421] on div at bounding box center [918, 446] width 1145 height 450
click at [927, 238] on div at bounding box center [918, 446] width 1145 height 450
click at [951, 295] on div at bounding box center [918, 446] width 1145 height 450
click at [969, 327] on div at bounding box center [918, 446] width 1145 height 450
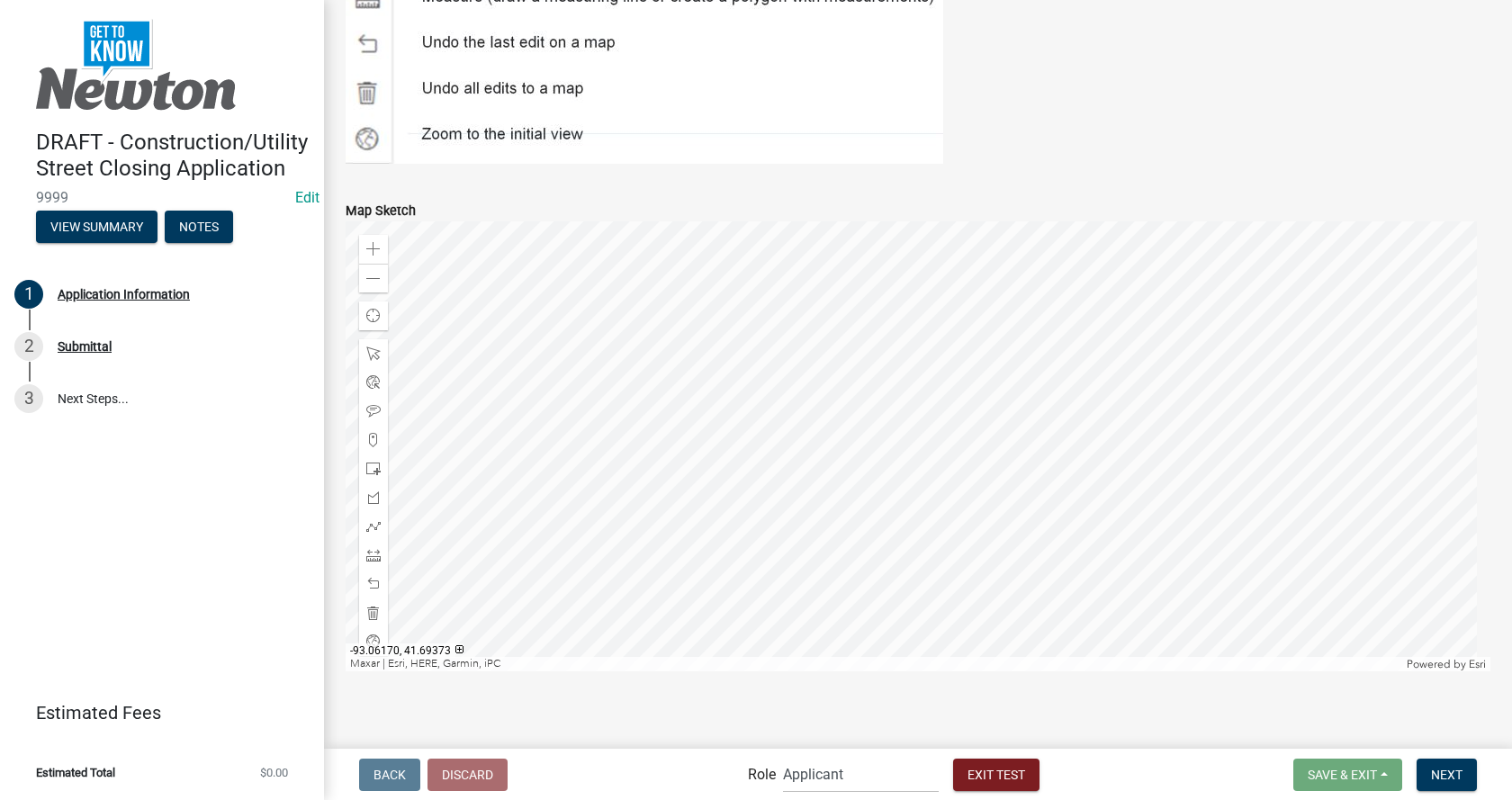
click at [799, 318] on div at bounding box center [918, 446] width 1145 height 450
click at [724, 318] on div at bounding box center [918, 446] width 1145 height 450
click at [722, 320] on div at bounding box center [918, 446] width 1145 height 450
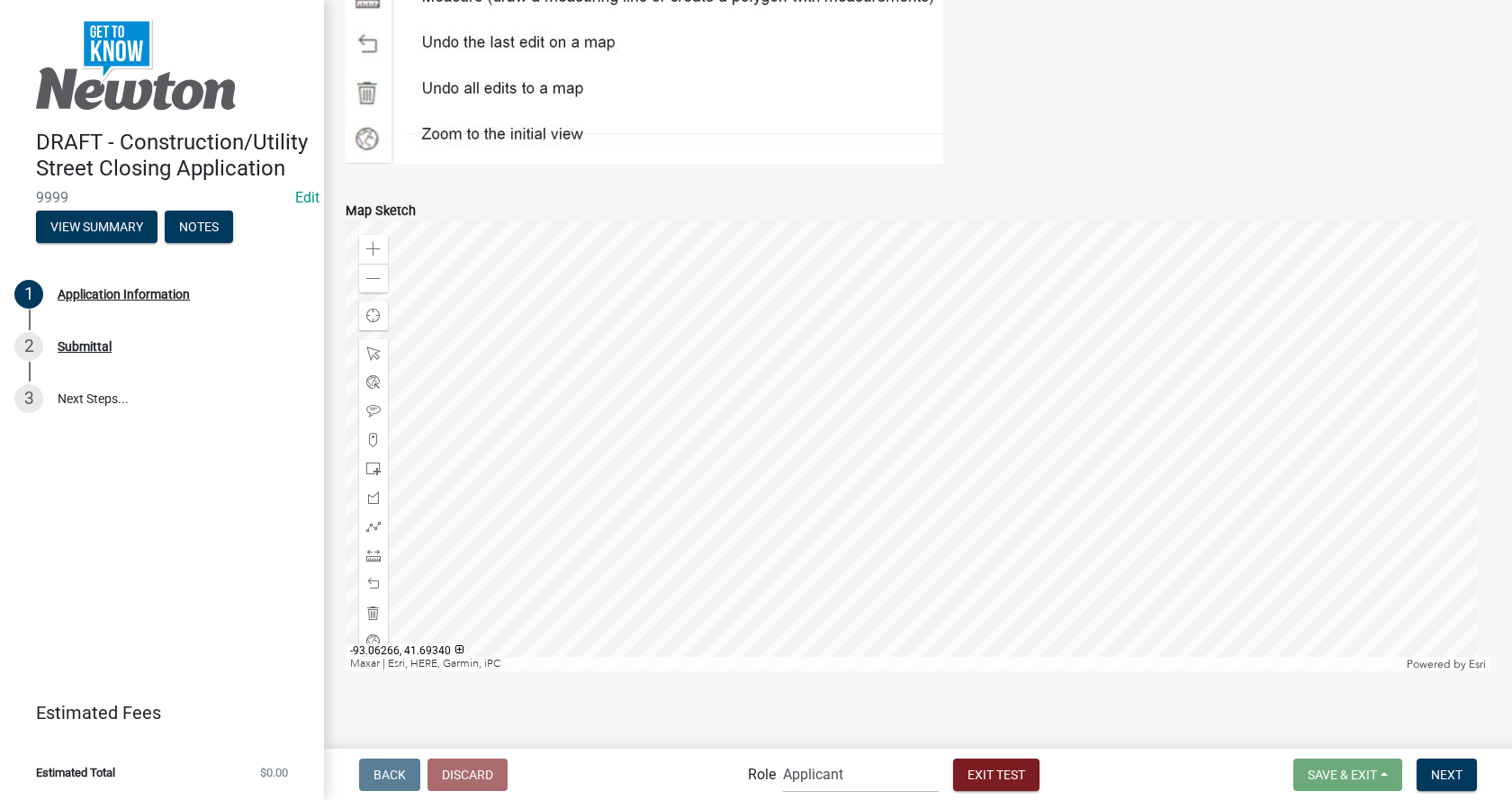
click at [717, 356] on div at bounding box center [918, 446] width 1145 height 450
drag, startPoint x: 1073, startPoint y: 70, endPoint x: 1070, endPoint y: 144, distance: 74.1
click at [720, 333] on div "Zoom in Zoom out Find my location Maxar | [GEOGRAPHIC_DATA], HERE, Garmin, iPC …" at bounding box center [918, 446] width 1145 height 450
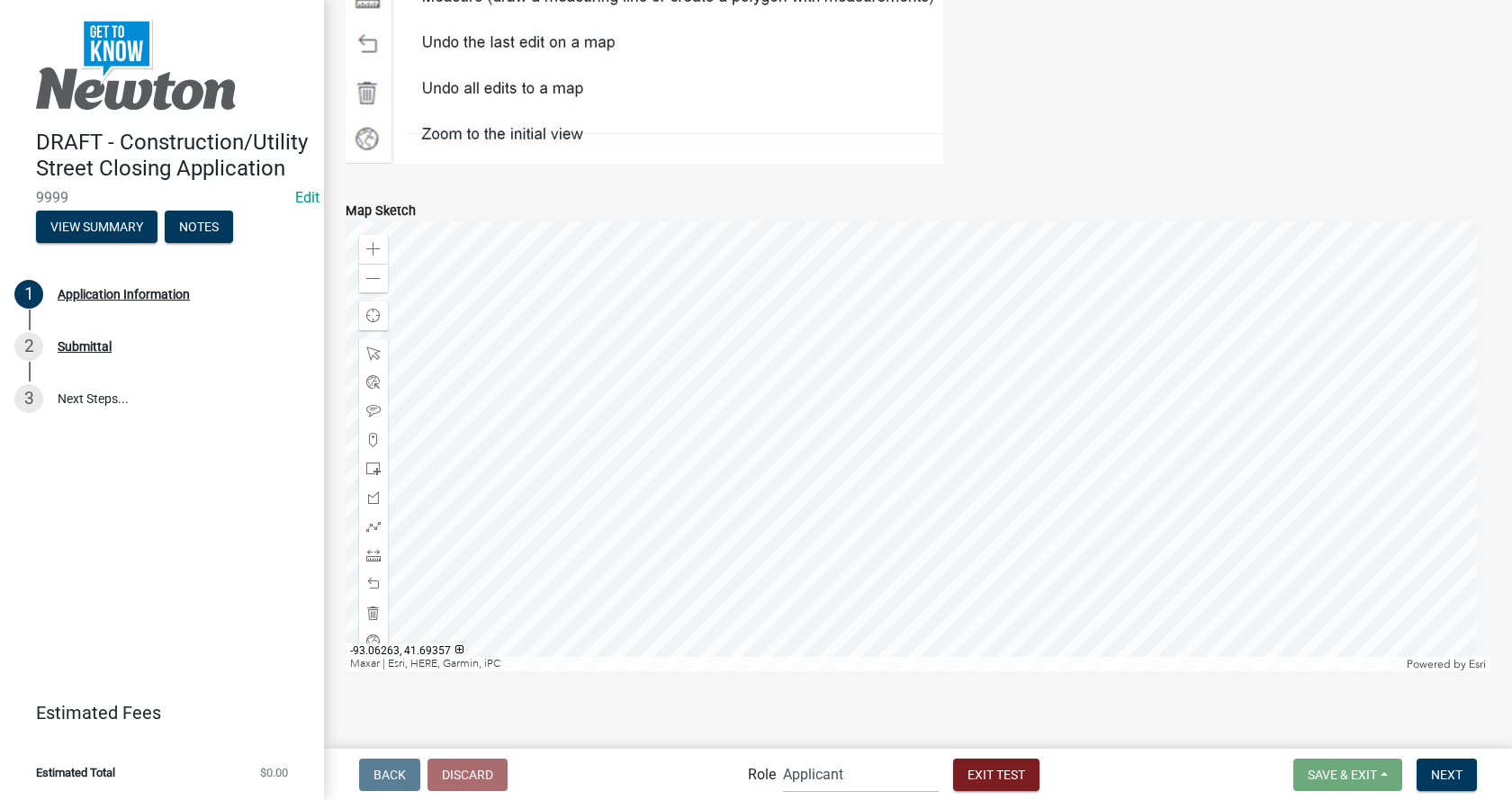
drag, startPoint x: 375, startPoint y: 426, endPoint x: 410, endPoint y: 415, distance: 36.7
click at [720, 337] on div at bounding box center [918, 446] width 1145 height 450
click at [373, 433] on span at bounding box center [373, 439] width 14 height 14
click at [723, 326] on div at bounding box center [918, 446] width 1145 height 450
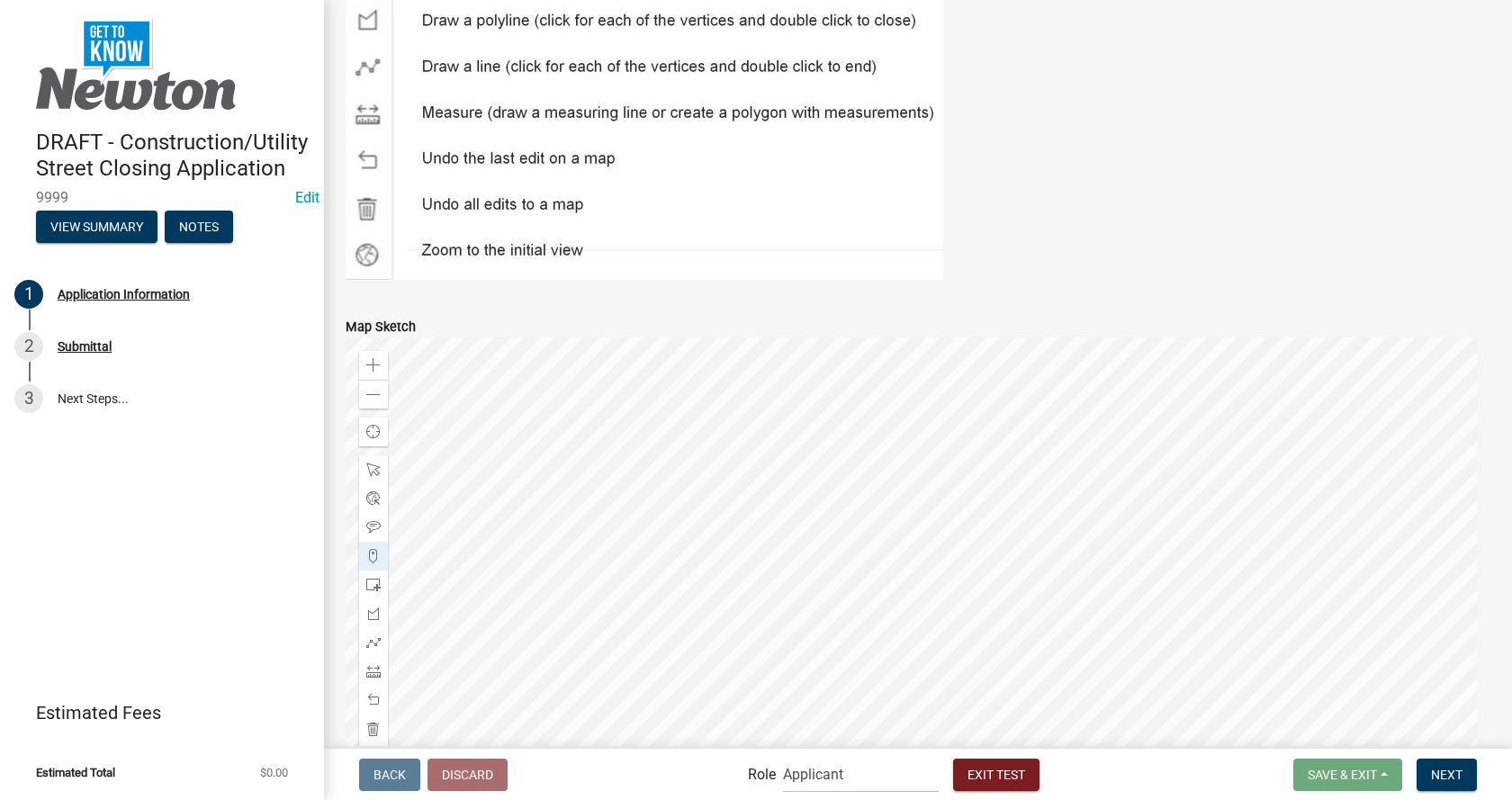
scroll to position [4259, 0]
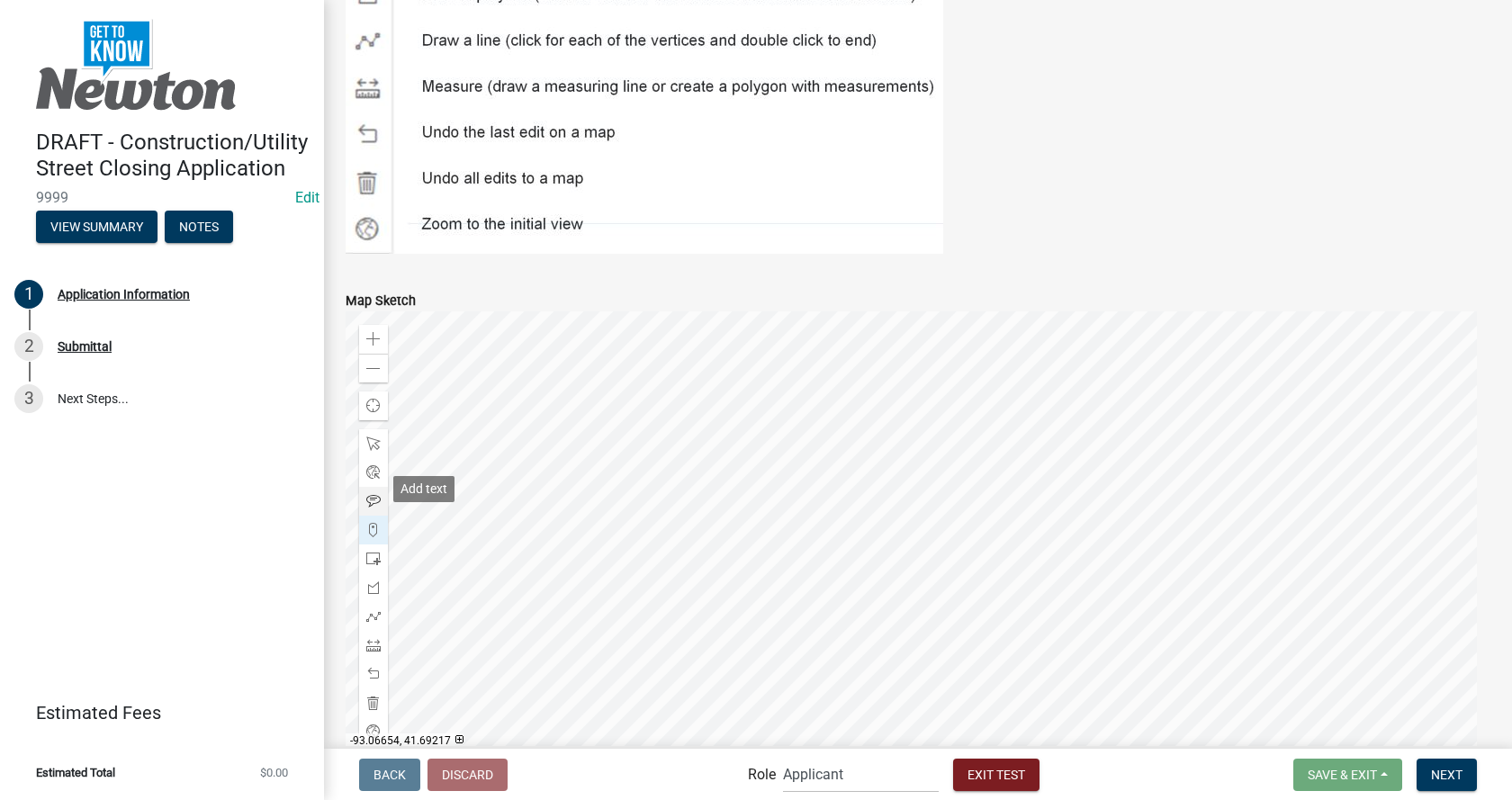
click at [374, 494] on span at bounding box center [373, 501] width 14 height 14
click at [731, 407] on div at bounding box center [918, 533] width 1145 height 450
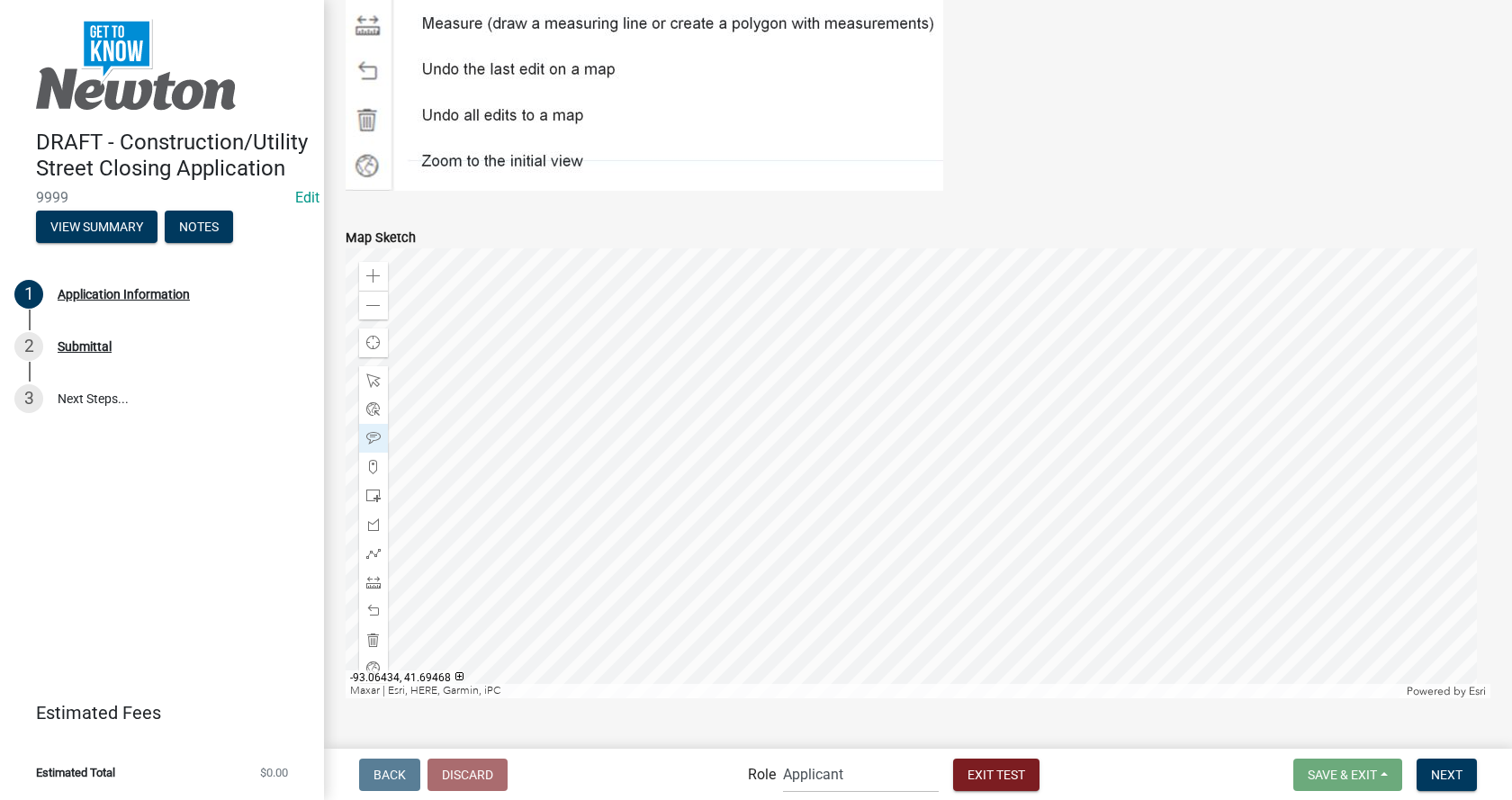
scroll to position [4349, 0]
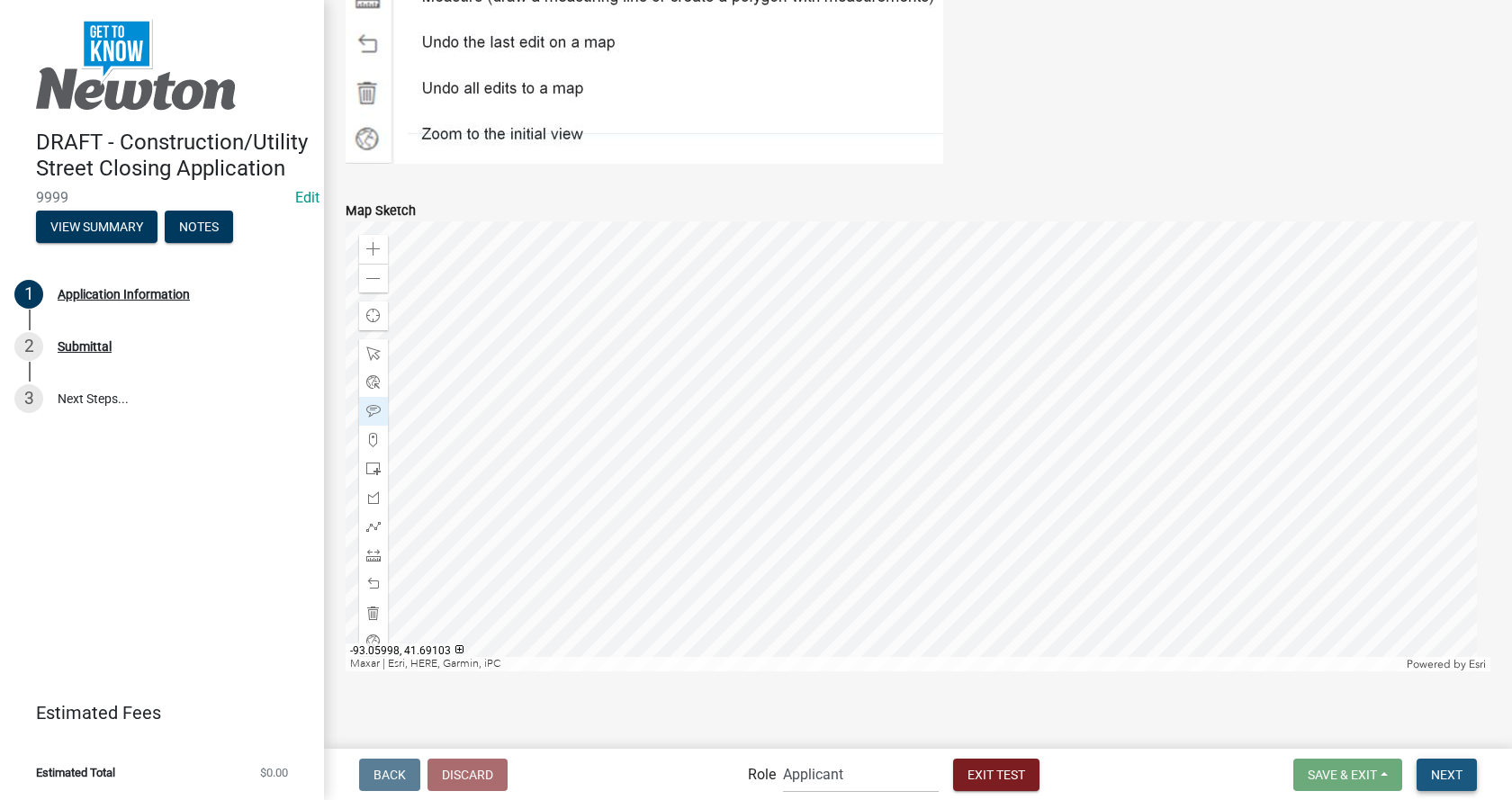
click at [1446, 772] on span "Next" at bounding box center [1447, 774] width 32 height 14
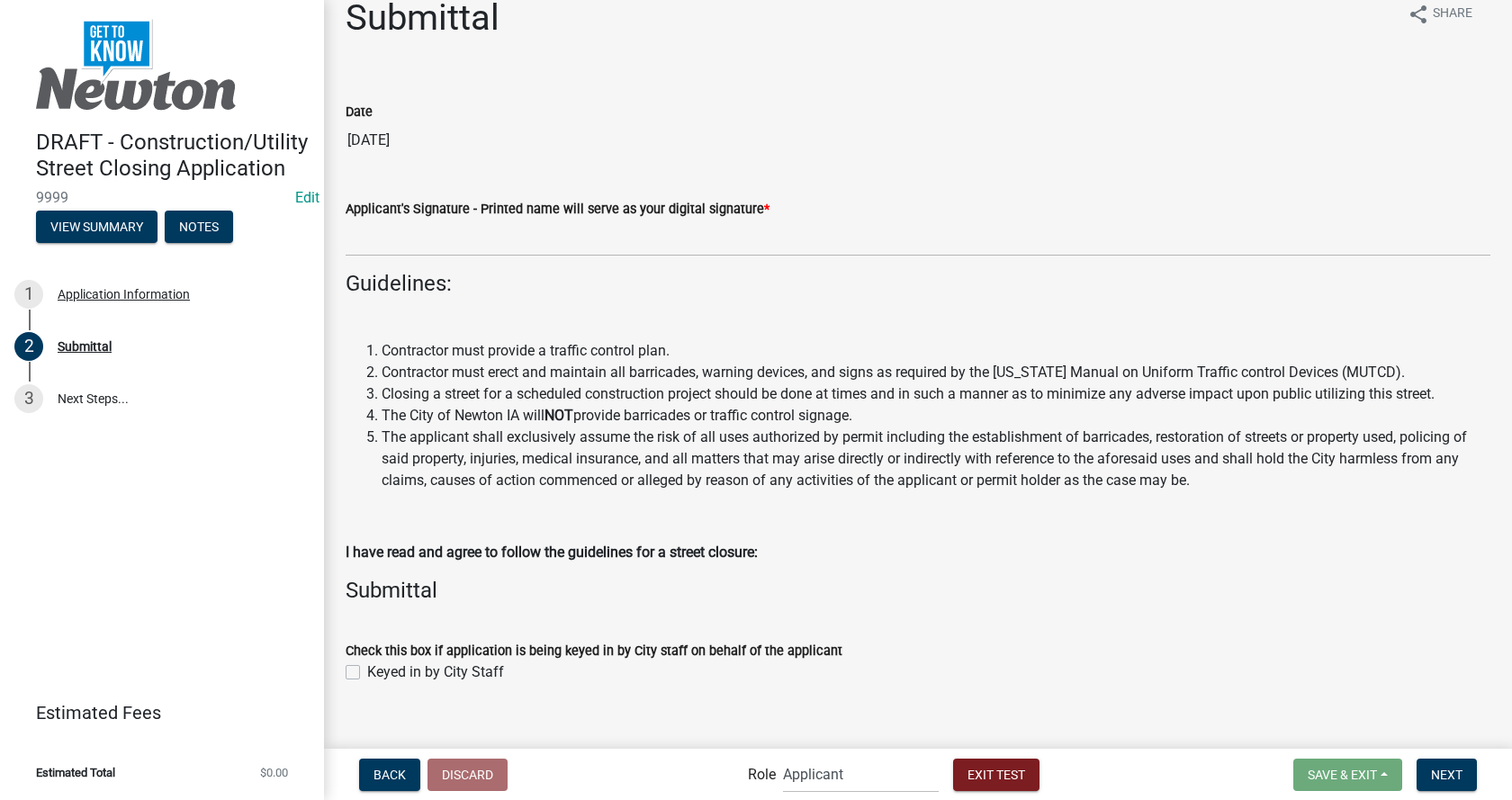
scroll to position [49, 0]
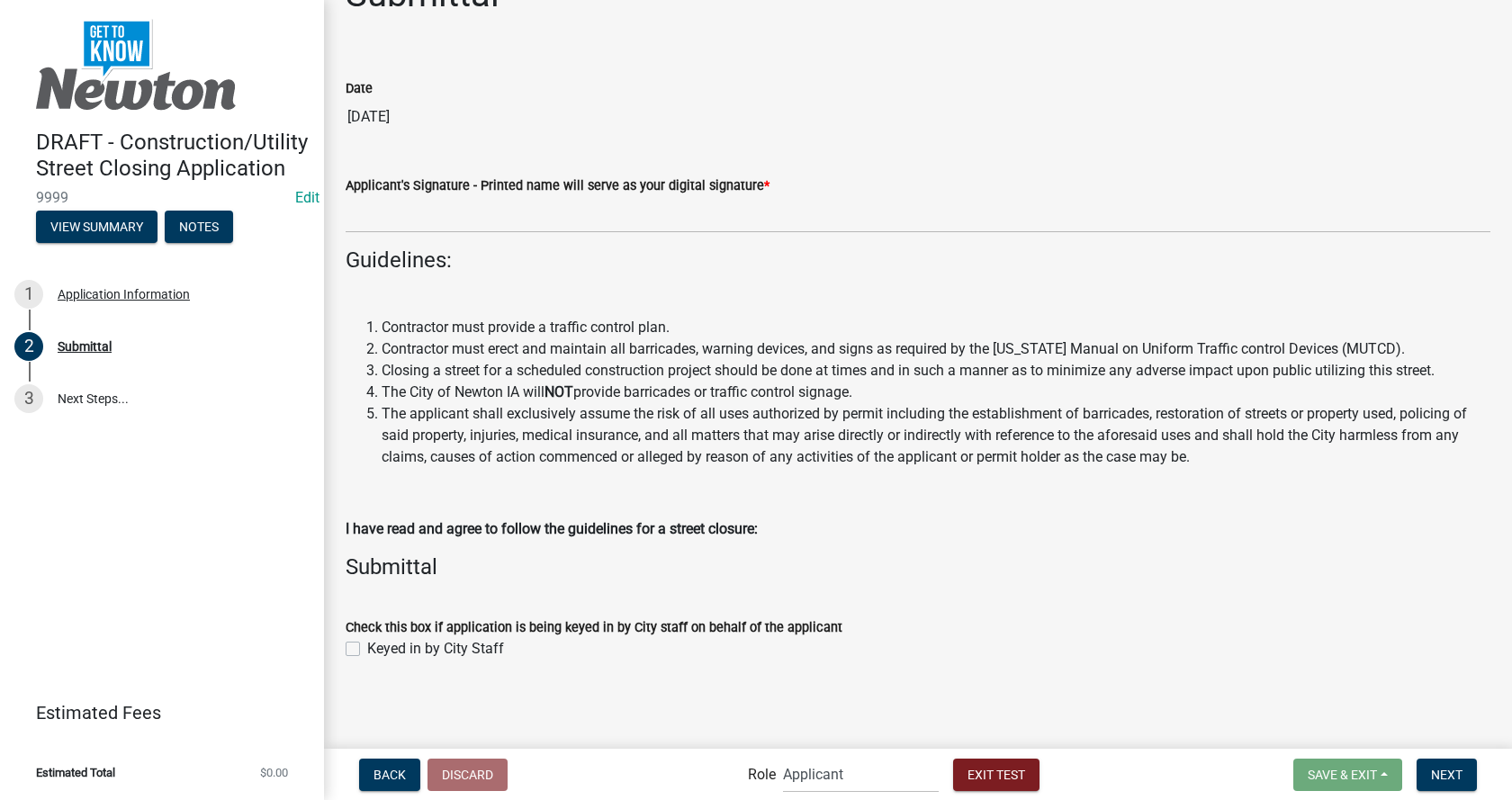
click at [367, 653] on label "Keyed in by City Staff" at bounding box center [435, 649] width 136 height 21
click at [367, 650] on input "Keyed in by City Staff" at bounding box center [373, 644] width 12 height 12
checkbox input "true"
click at [1444, 771] on span "Next" at bounding box center [1447, 774] width 32 height 14
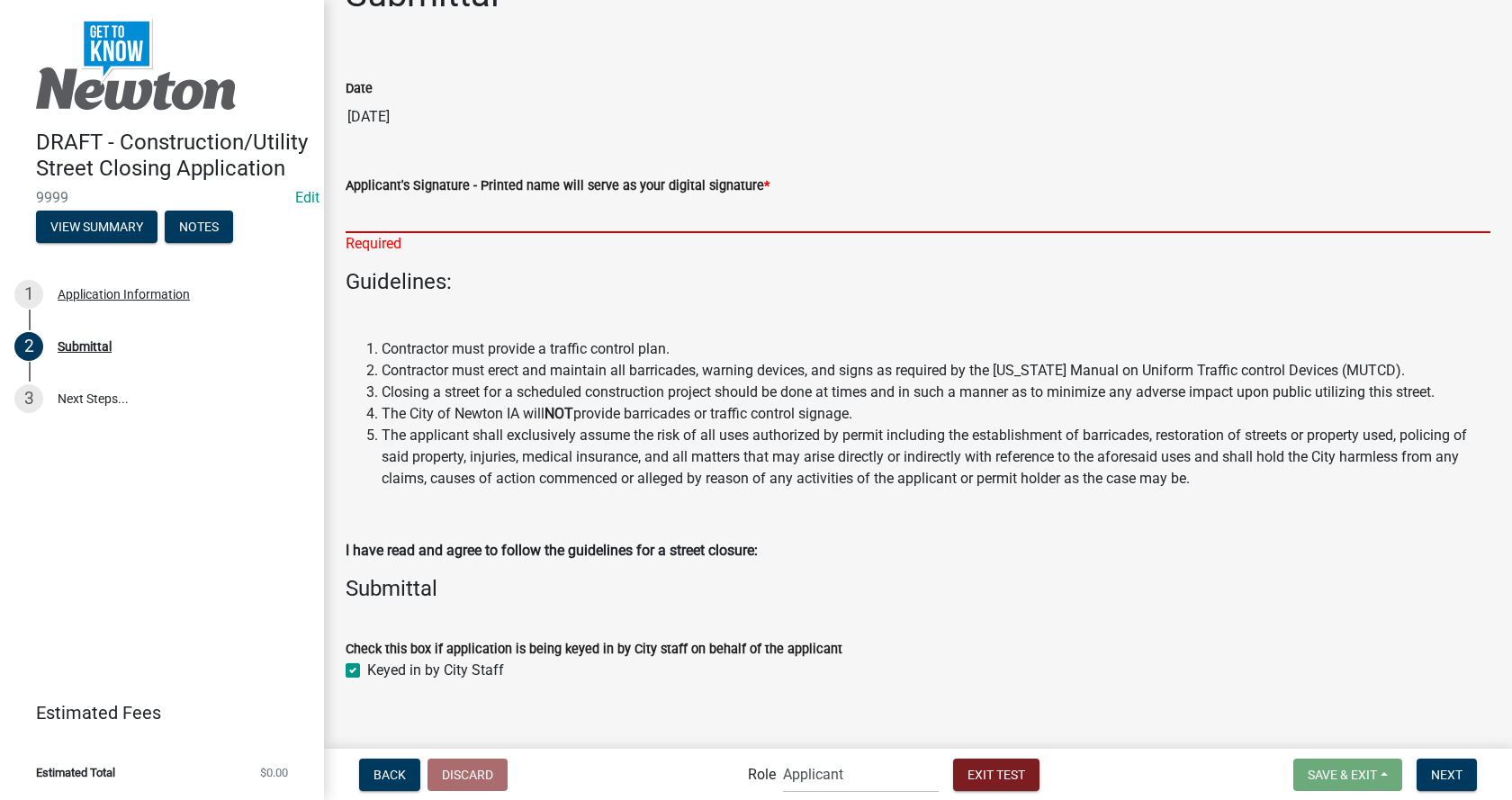
click at [416, 213] on input "Applicant's Signature - Printed name will serve as your digital signature *" at bounding box center [918, 214] width 1145 height 37
type input "d"
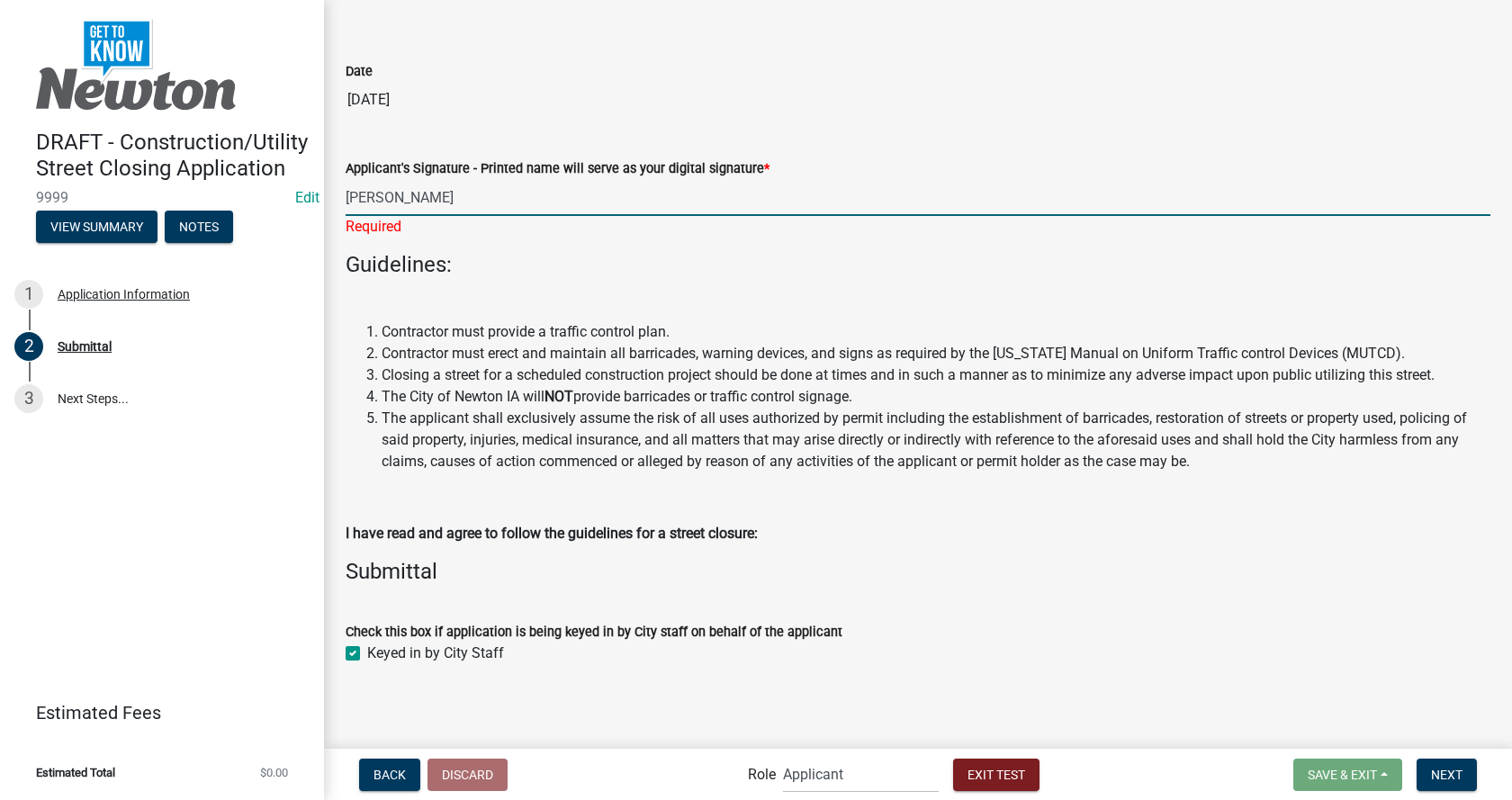
scroll to position [70, 0]
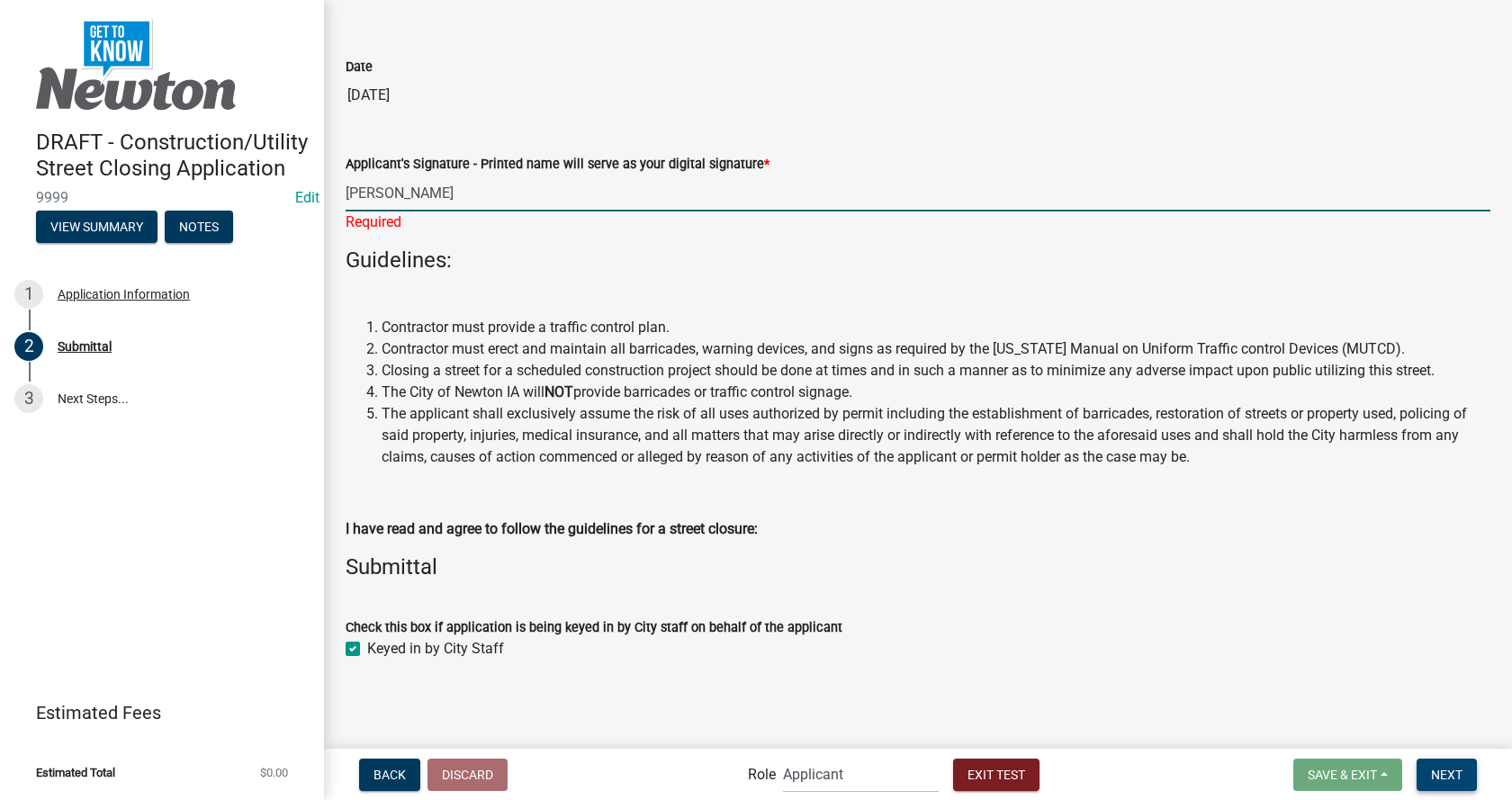
type input "[PERSON_NAME]"
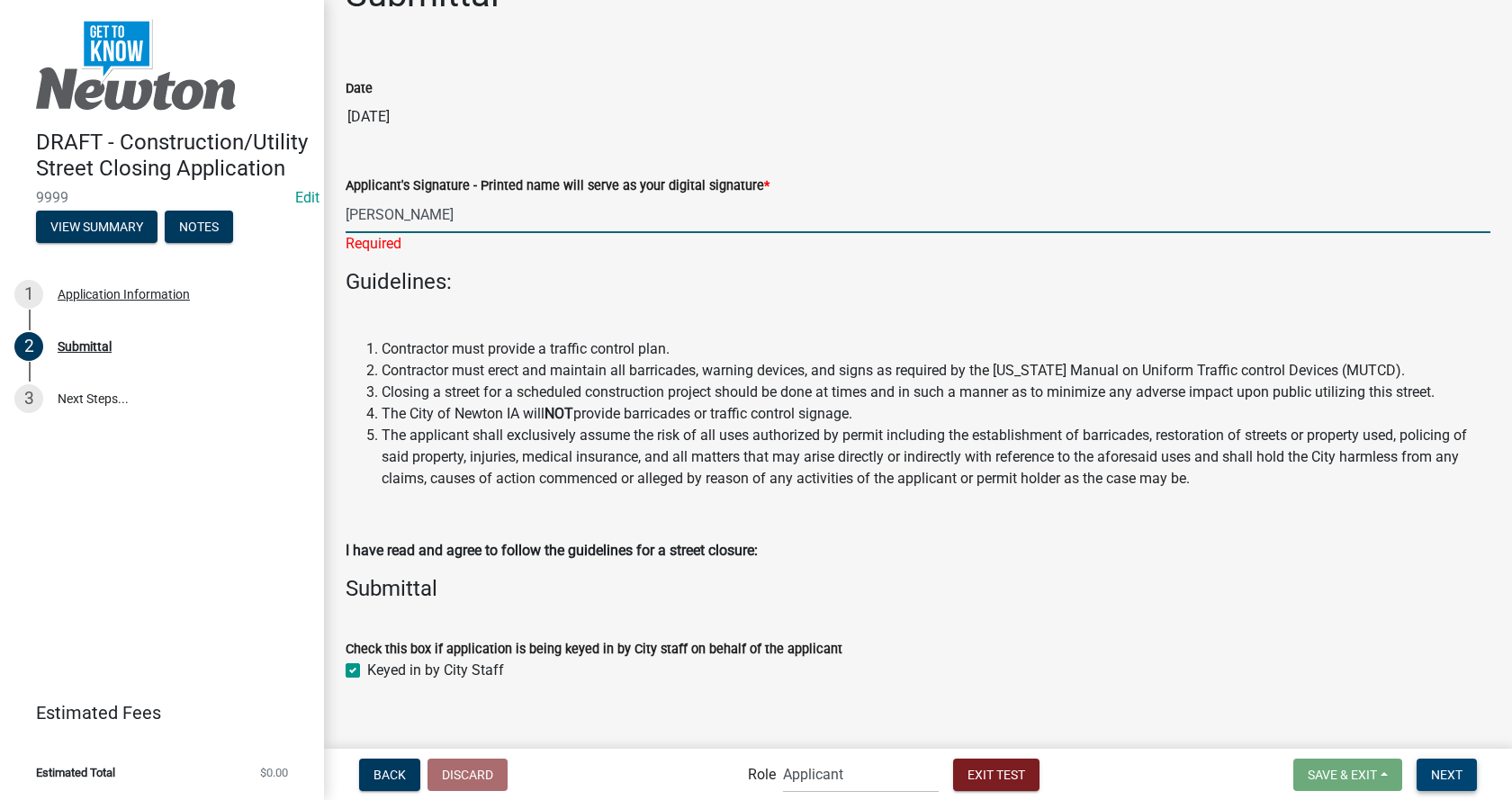
click at [1434, 775] on span "Next" at bounding box center [1447, 774] width 32 height 14
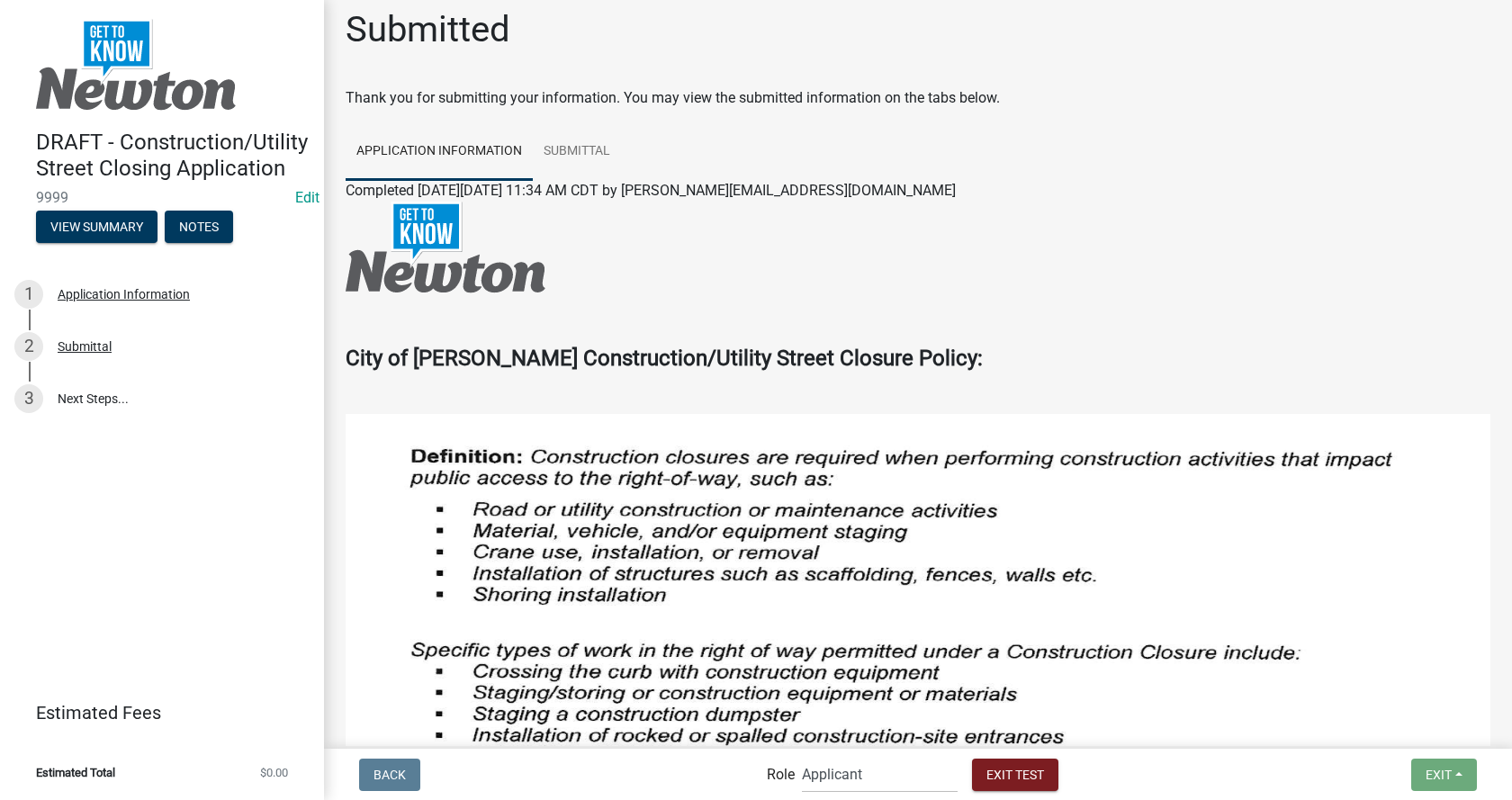
scroll to position [0, 0]
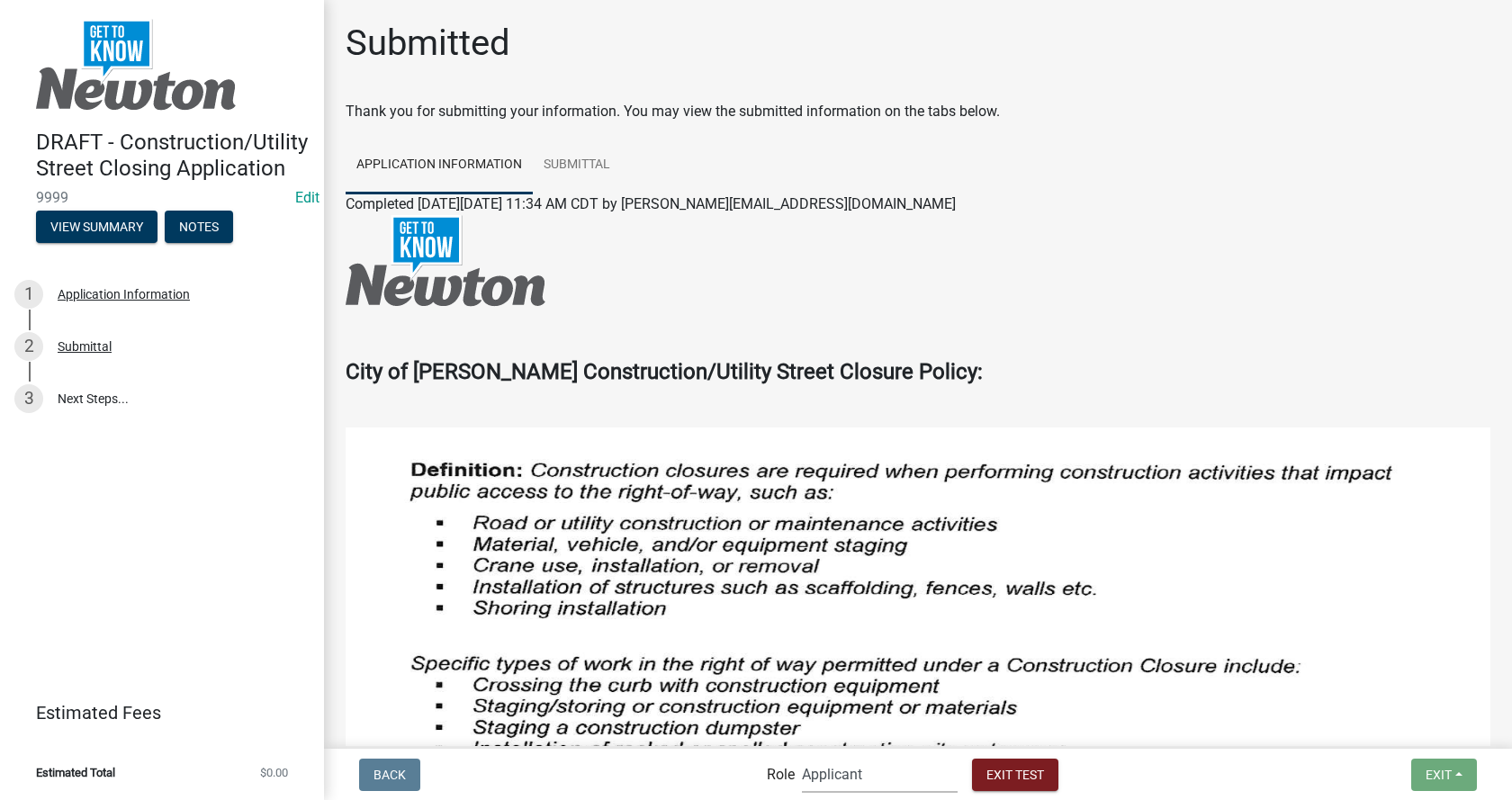
click at [874, 782] on select "Applicant Admin Street Closure Reviewers" at bounding box center [880, 775] width 156 height 37
select select "5355c76e-d333-4ae7-ad4c-4a073e072dbd"
click at [802, 757] on select "Applicant Admin Street Closure Reviewers" at bounding box center [880, 775] width 156 height 37
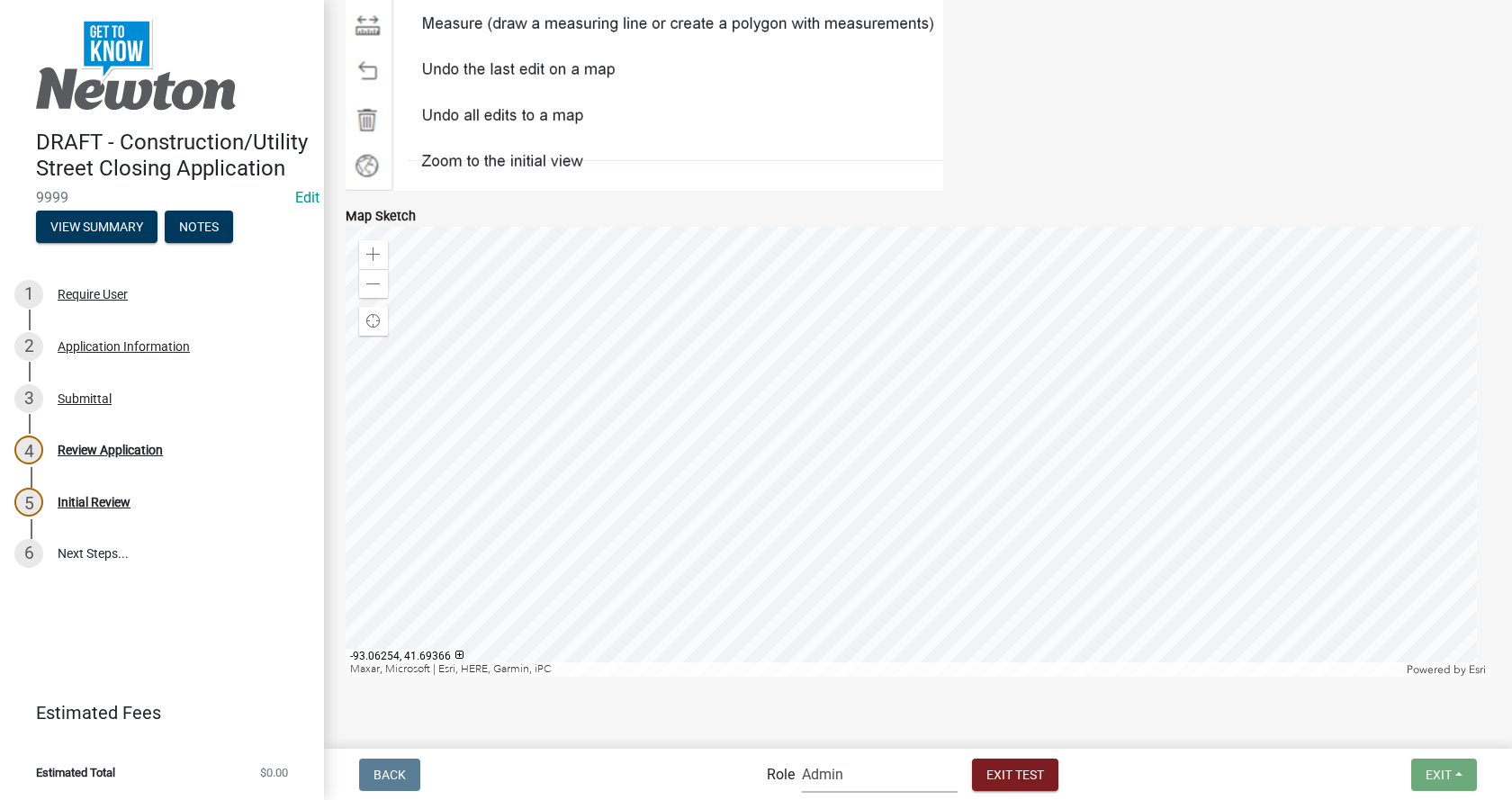
scroll to position [4271, 0]
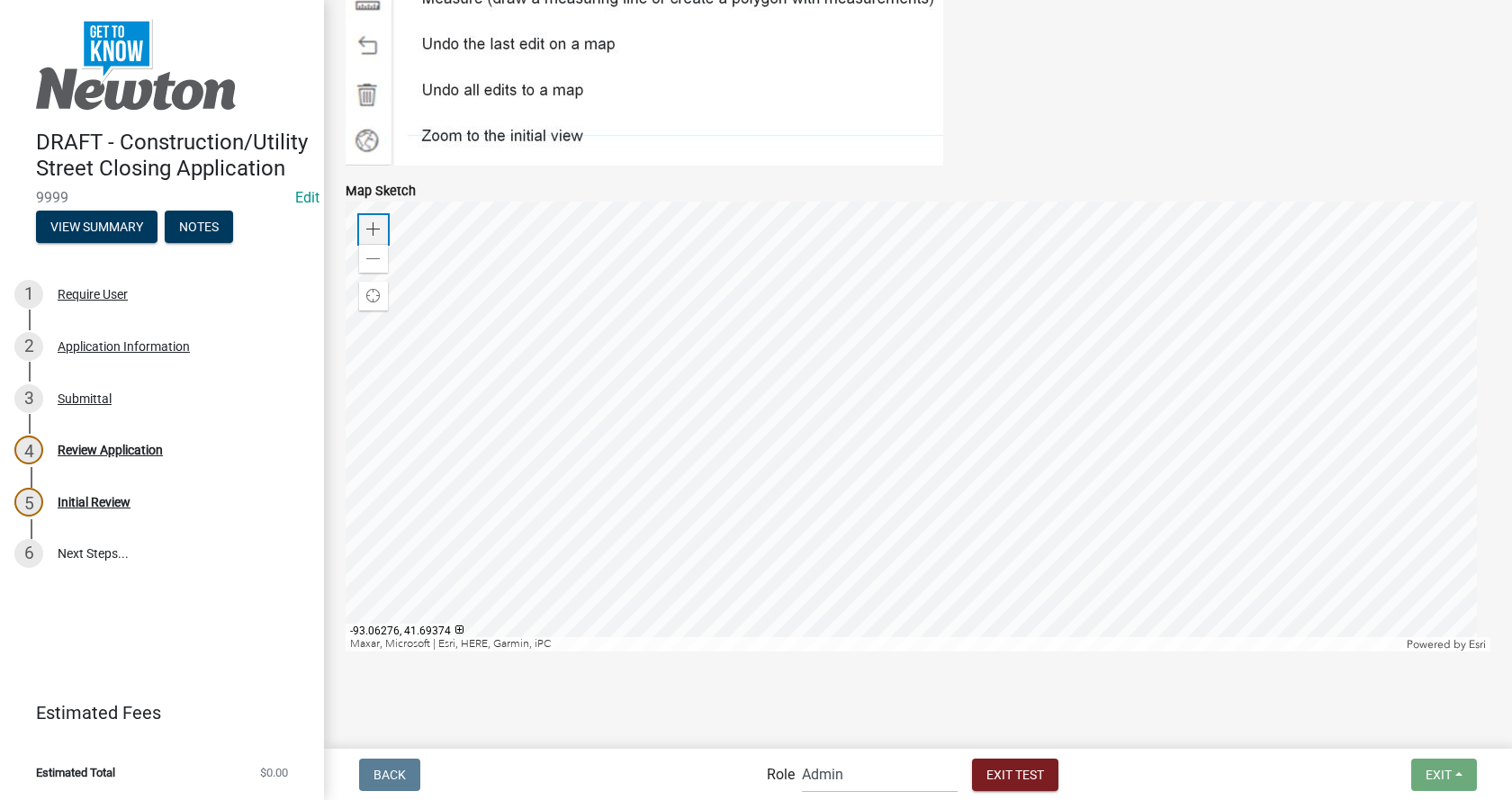
click at [373, 222] on span at bounding box center [373, 229] width 14 height 14
click at [365, 247] on div "Zoom out" at bounding box center [374, 259] width 29 height 29
click at [364, 247] on div "Zoom out" at bounding box center [374, 259] width 29 height 29
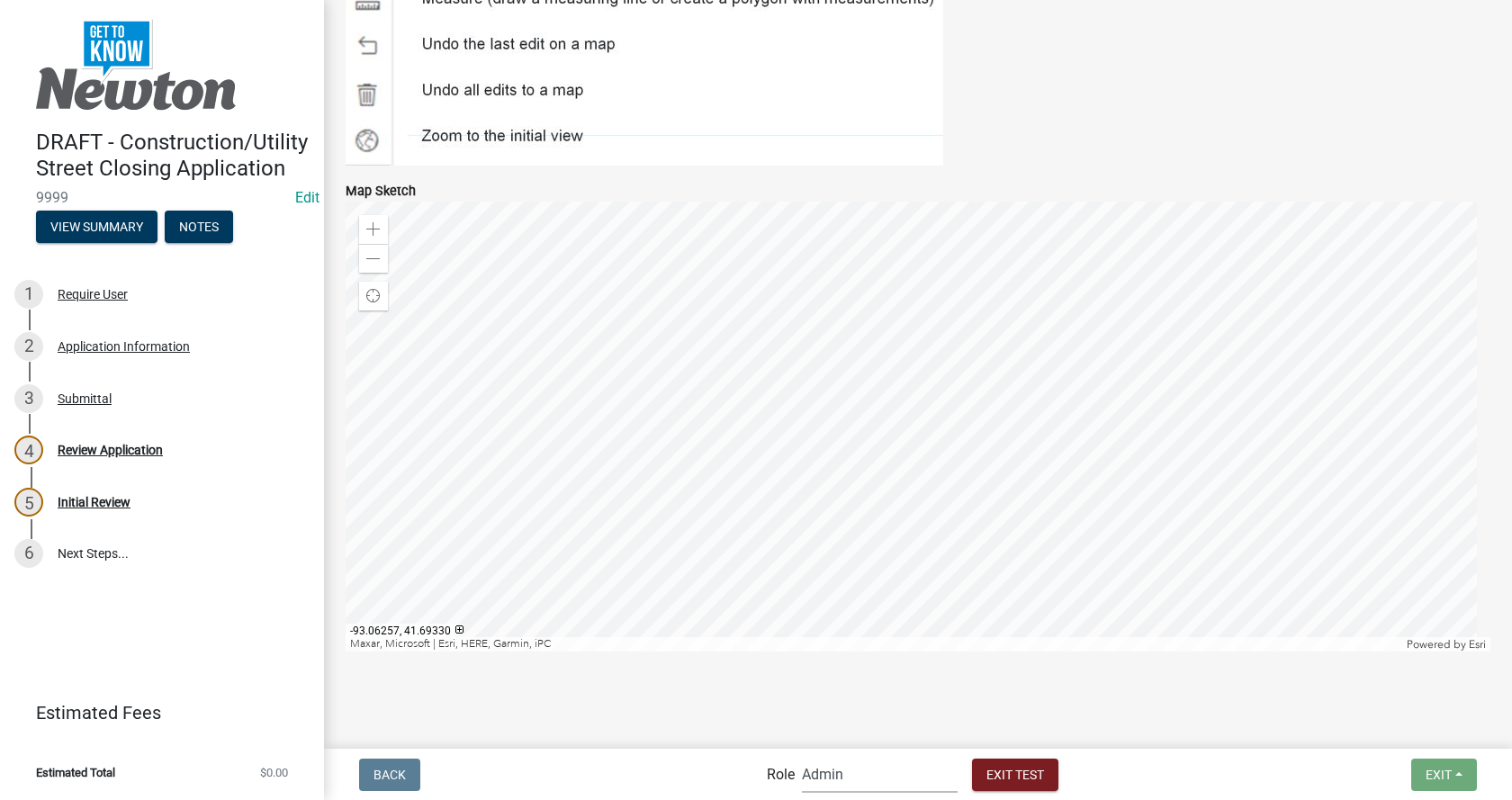
click at [915, 781] on select "Applicant Admin Street Closure Reviewers" at bounding box center [880, 775] width 156 height 37
